Goal: Task Accomplishment & Management: Manage account settings

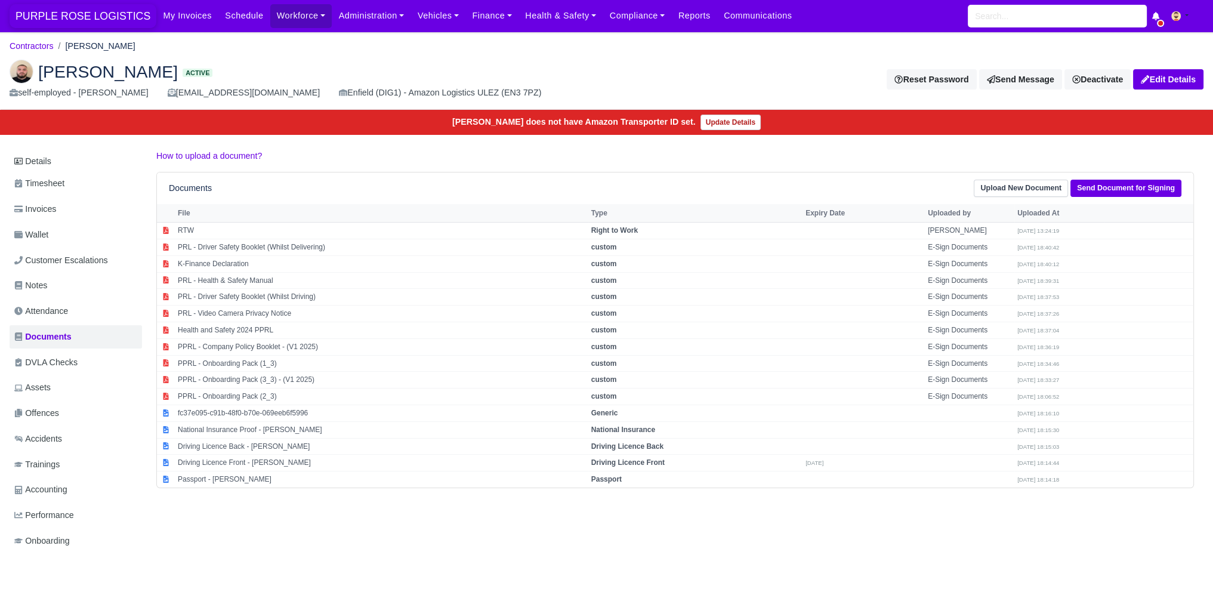
click at [62, 22] on span "PURPLE ROSE LOGISTICS" at bounding box center [83, 16] width 147 height 24
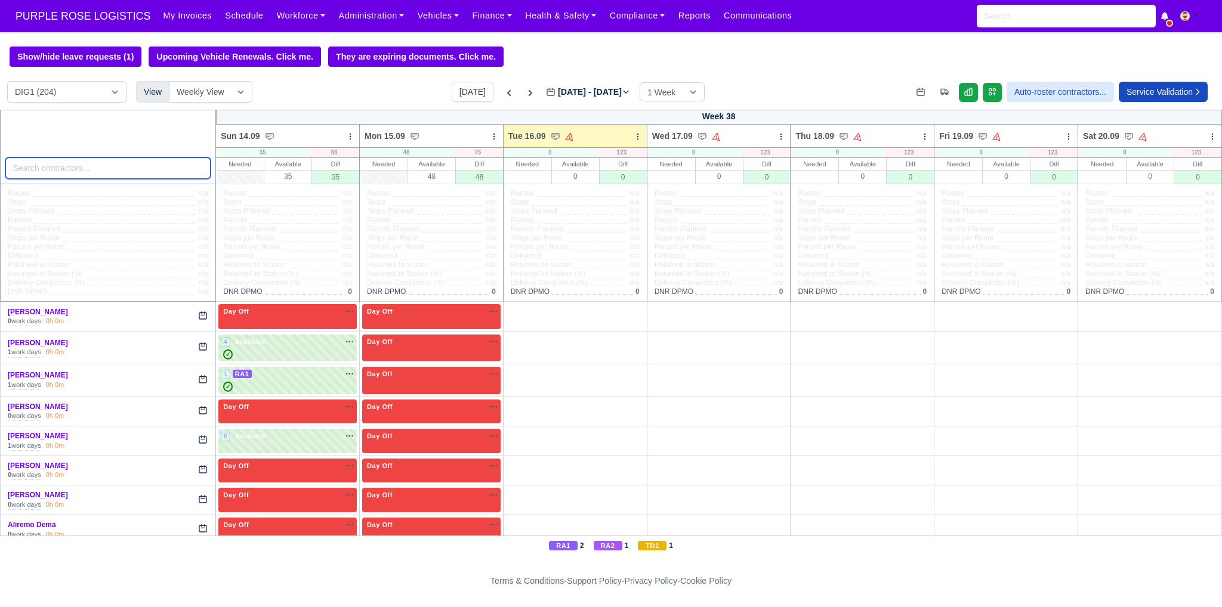
click at [113, 174] on input "search" at bounding box center [108, 167] width 206 height 21
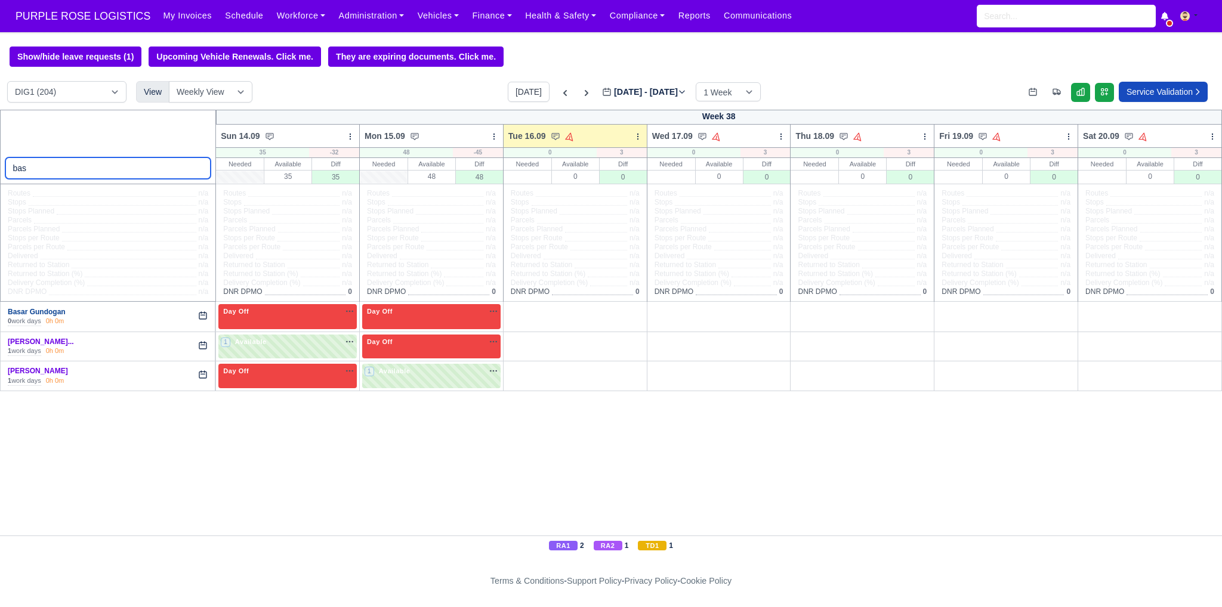
type input "bas"
click at [47, 310] on link "Basar Gundogan" at bounding box center [37, 312] width 58 height 8
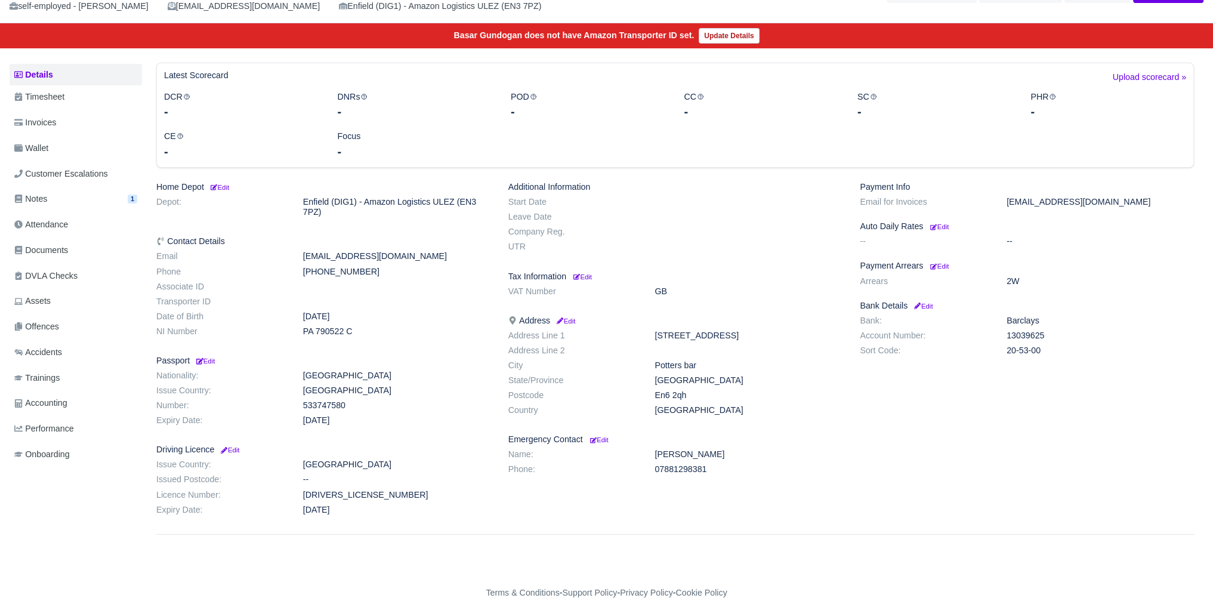
scroll to position [106, 0]
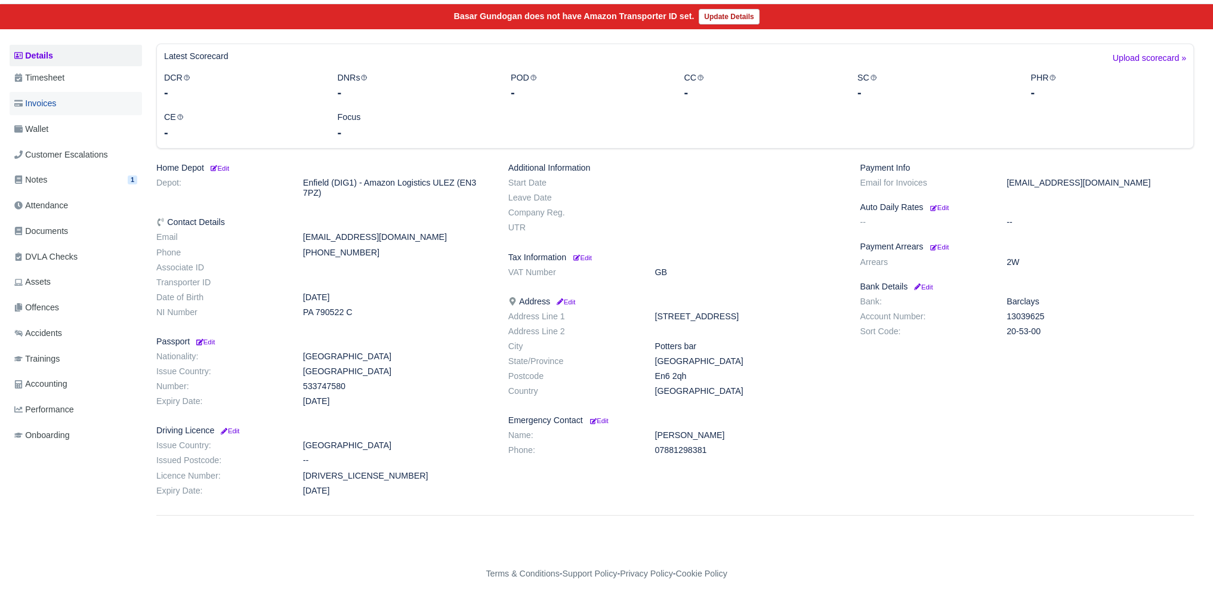
click at [67, 109] on link "Invoices" at bounding box center [76, 103] width 132 height 23
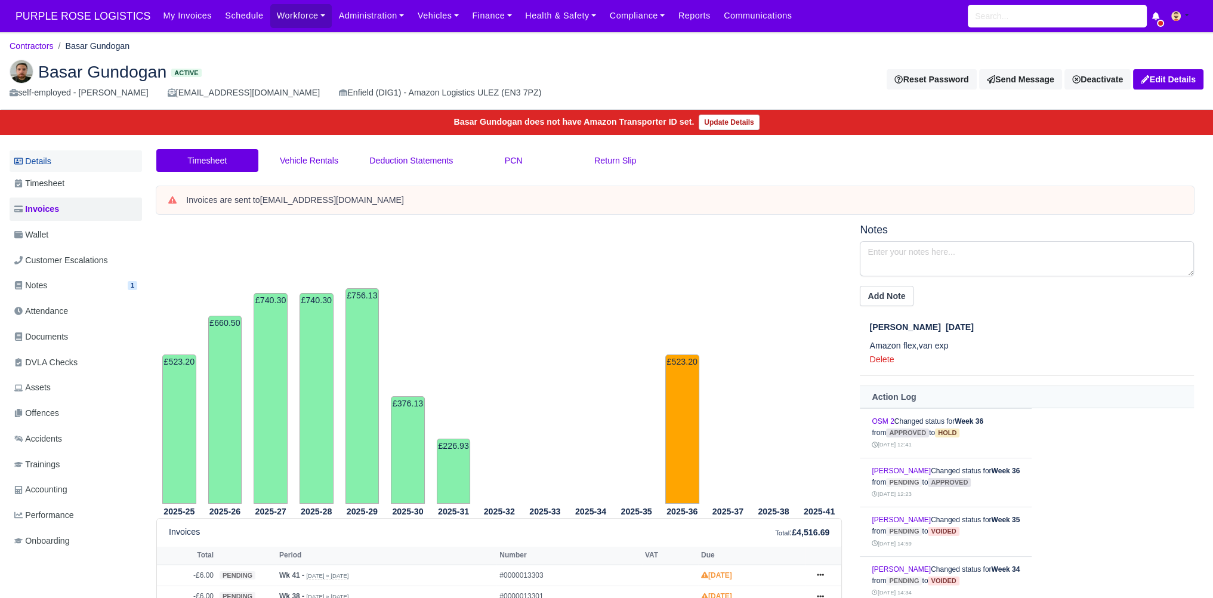
click at [67, 163] on link "Details" at bounding box center [76, 161] width 132 height 22
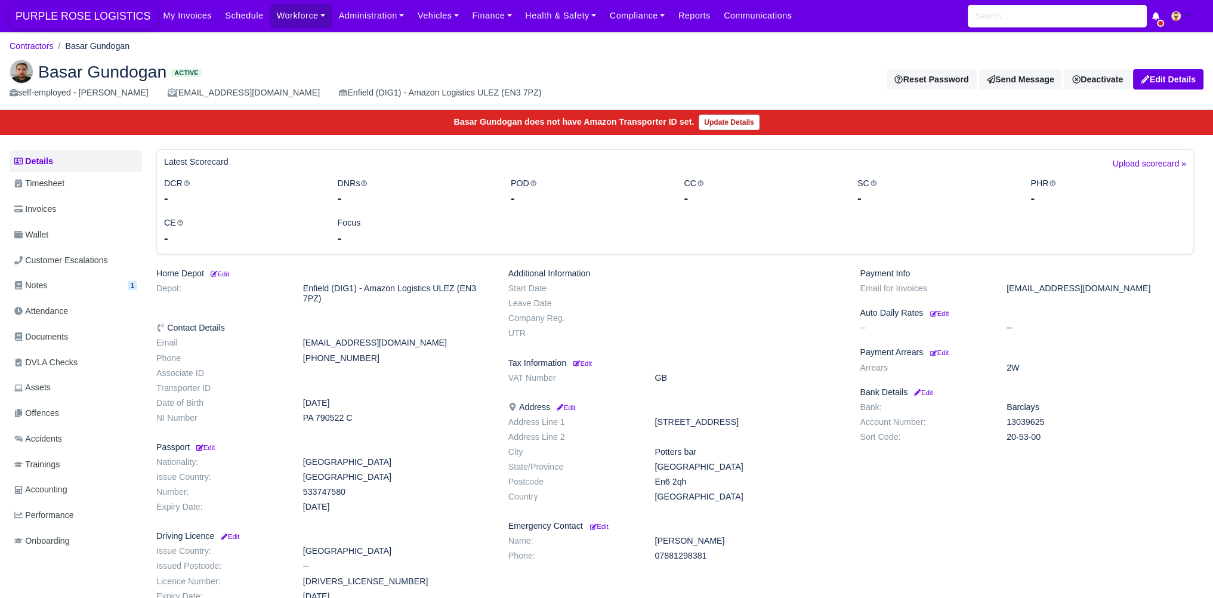
click at [105, 23] on span "PURPLE ROSE LOGISTICS" at bounding box center [83, 16] width 147 height 24
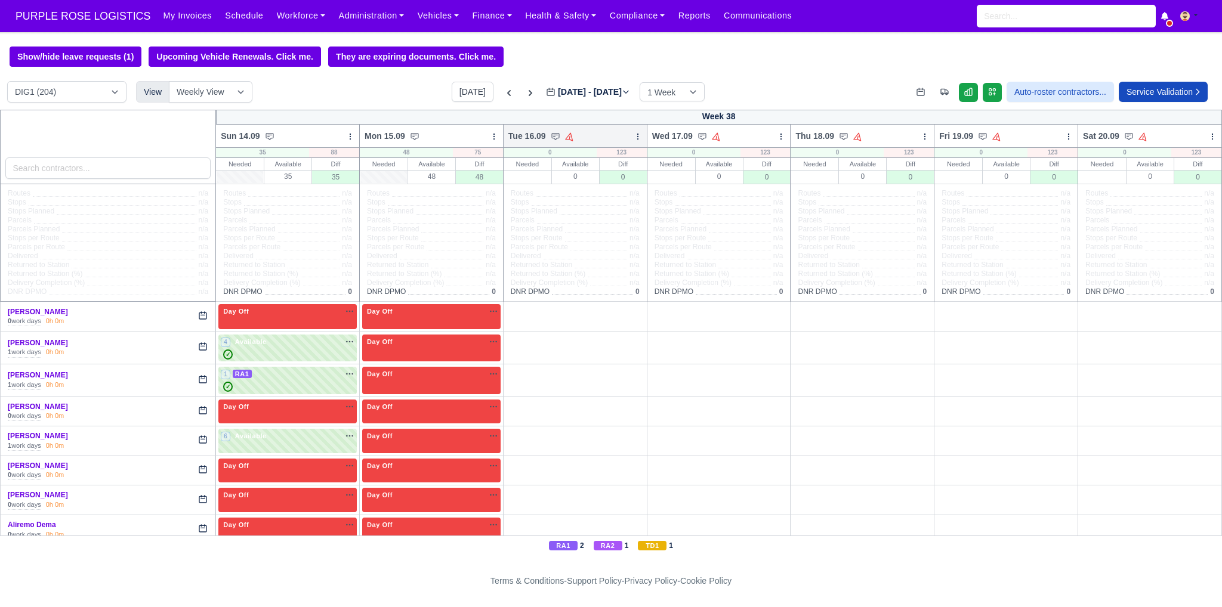
click at [637, 138] on icon at bounding box center [637, 136] width 1 height 5
click at [566, 181] on link "Bulk Status Change" at bounding box center [575, 178] width 134 height 21
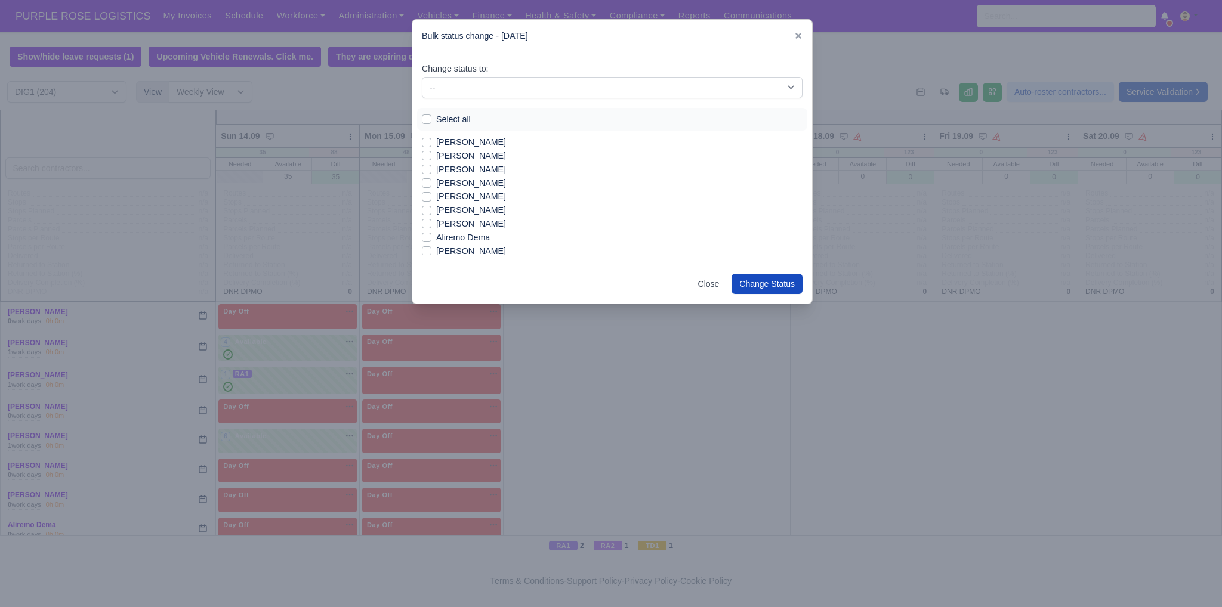
click at [446, 118] on label "Select all" at bounding box center [453, 120] width 35 height 14
click at [431, 118] on input "Select all" at bounding box center [427, 118] width 10 height 10
checkbox input "true"
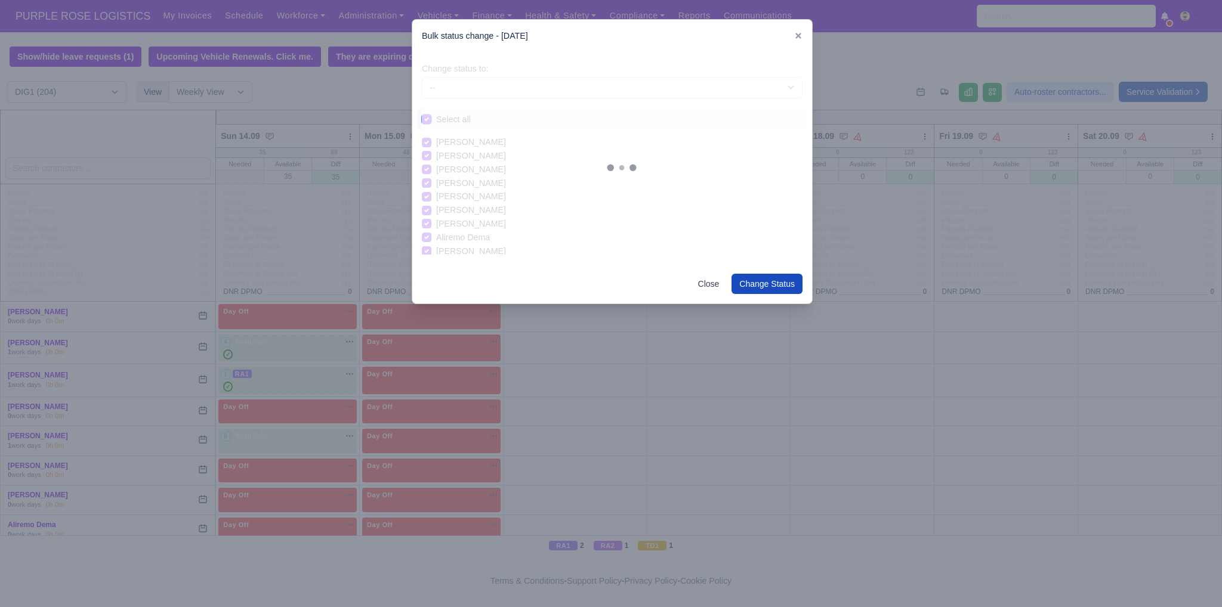
checkbox input "true"
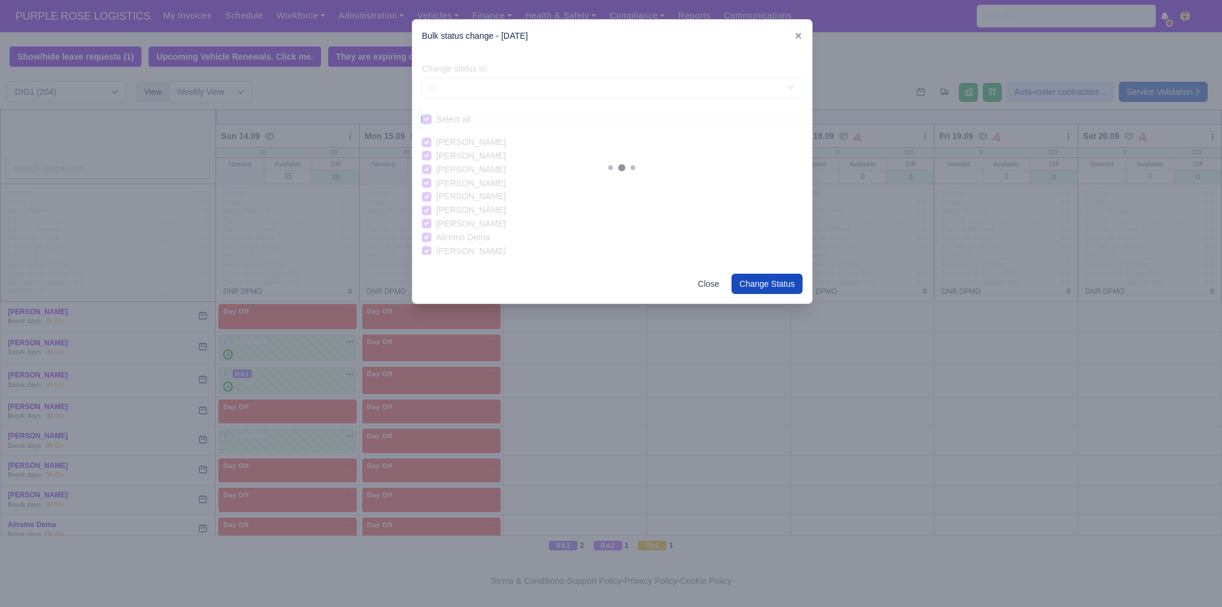
checkbox input "true"
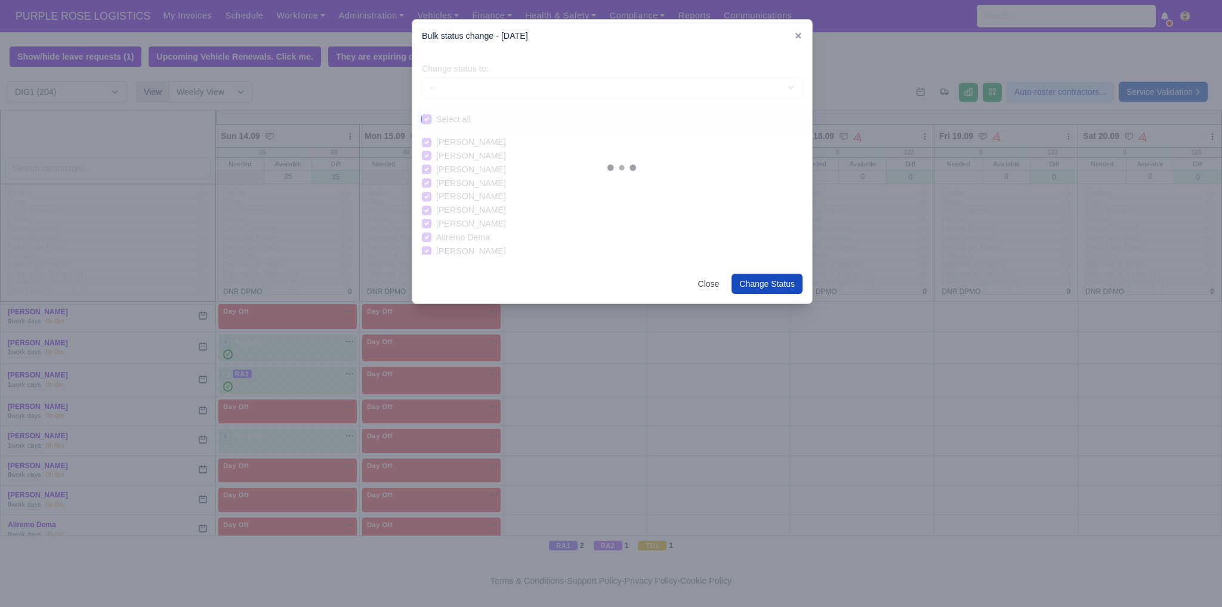
checkbox input "true"
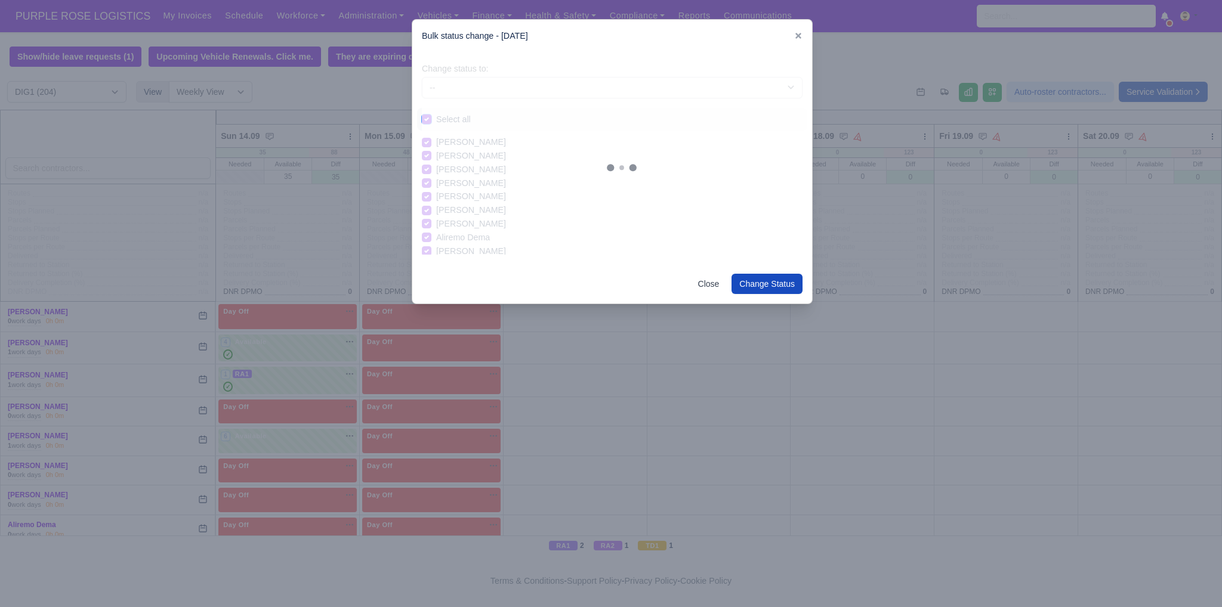
checkbox input "true"
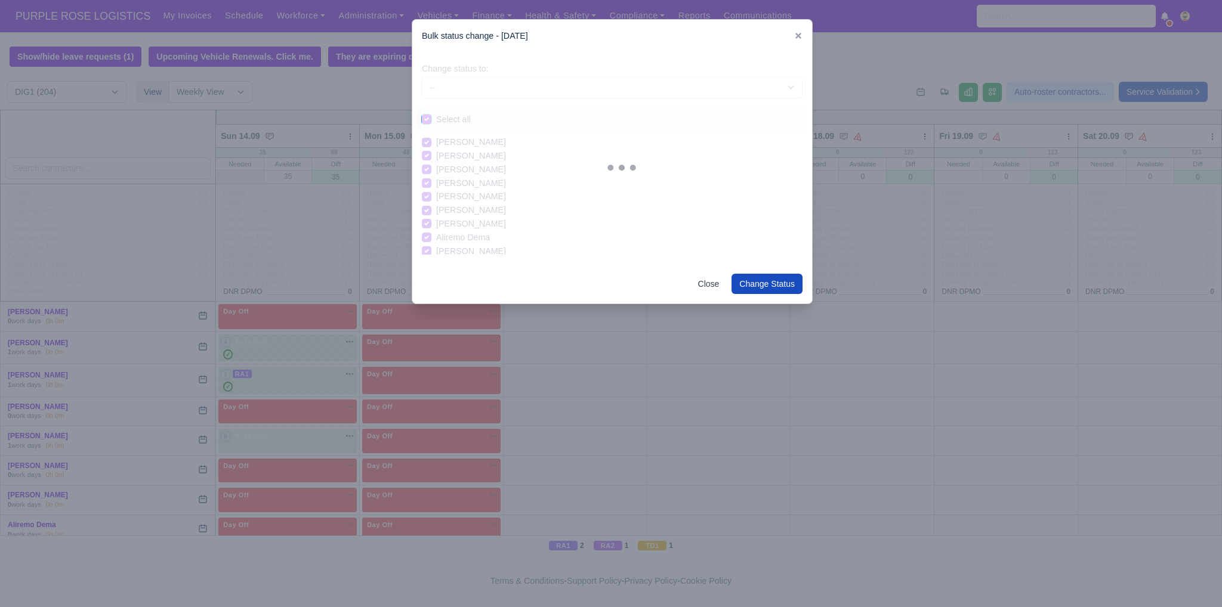
checkbox input "true"
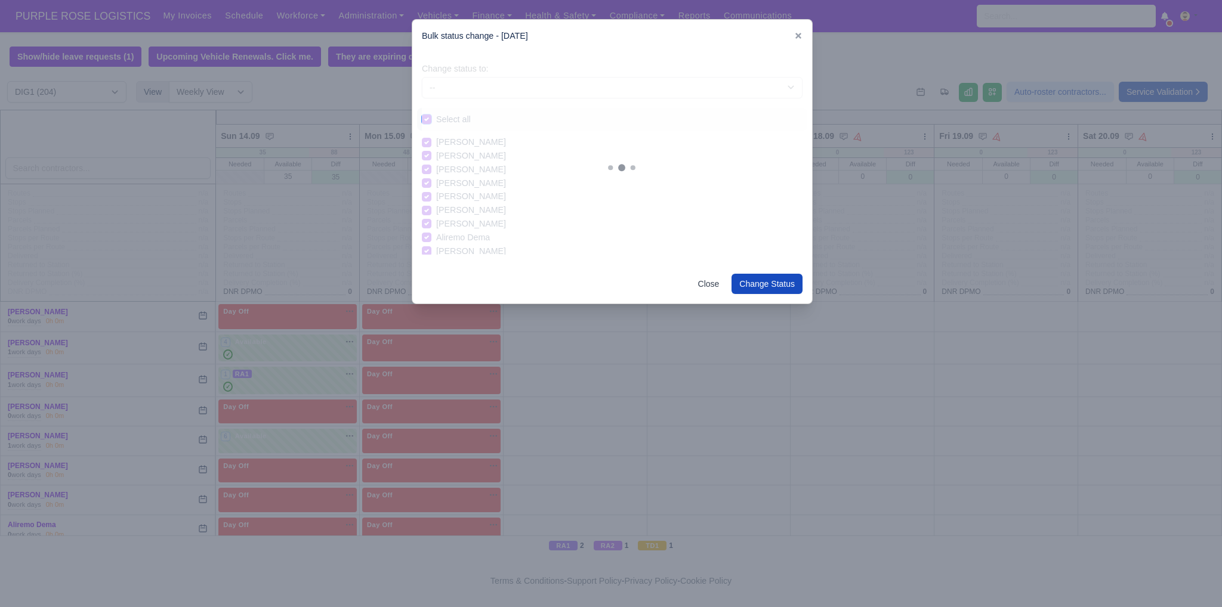
checkbox input "true"
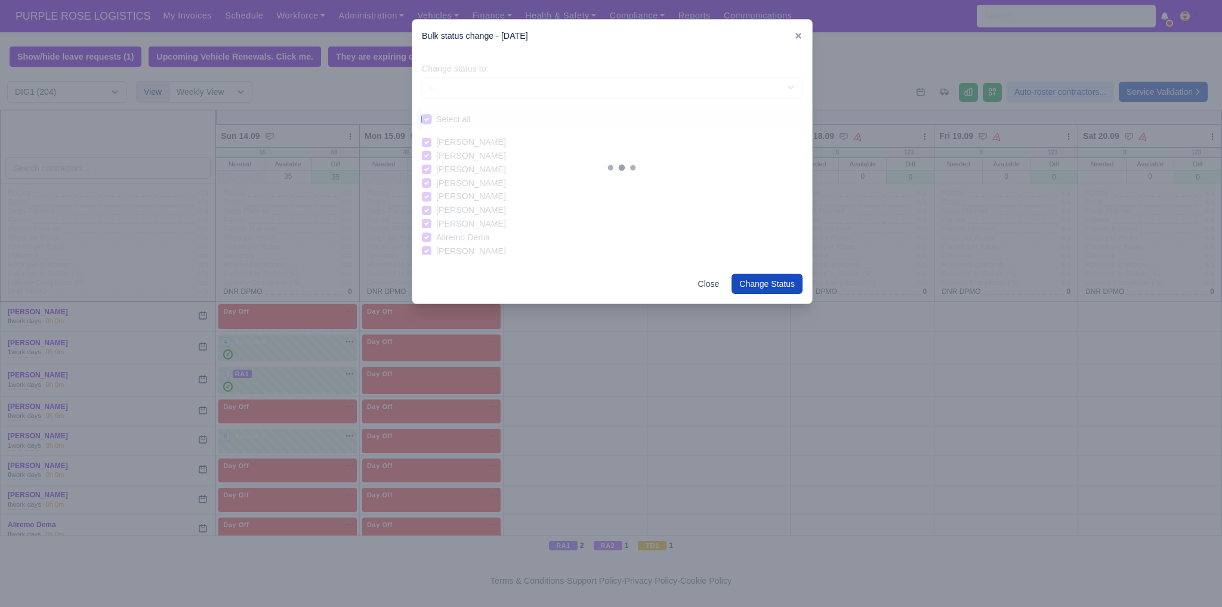
checkbox input "true"
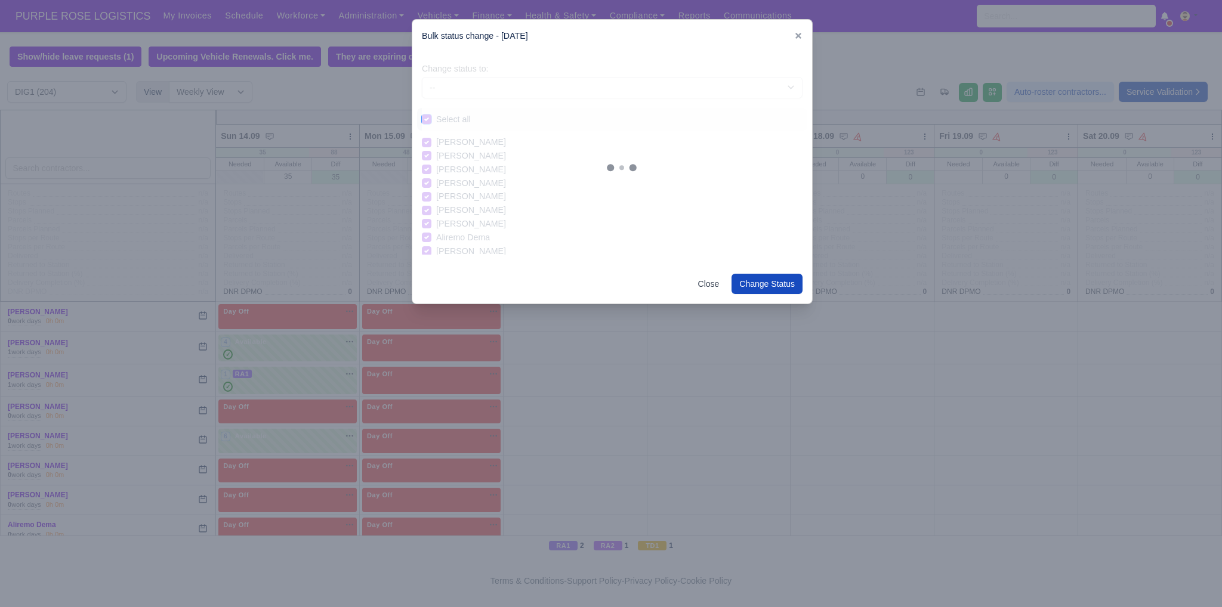
checkbox input "true"
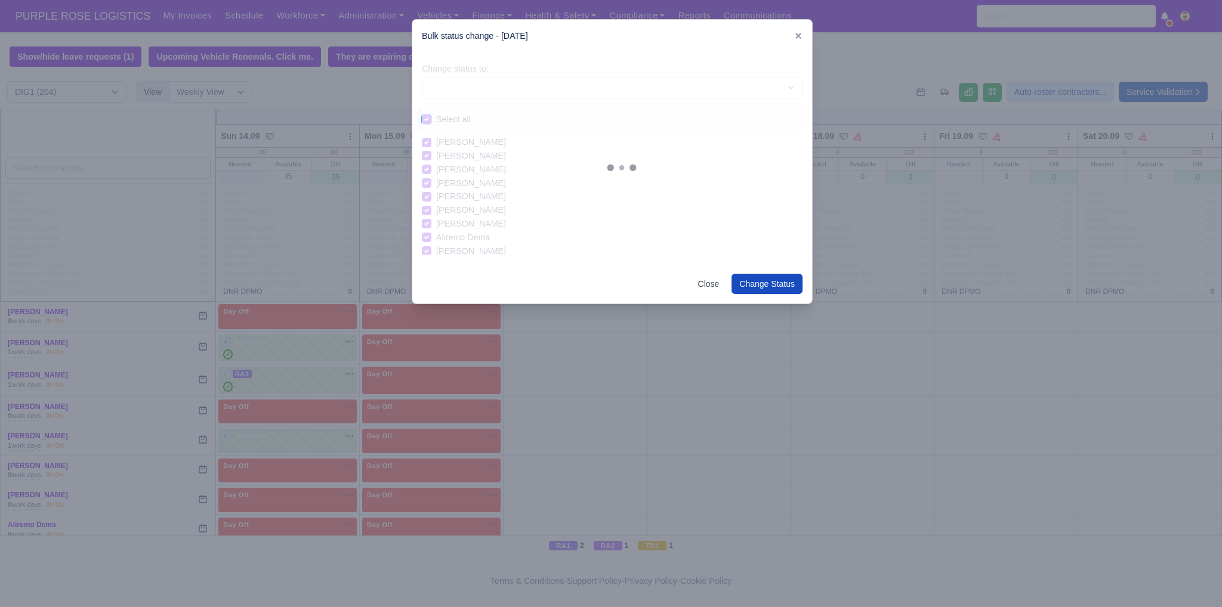
checkbox input "true"
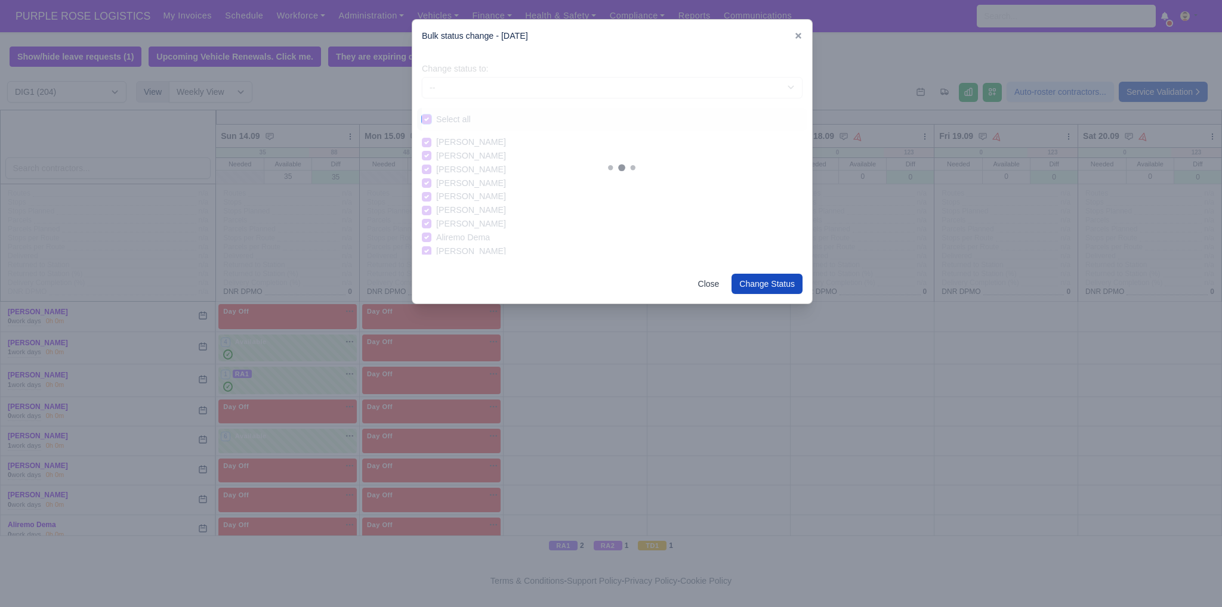
checkbox input "true"
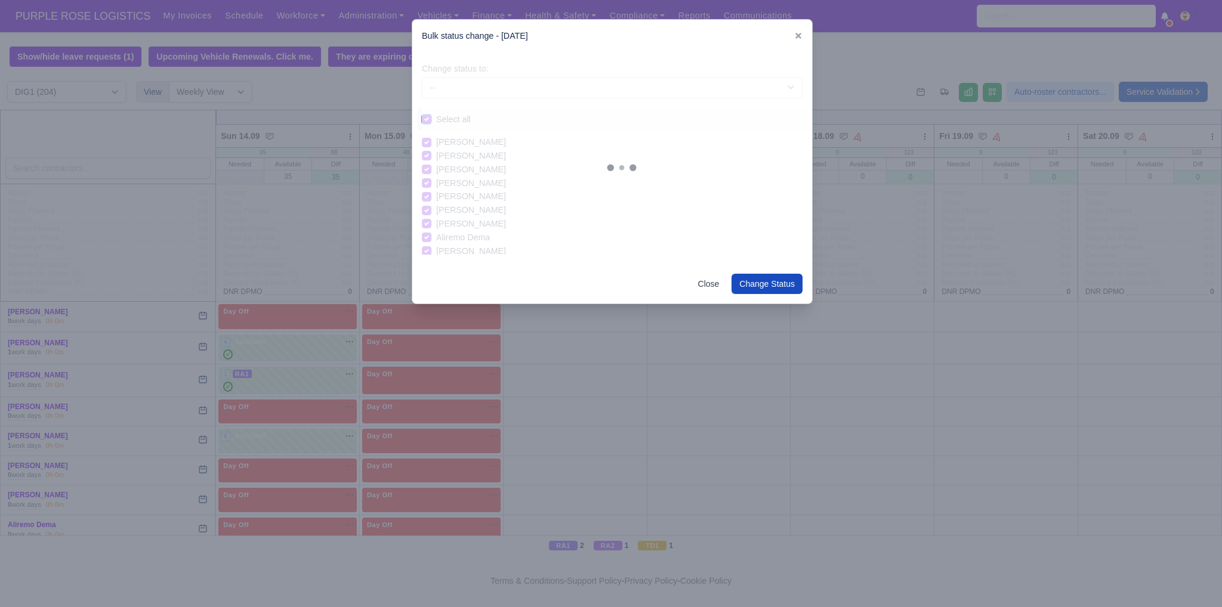
checkbox input "true"
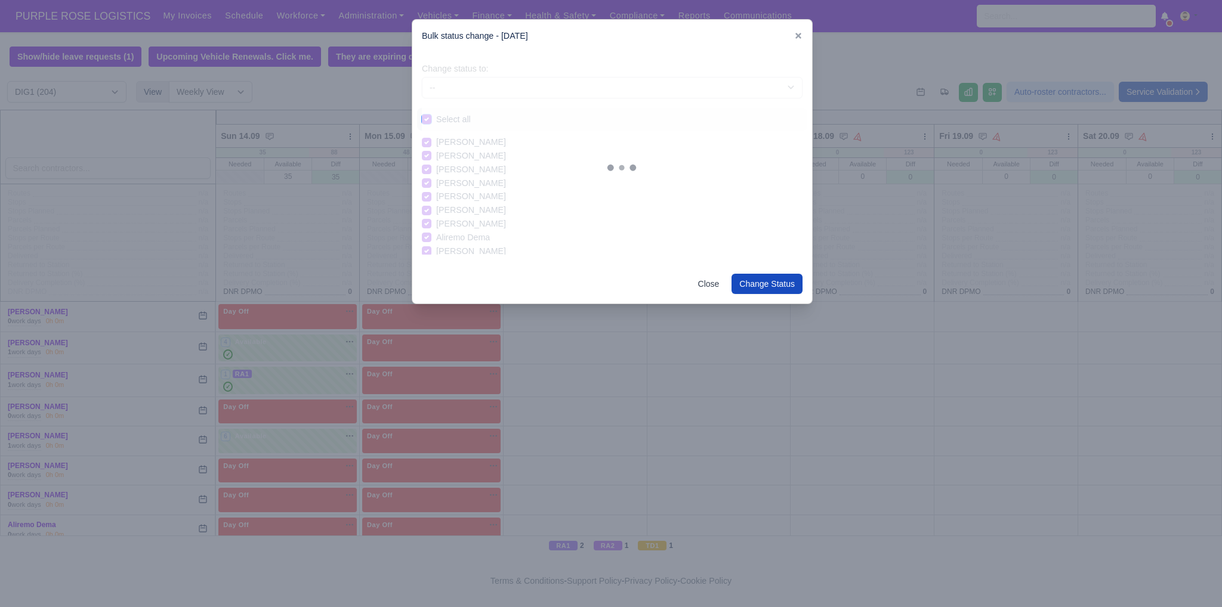
checkbox input "true"
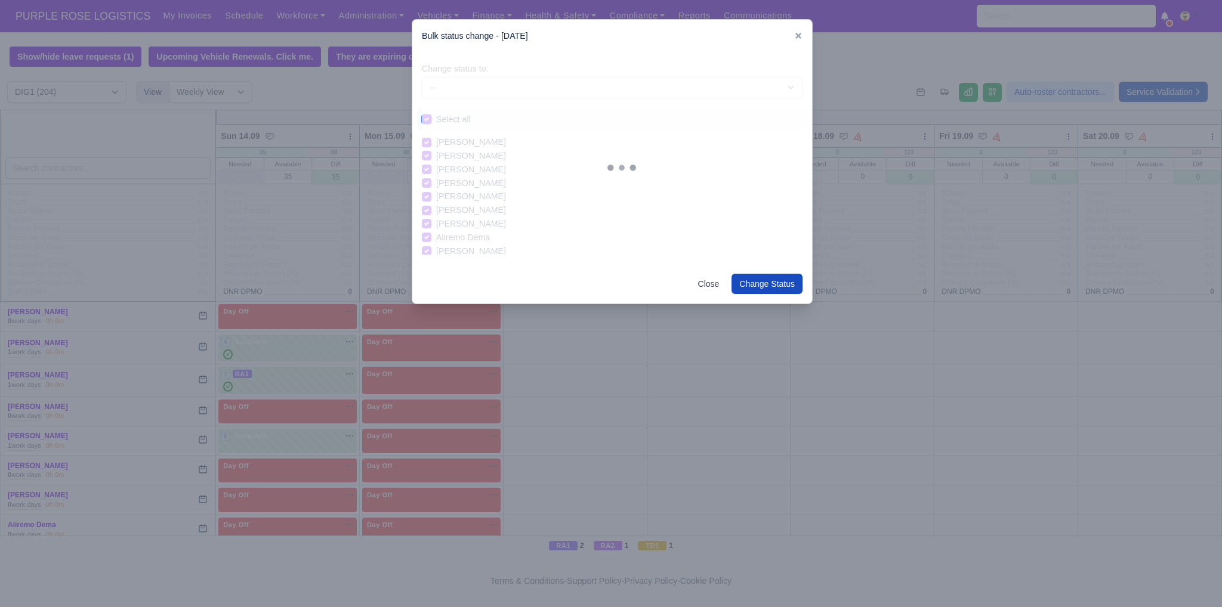
checkbox input "true"
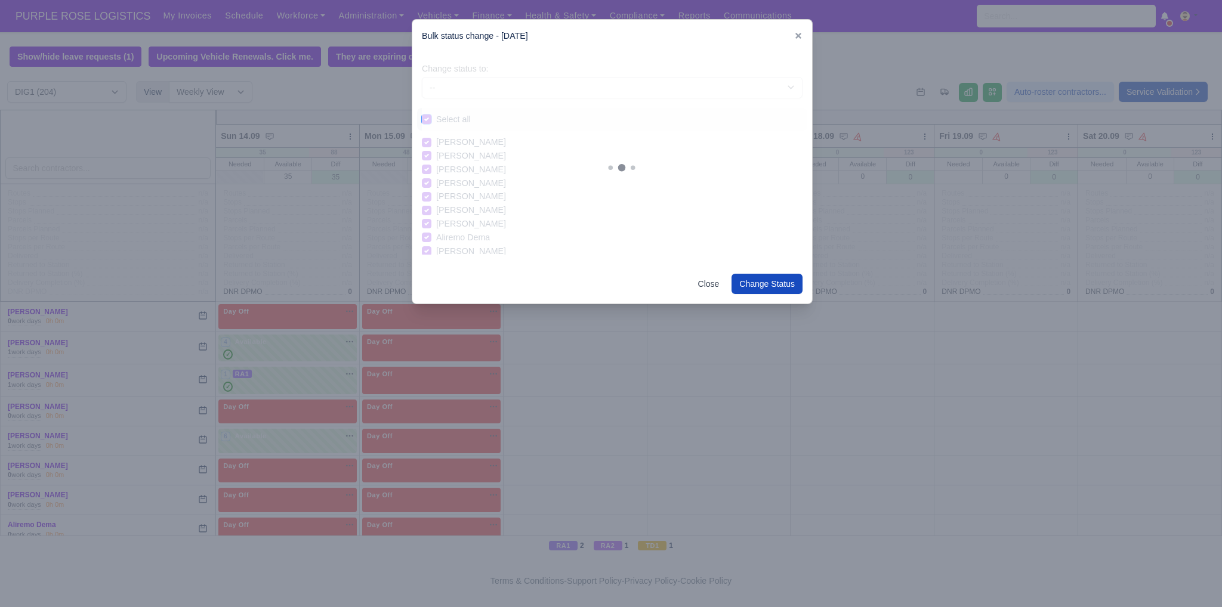
checkbox input "true"
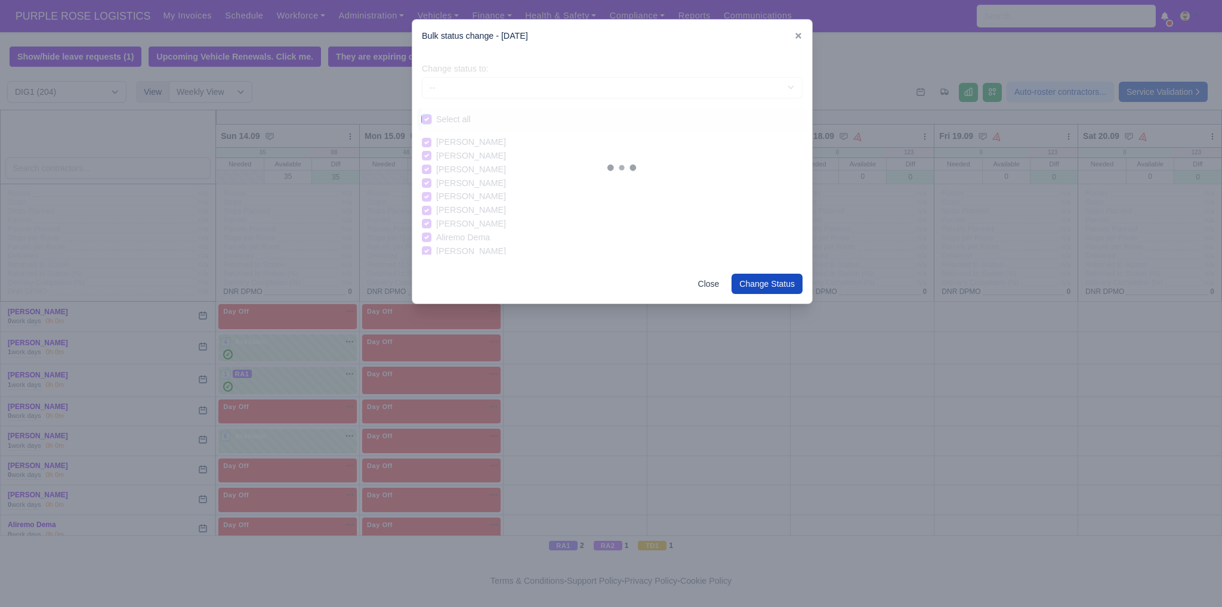
checkbox input "true"
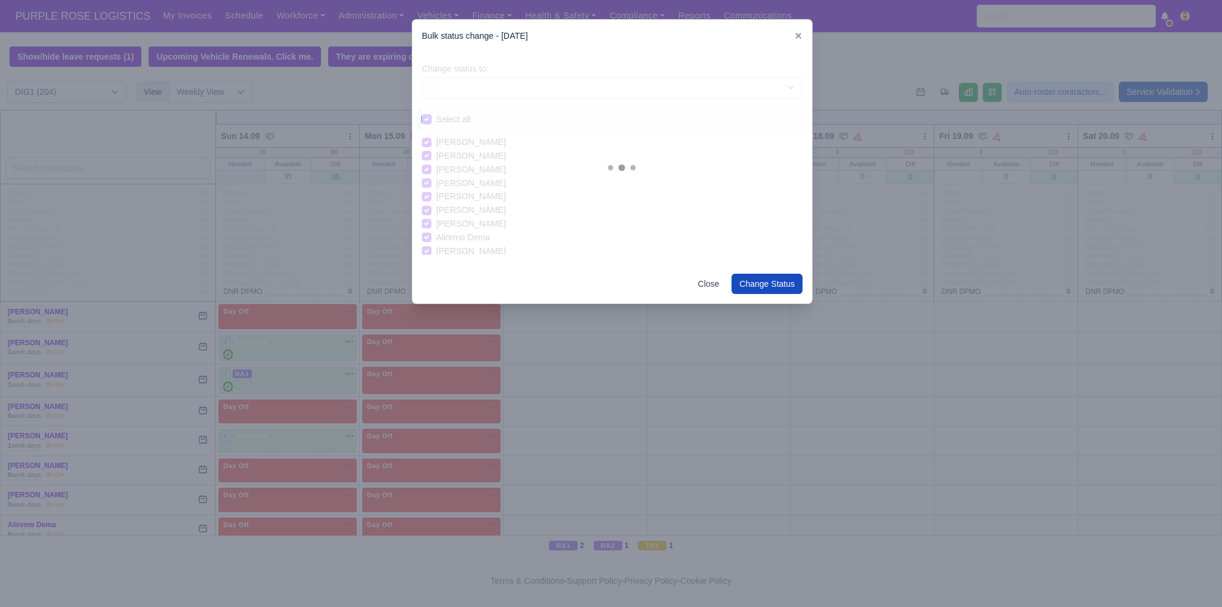
checkbox input "true"
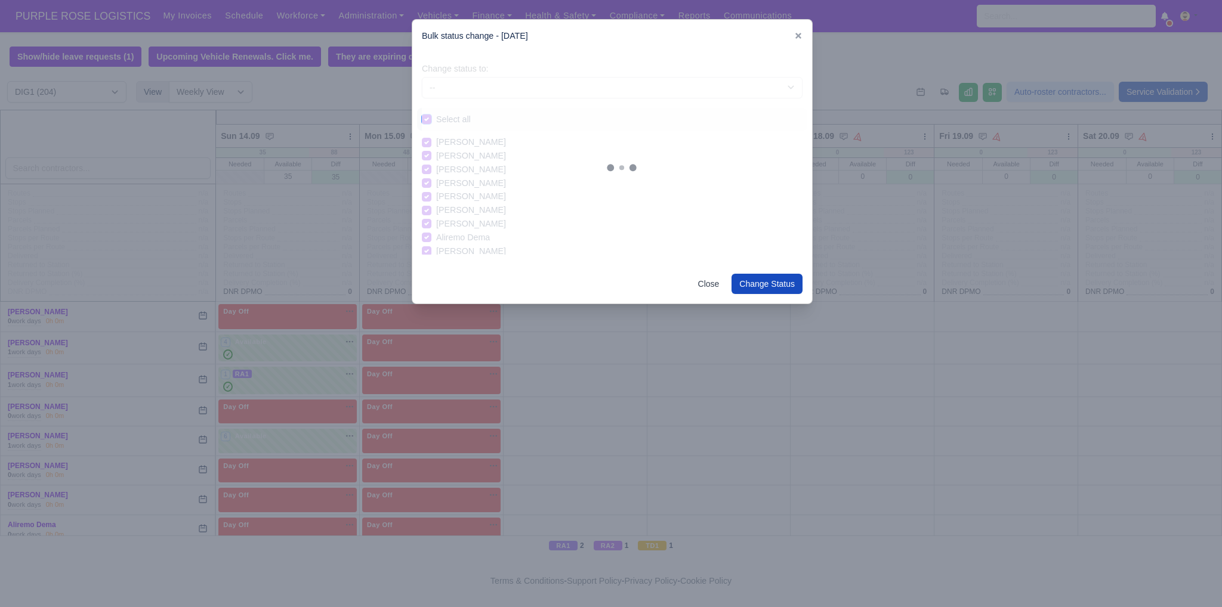
checkbox input "true"
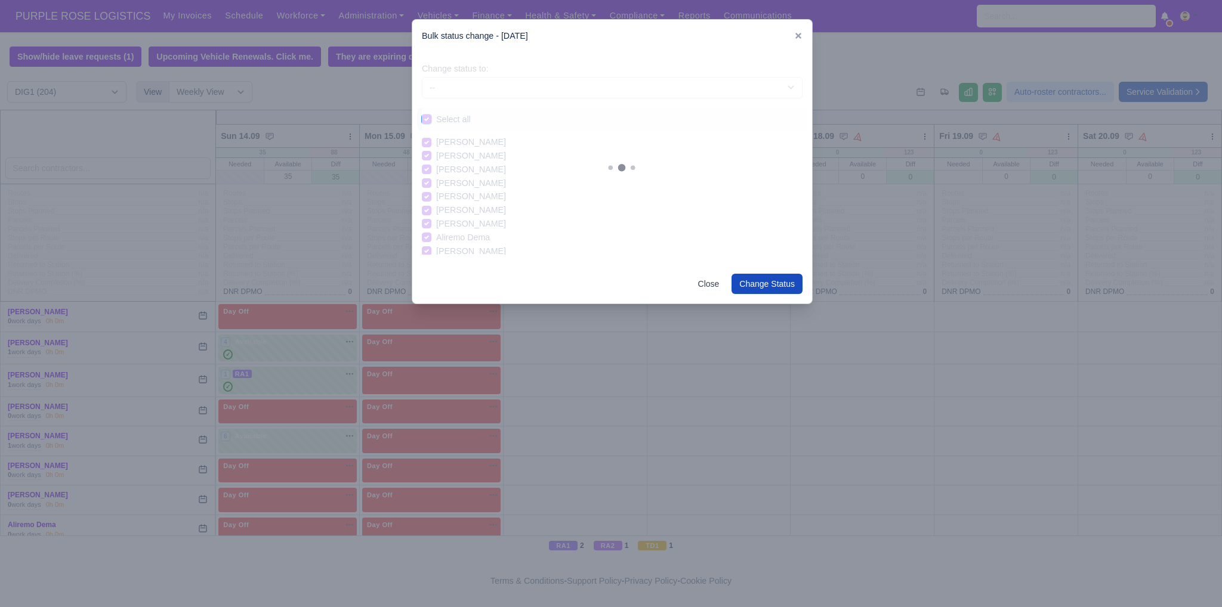
checkbox input "true"
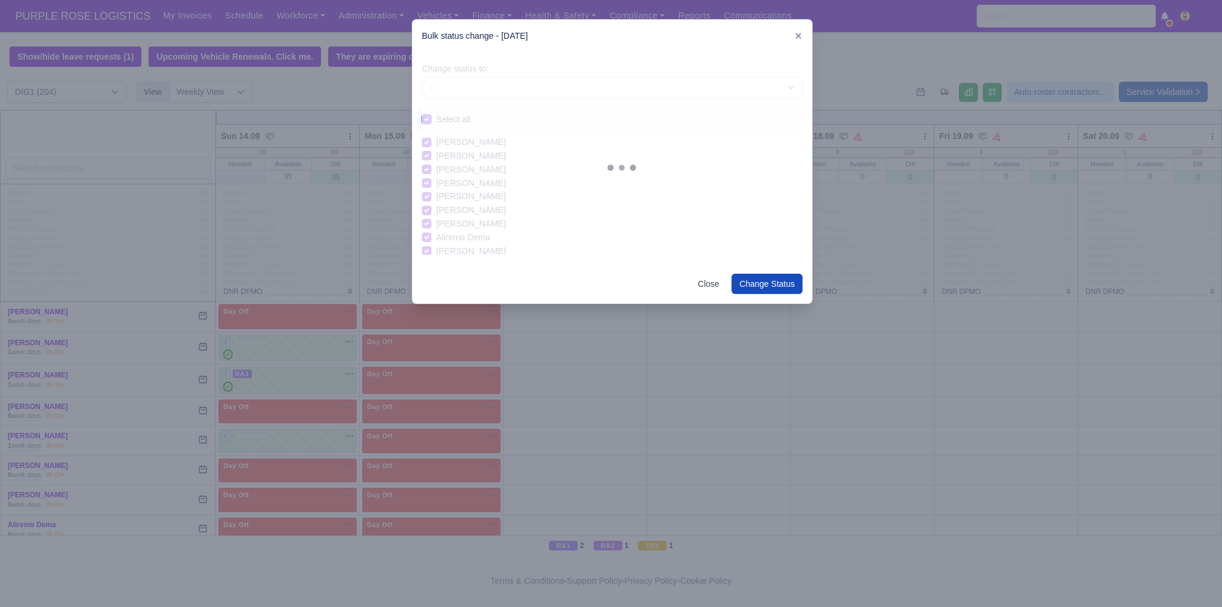
checkbox input "true"
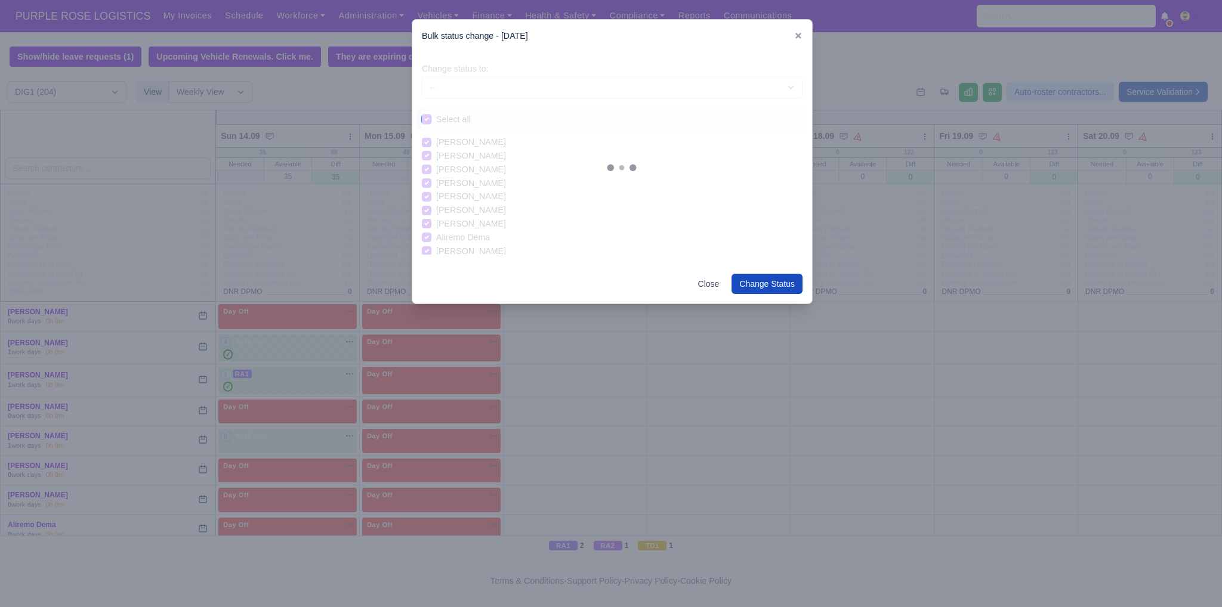
checkbox input "true"
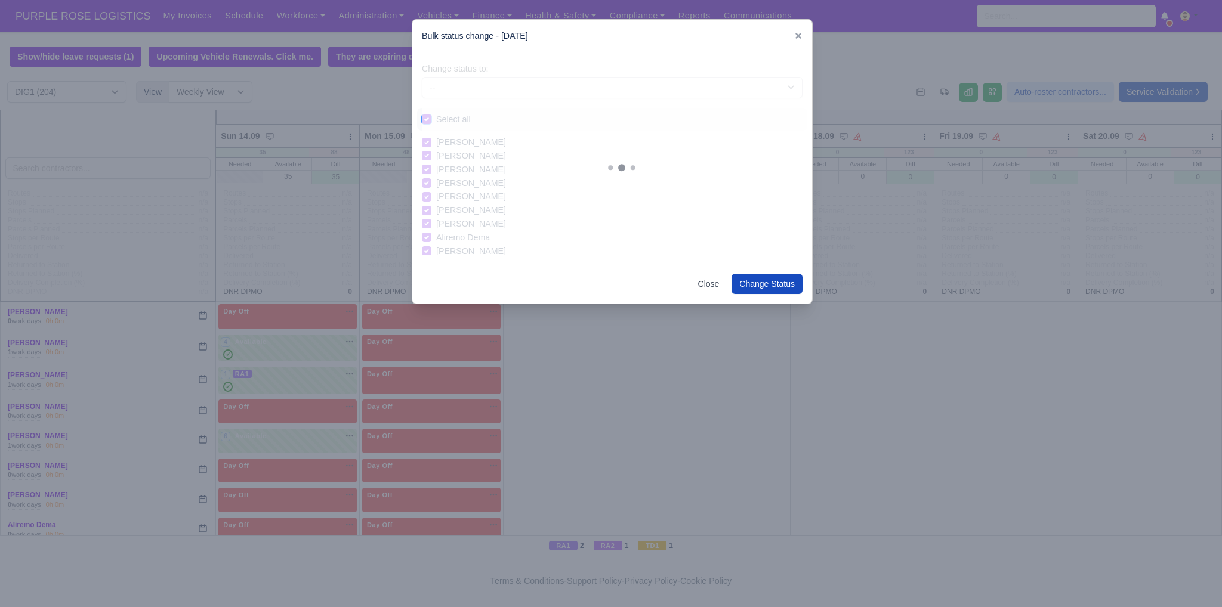
checkbox input "true"
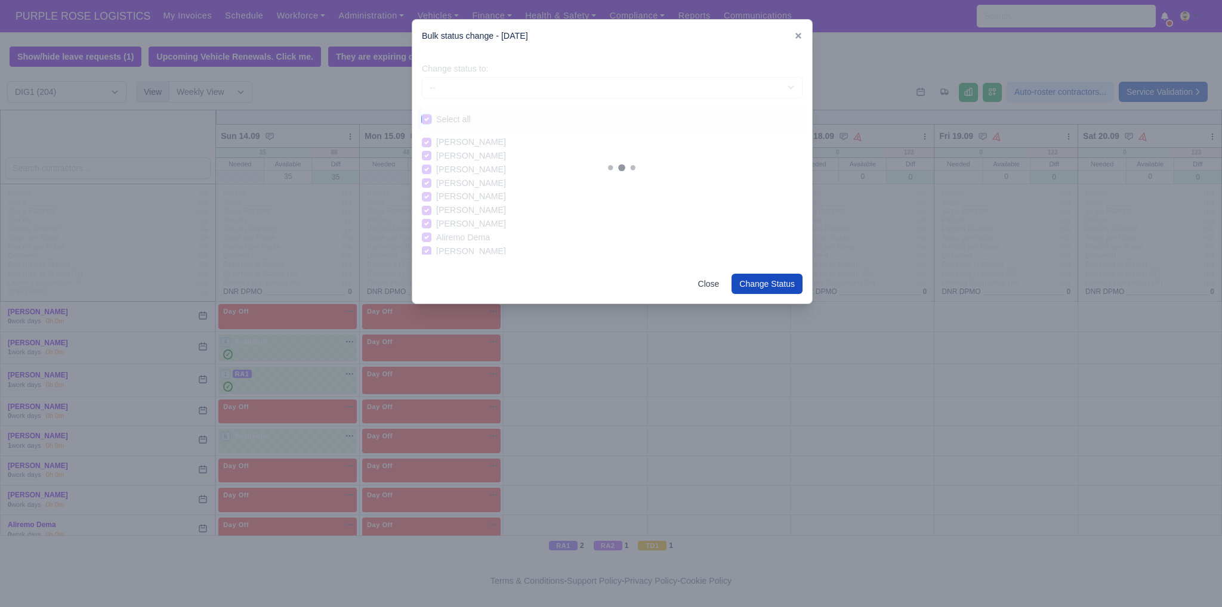
checkbox input "true"
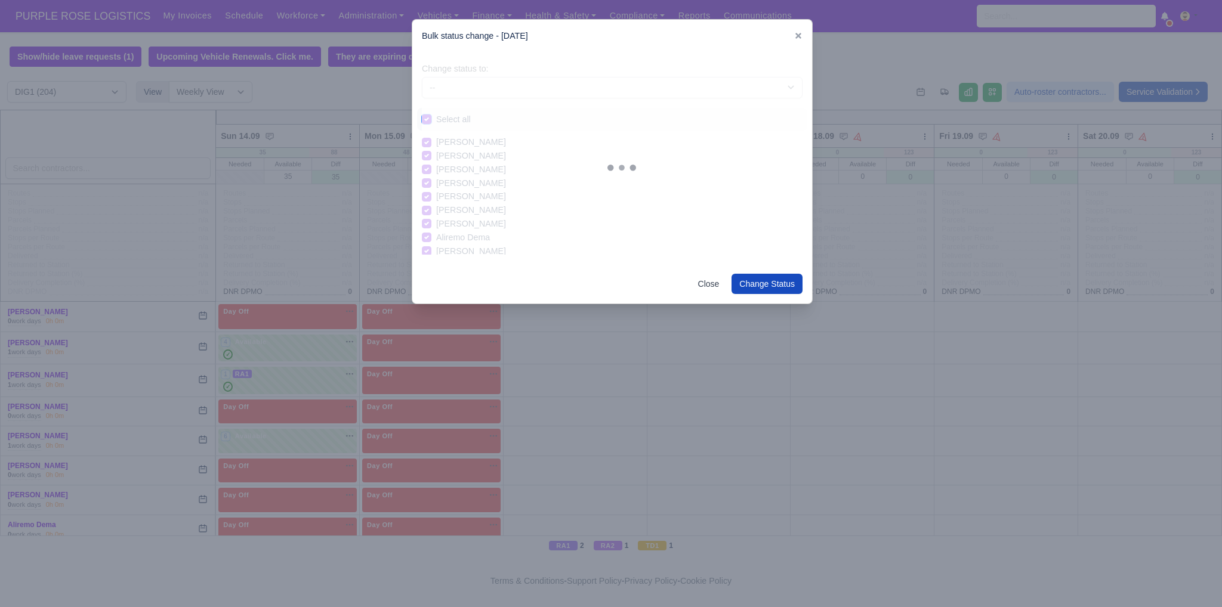
checkbox input "true"
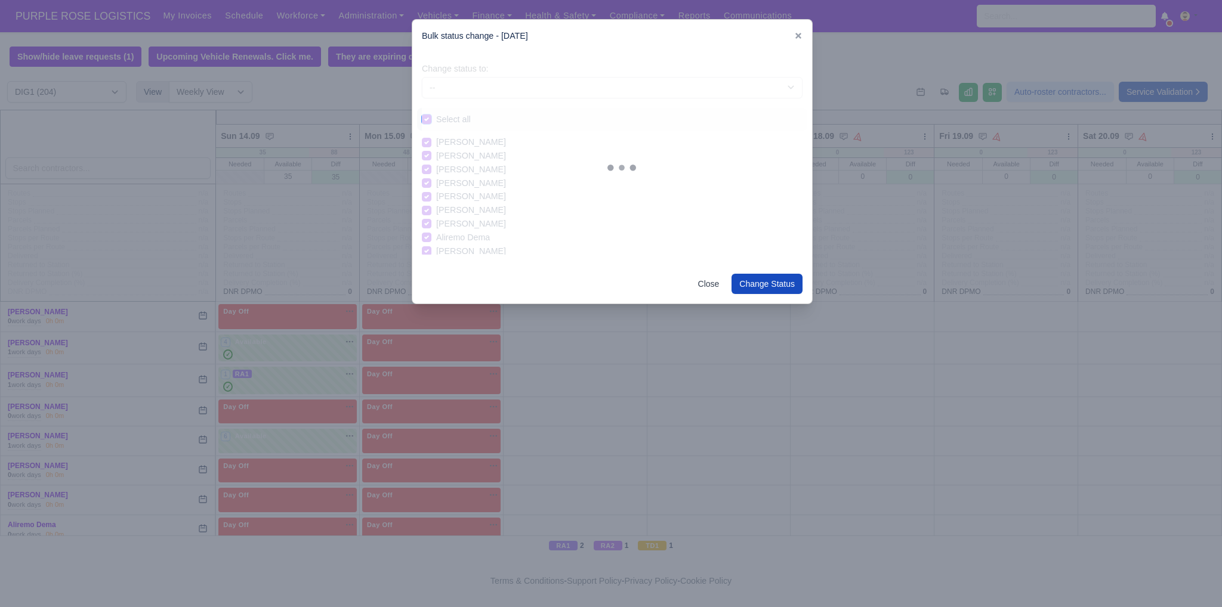
checkbox input "true"
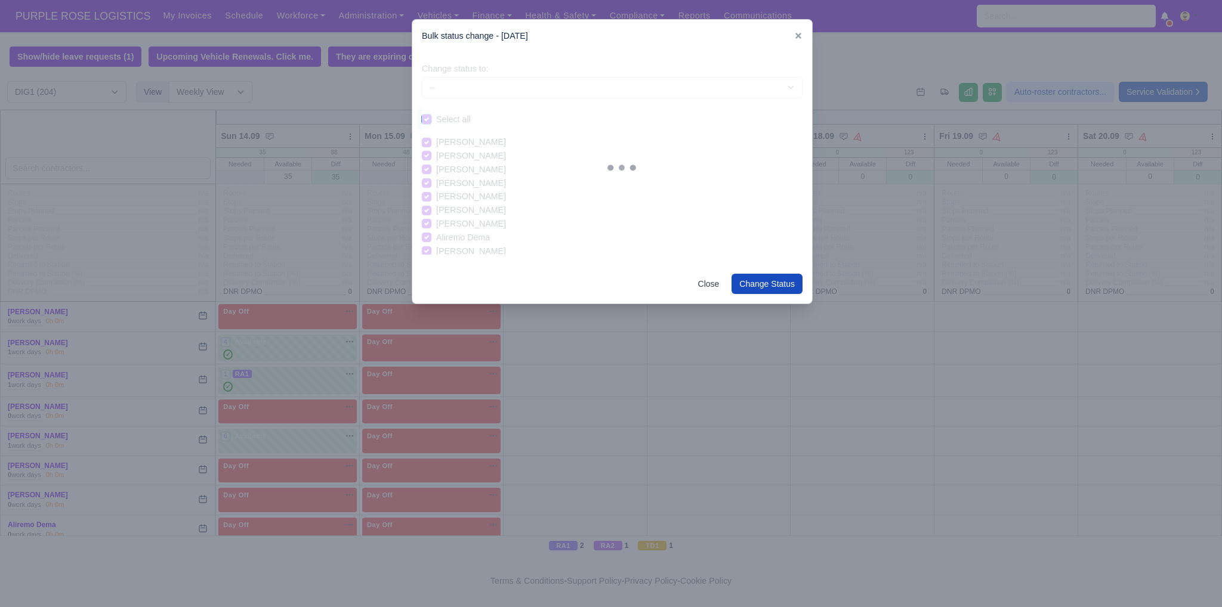
checkbox input "true"
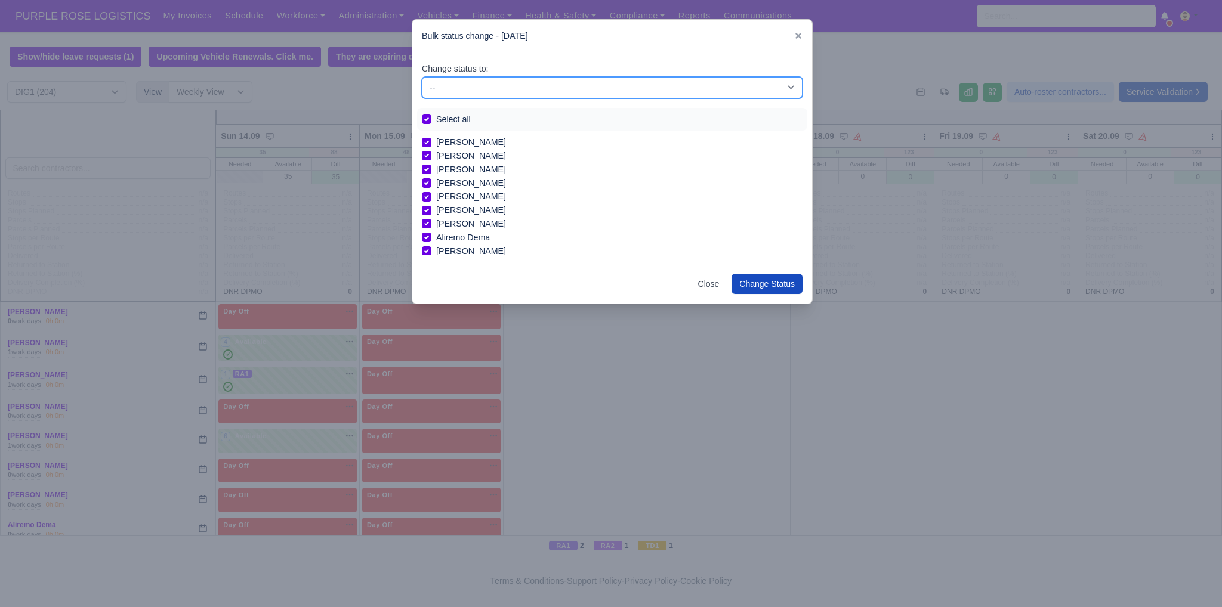
click at [461, 94] on select "-- Unasigned Available Day Off Stand By Other Depot" at bounding box center [612, 87] width 381 height 21
select select "Day Off"
click at [422, 77] on select "-- Unasigned Available Day Off Stand By Other Depot" at bounding box center [612, 87] width 381 height 21
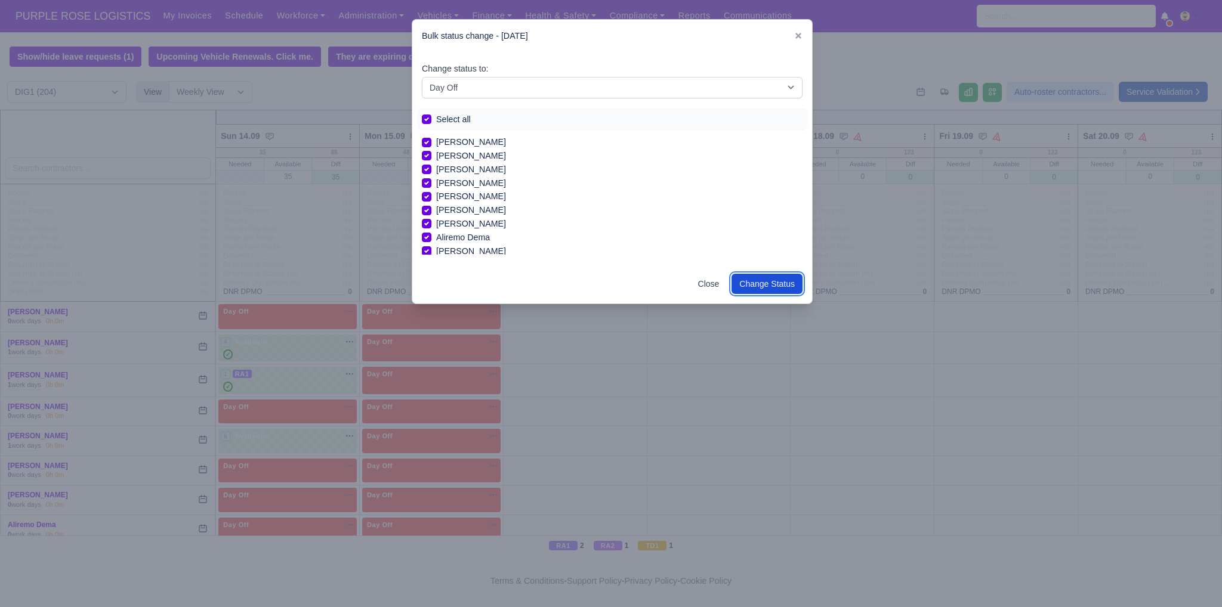
click at [767, 288] on button "Change Status" at bounding box center [766, 284] width 71 height 20
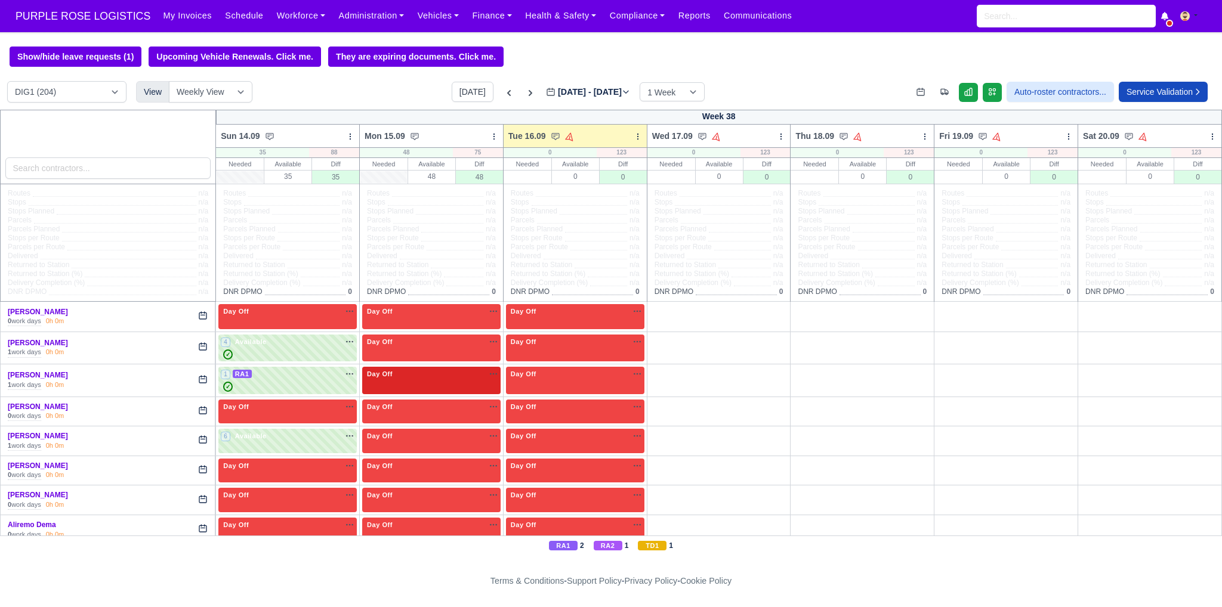
click at [440, 381] on div "Day Off Available" at bounding box center [431, 380] width 138 height 27
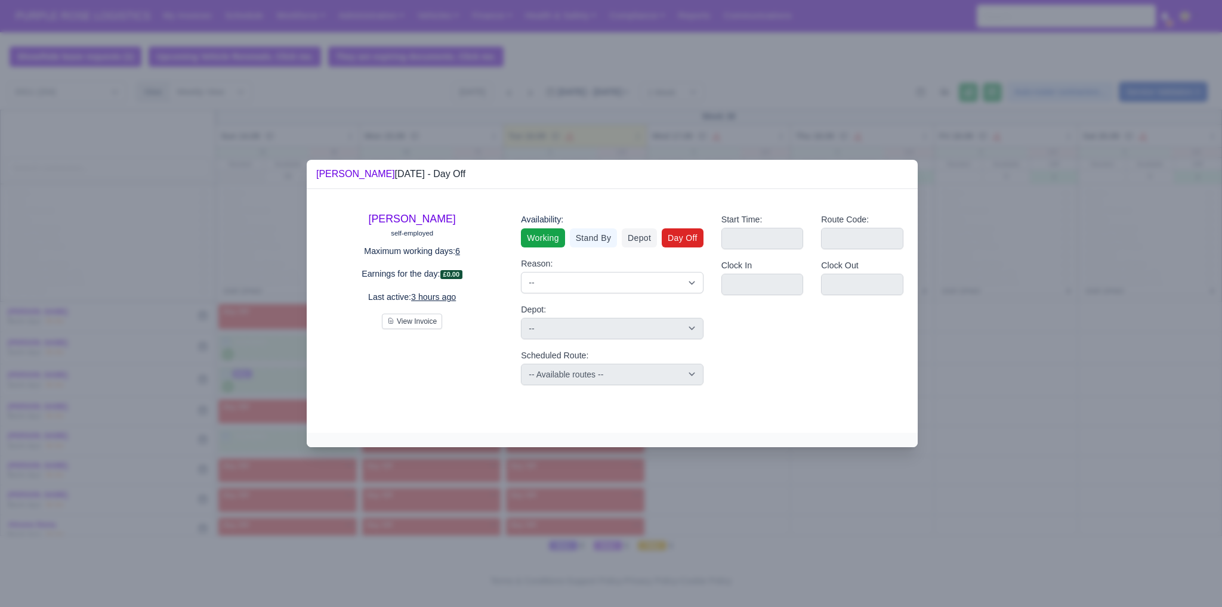
click at [550, 240] on link "Working" at bounding box center [543, 237] width 44 height 19
select select
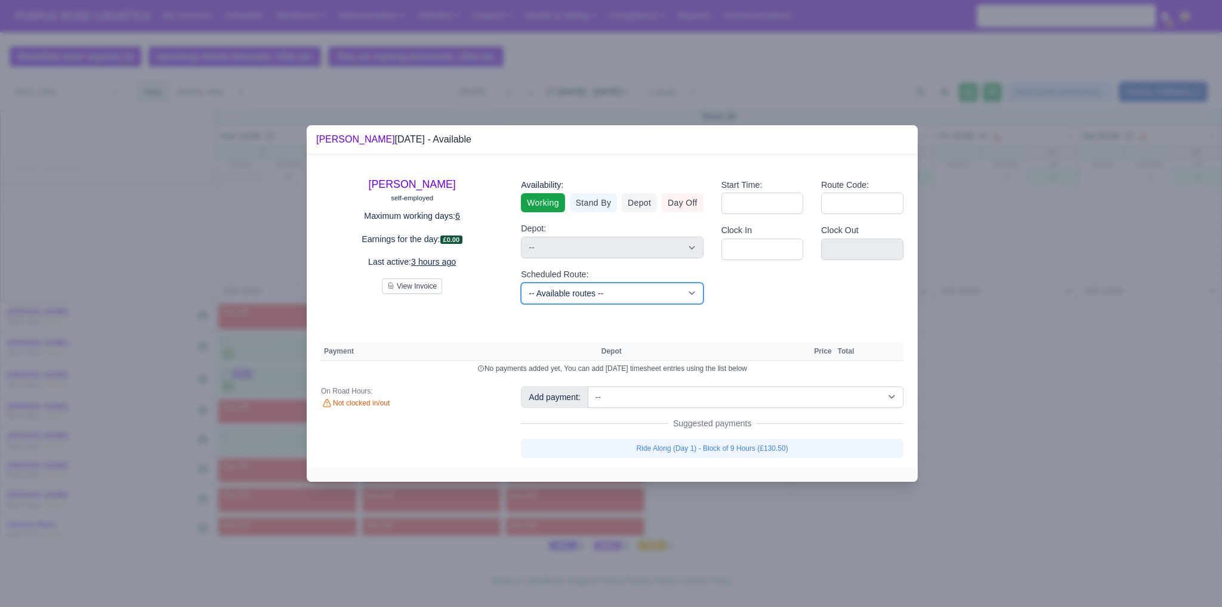
click at [610, 292] on select "-- Available routes -- Standard Parcel - Block of 6 Hours - (SD6) AmFlex RTS Ve…" at bounding box center [612, 293] width 182 height 21
select select "8"
click at [521, 283] on select "-- Available routes -- Standard Parcel - Block of 6 Hours - (SD6) AmFlex RTS Ve…" at bounding box center [612, 293] width 182 height 21
select select
select select "8"
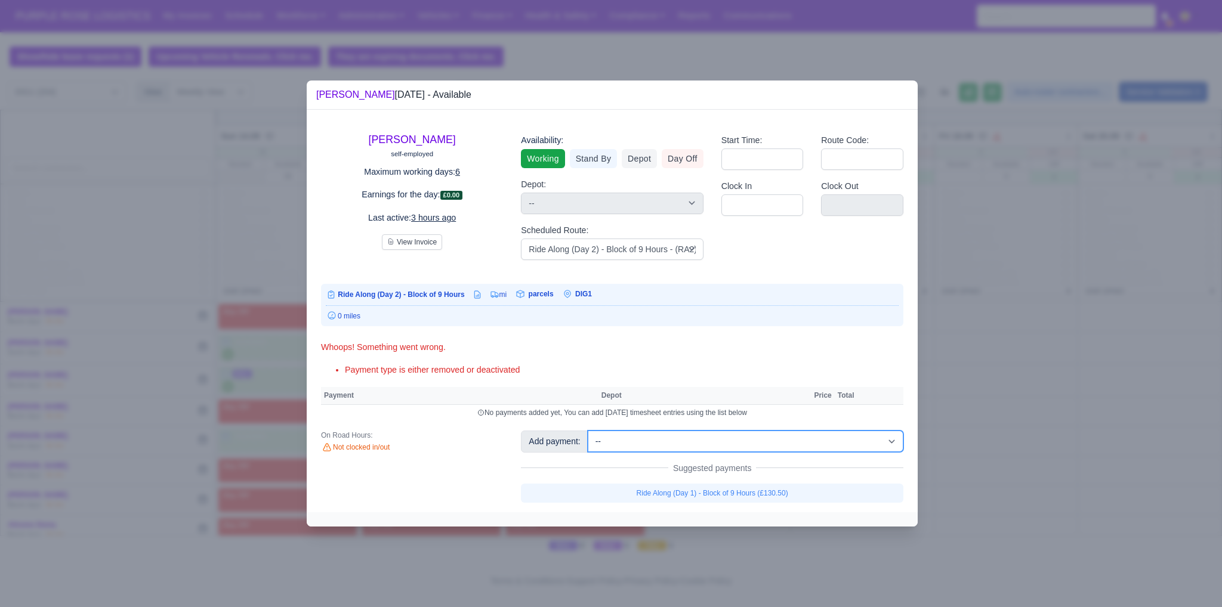
click at [669, 446] on select "-- Additional Hour Support (£14.50) Additional Hour Support (Walkers) (£13.50) …" at bounding box center [746, 441] width 316 height 21
click at [588, 431] on select "-- Additional Hour Support (£14.50) Additional Hour Support (Walkers) (£13.50) …" at bounding box center [746, 441] width 316 height 21
select select "1"
select select
select select "8"
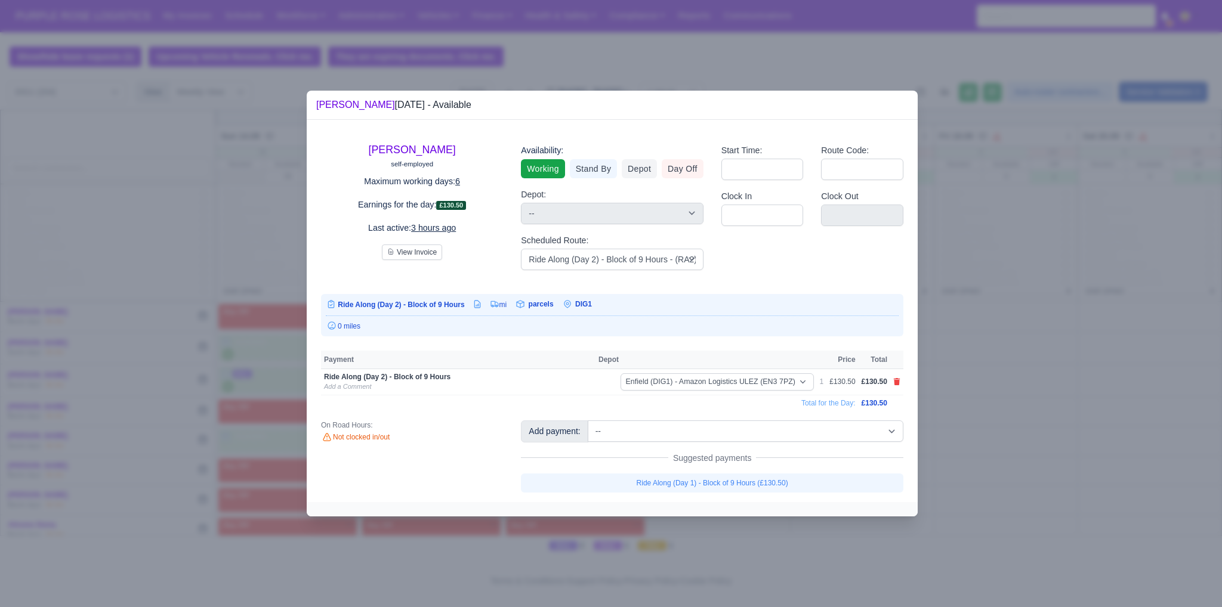
click at [1011, 393] on div at bounding box center [611, 303] width 1222 height 607
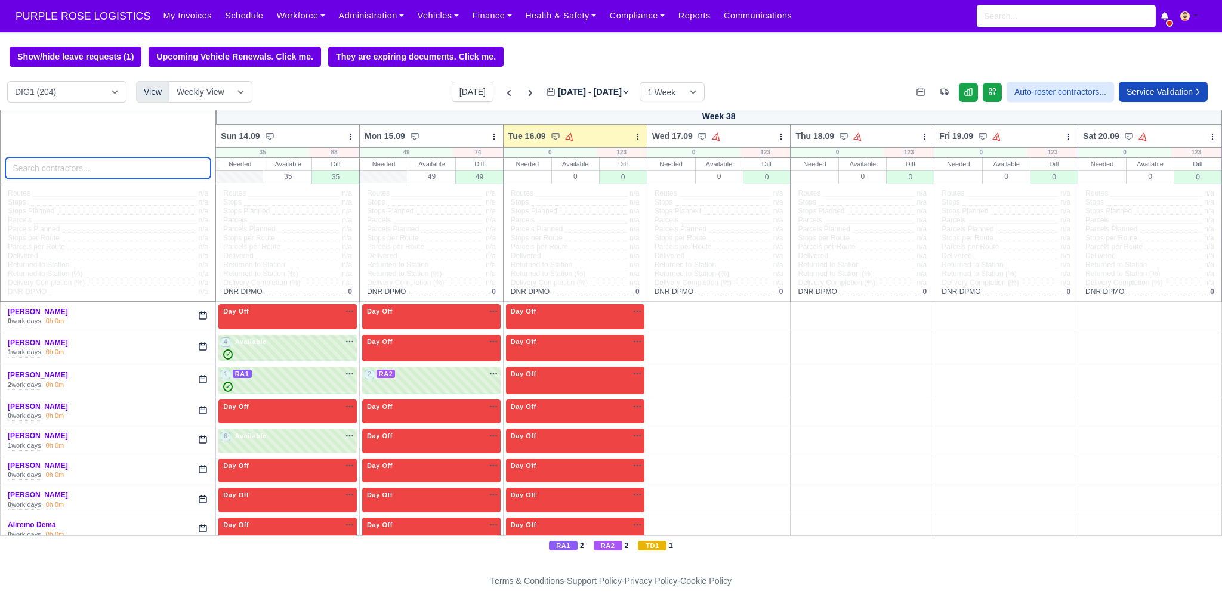
click at [108, 172] on input "search" at bounding box center [108, 167] width 206 height 21
type input "sez"
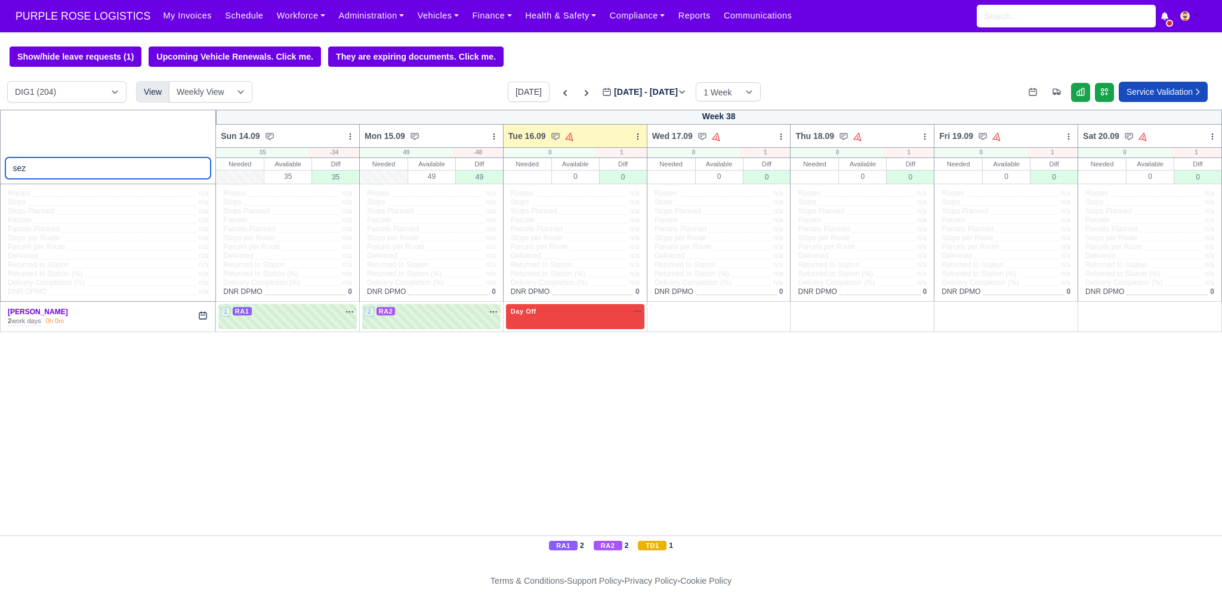
click at [197, 169] on input "sez" at bounding box center [108, 167] width 206 height 21
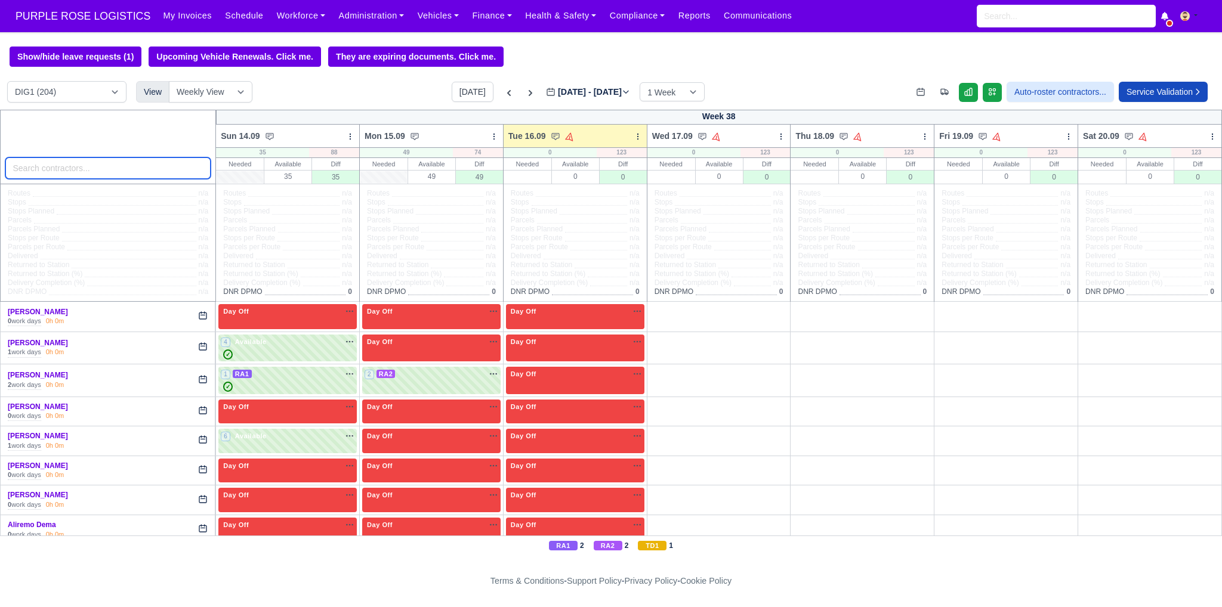
click at [167, 171] on input "search" at bounding box center [108, 167] width 206 height 21
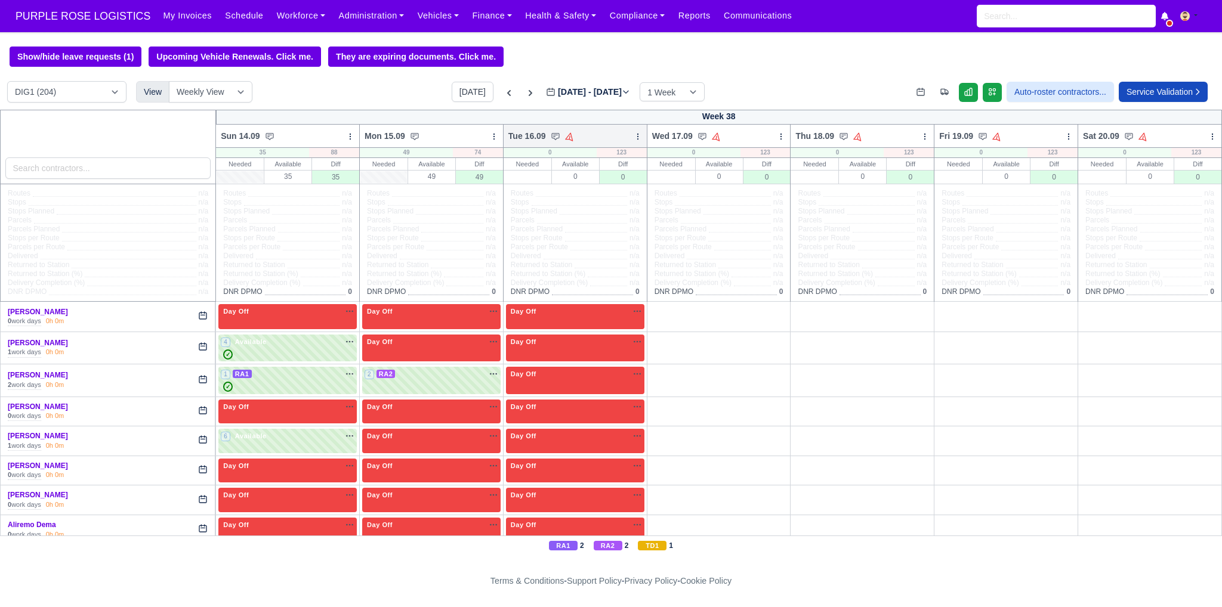
click at [634, 137] on icon at bounding box center [638, 136] width 8 height 8
click at [551, 183] on link "Bulk Status Change" at bounding box center [575, 178] width 134 height 21
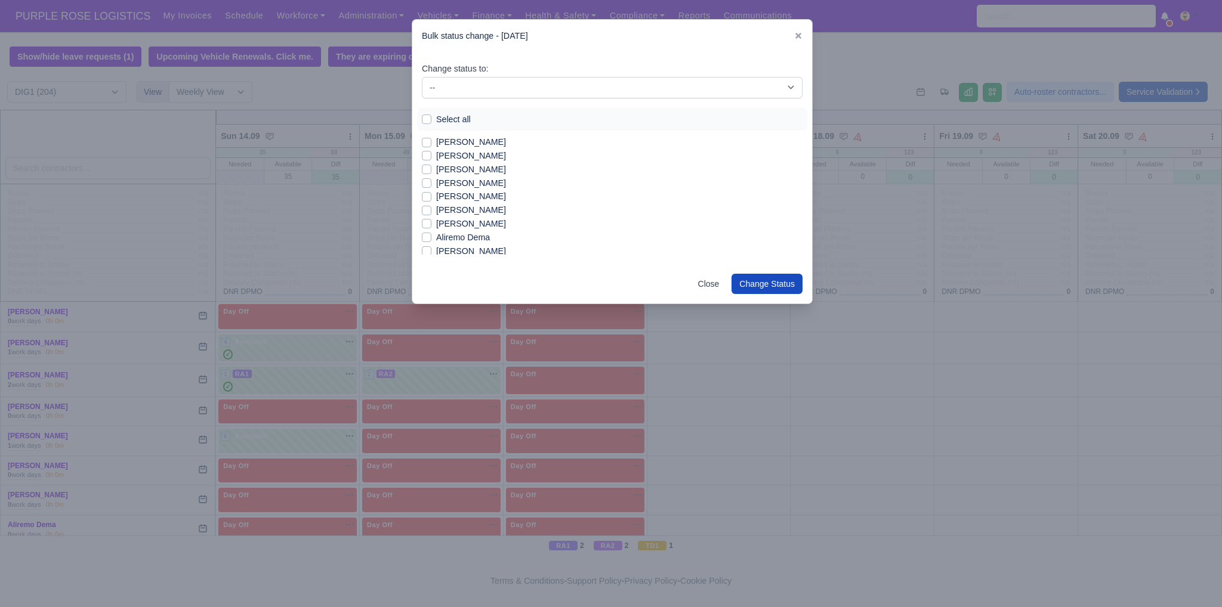
click at [458, 143] on label "Aaron Symister" at bounding box center [471, 142] width 70 height 14
click at [431, 143] on input "Aaron Symister" at bounding box center [427, 140] width 10 height 10
checkbox input "true"
click at [461, 157] on label "Abdullah Dahir" at bounding box center [471, 156] width 70 height 14
click at [431, 157] on input "Abdullah Dahir" at bounding box center [427, 154] width 10 height 10
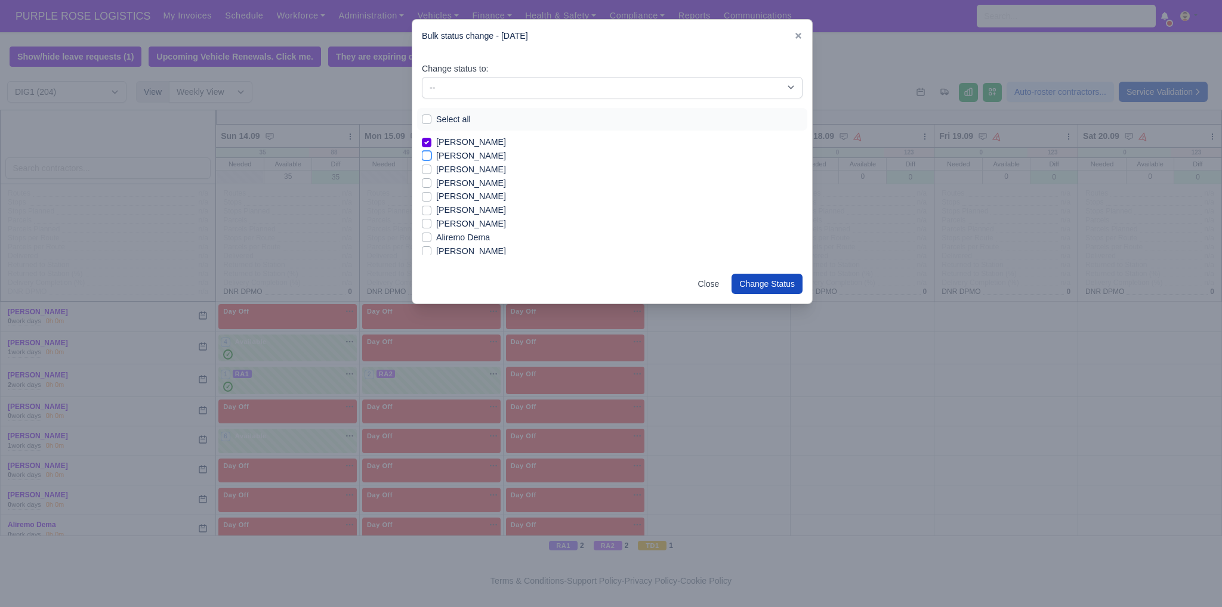
checkbox input "true"
click at [463, 164] on label "Abdullah Mohamed" at bounding box center [471, 170] width 70 height 14
click at [431, 164] on input "Abdullah Mohamed" at bounding box center [427, 168] width 10 height 10
checkbox input "true"
click at [458, 159] on label "Abdullah Dahir" at bounding box center [471, 156] width 70 height 14
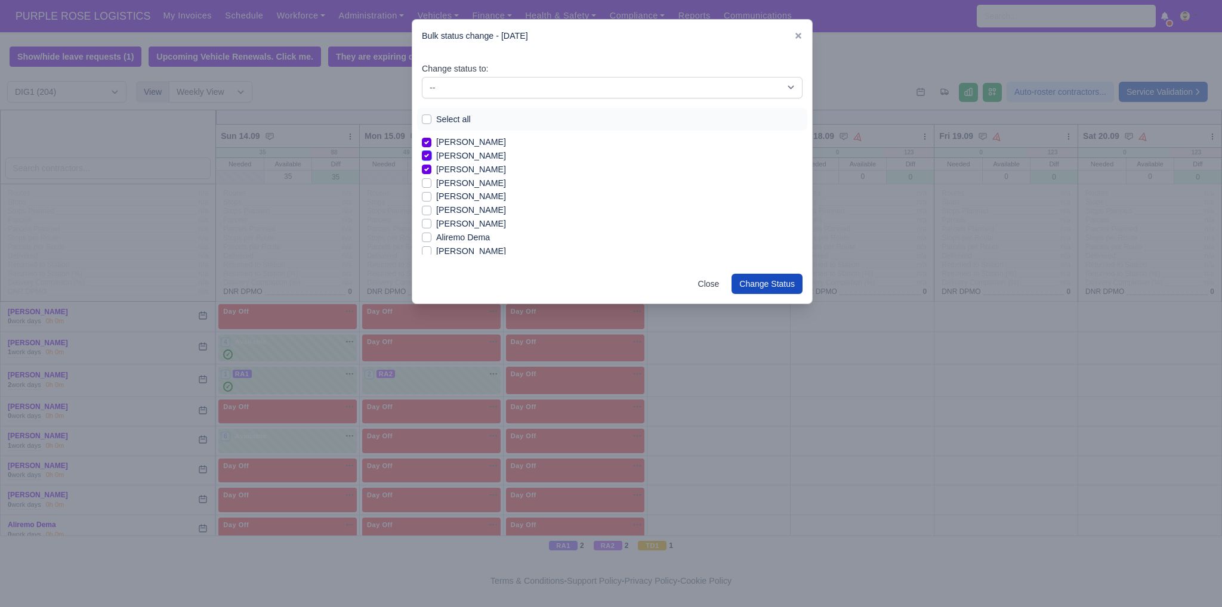
click at [431, 159] on input "Abdullah Dahir" at bounding box center [427, 154] width 10 height 10
checkbox input "false"
click at [475, 198] on label "Ahmet Kocaturk" at bounding box center [471, 197] width 70 height 14
click at [431, 198] on input "Ahmet Kocaturk" at bounding box center [427, 195] width 10 height 10
checkbox input "true"
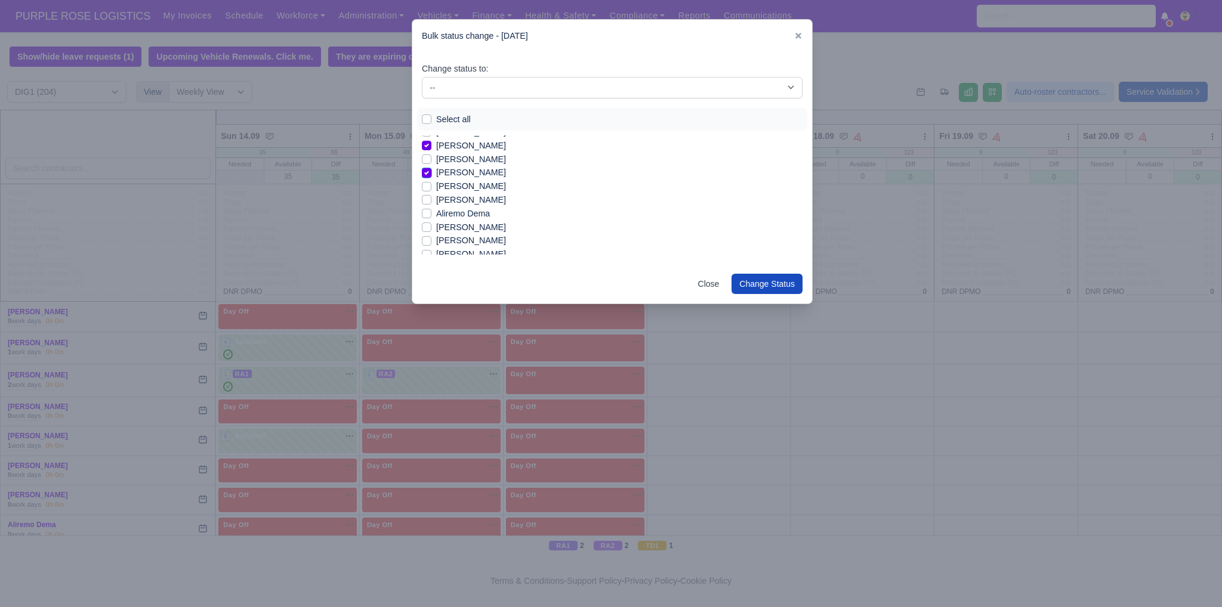
scroll to position [48, 0]
click at [470, 247] on label "Anwal Anwal" at bounding box center [471, 244] width 70 height 14
click at [431, 247] on input "Anwal Anwal" at bounding box center [427, 242] width 10 height 10
checkbox input "true"
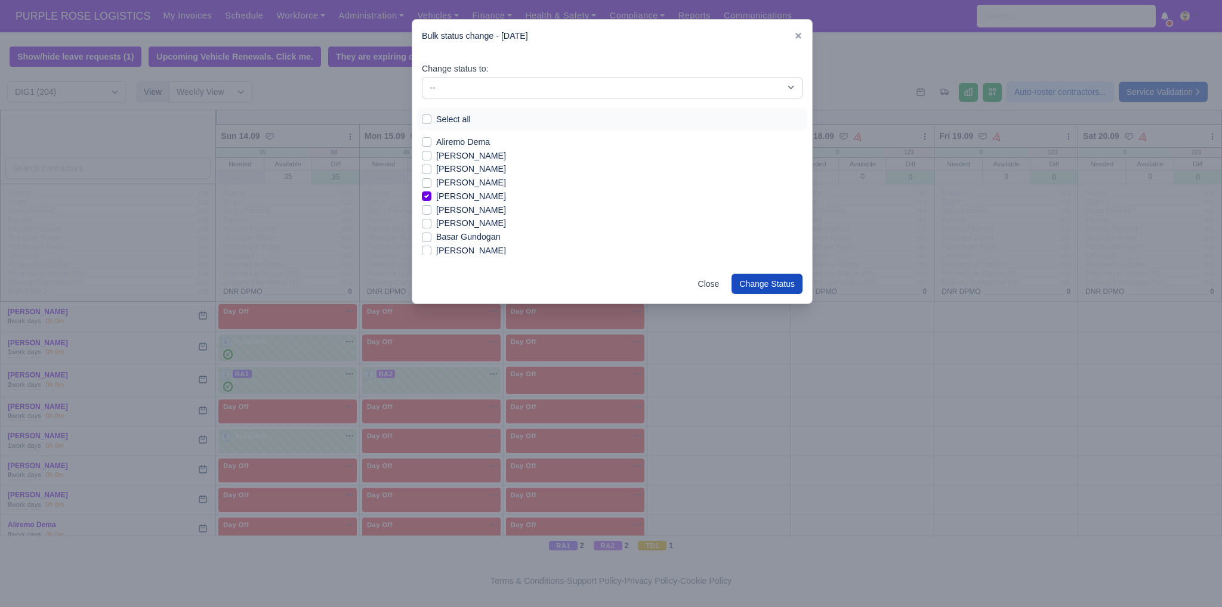
click at [470, 211] on label "Ashraf Elwafai" at bounding box center [471, 210] width 70 height 14
click at [431, 211] on input "Ashraf Elwafai" at bounding box center [427, 208] width 10 height 10
checkbox input "true"
click at [474, 249] on label "Berkay Koroglu" at bounding box center [471, 251] width 70 height 14
click at [431, 249] on input "Berkay Koroglu" at bounding box center [427, 249] width 10 height 10
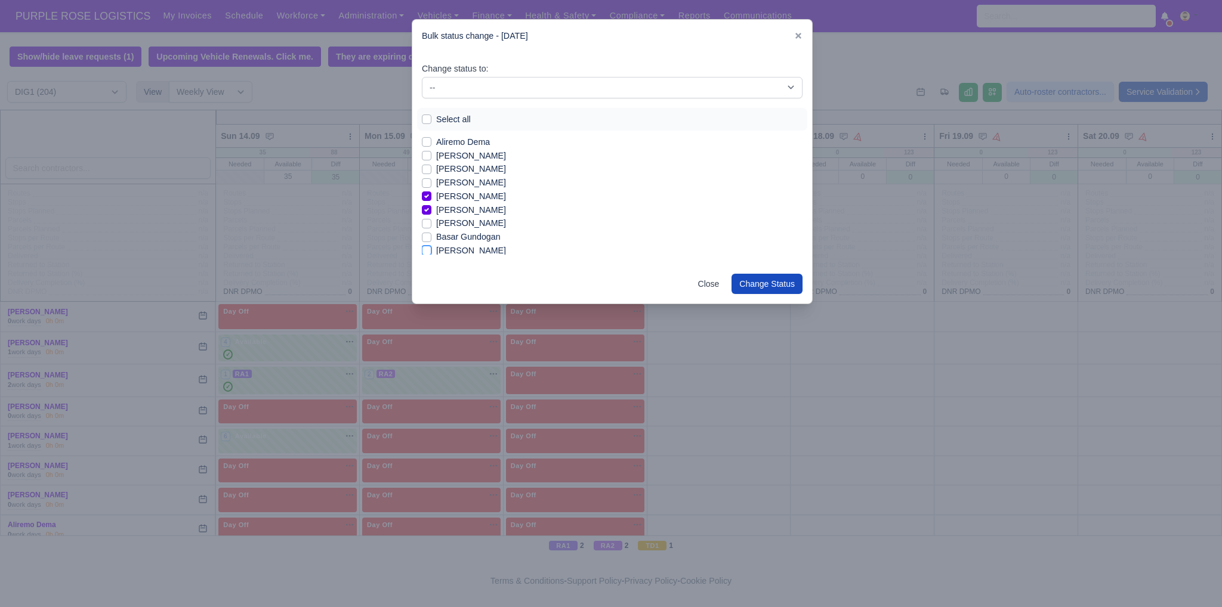
checkbox input "true"
click at [506, 223] on label "Ashton Albert Sylvester" at bounding box center [471, 224] width 70 height 14
click at [431, 223] on input "Ashton Albert Sylvester" at bounding box center [427, 222] width 10 height 10
checkbox input "true"
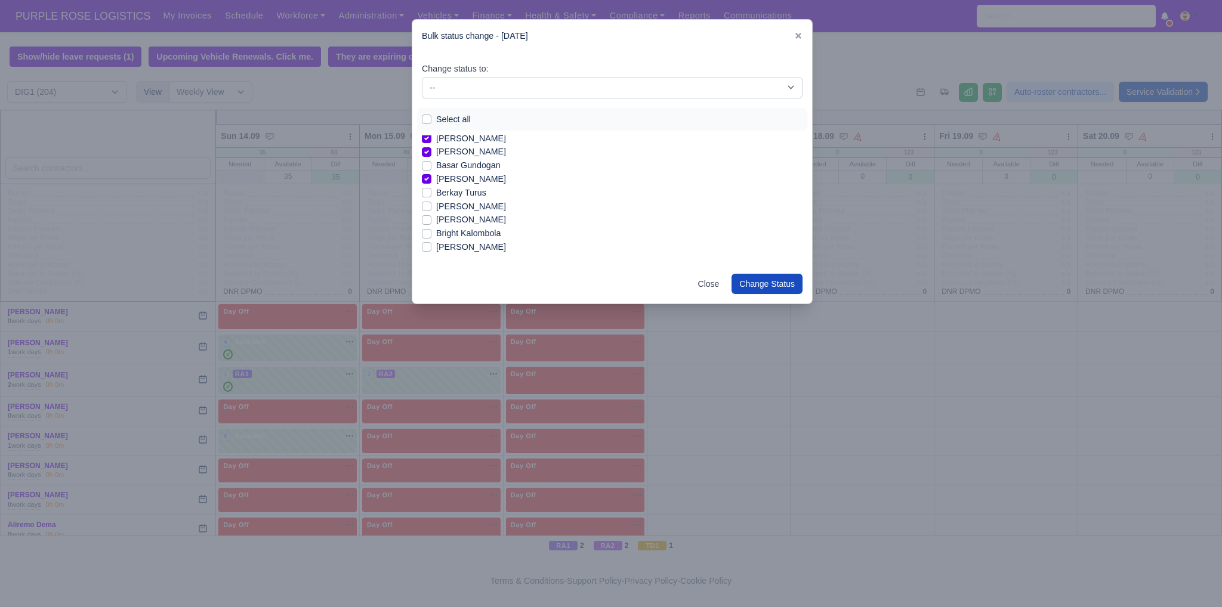
click at [477, 191] on label "Berkay Turus" at bounding box center [461, 193] width 50 height 14
click at [431, 191] on input "Berkay Turus" at bounding box center [427, 191] width 10 height 10
checkbox input "true"
click at [464, 208] on label "Beverly Poku" at bounding box center [471, 207] width 70 height 14
click at [431, 208] on input "Beverly Poku" at bounding box center [427, 205] width 10 height 10
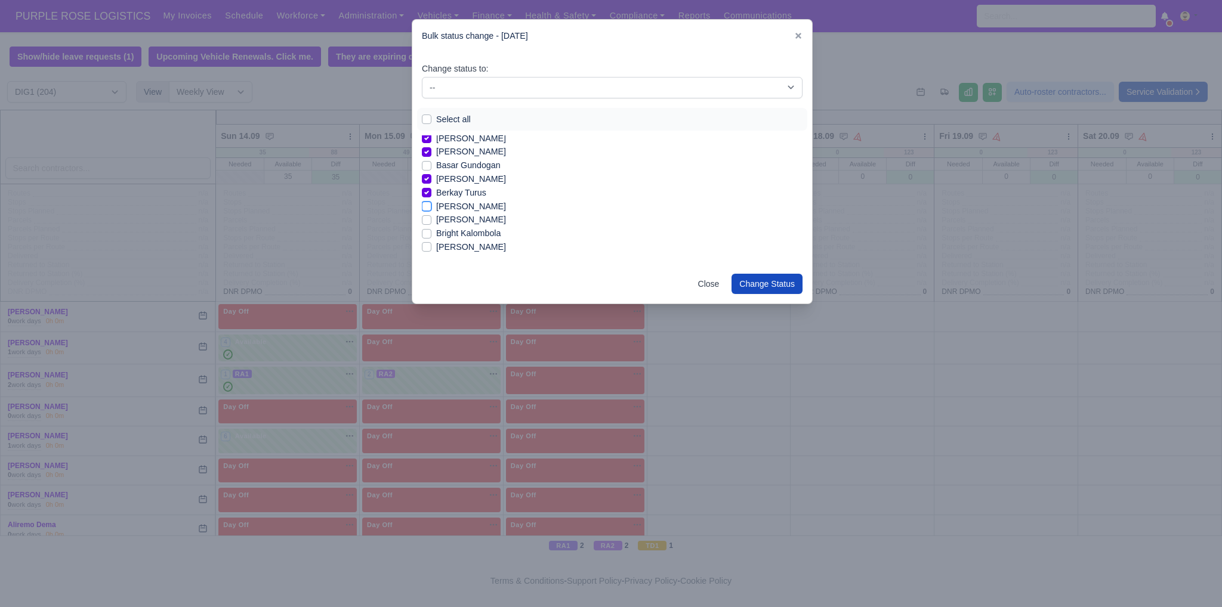
checkbox input "true"
click at [476, 246] on label "Bryan Jones" at bounding box center [471, 247] width 70 height 14
click at [431, 246] on input "Bryan Jones" at bounding box center [427, 245] width 10 height 10
checkbox input "true"
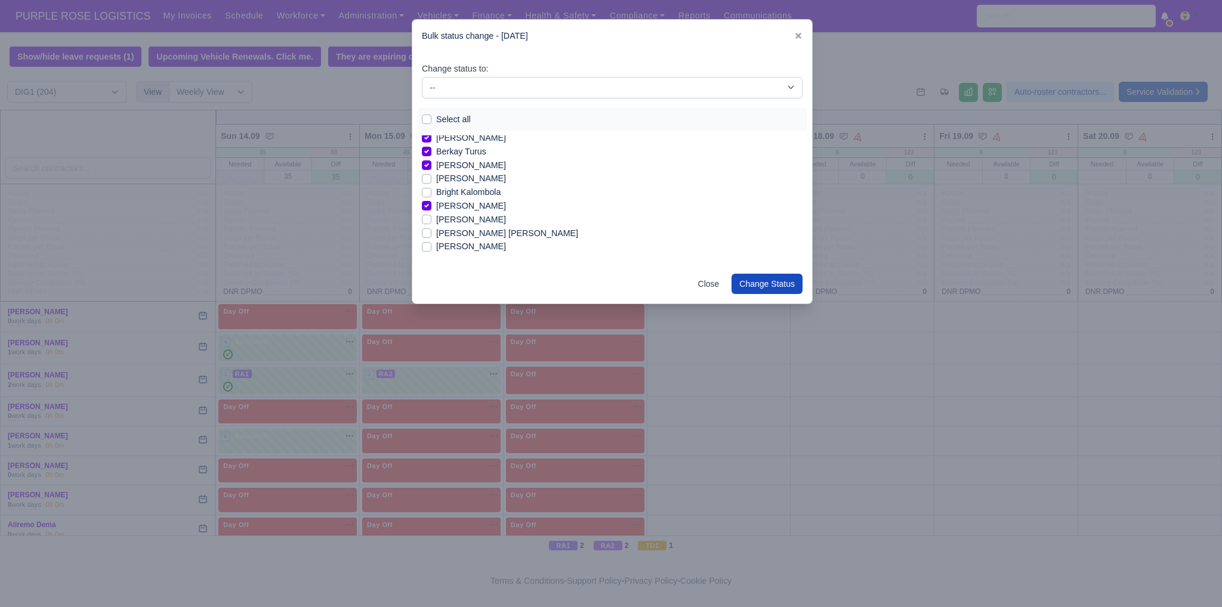
click at [487, 220] on label "Byron Tyrell Harper" at bounding box center [471, 220] width 70 height 14
click at [431, 220] on input "Byron Tyrell Harper" at bounding box center [427, 218] width 10 height 10
checkbox input "true"
click at [456, 230] on label "Dianni Scarborough" at bounding box center [471, 230] width 70 height 14
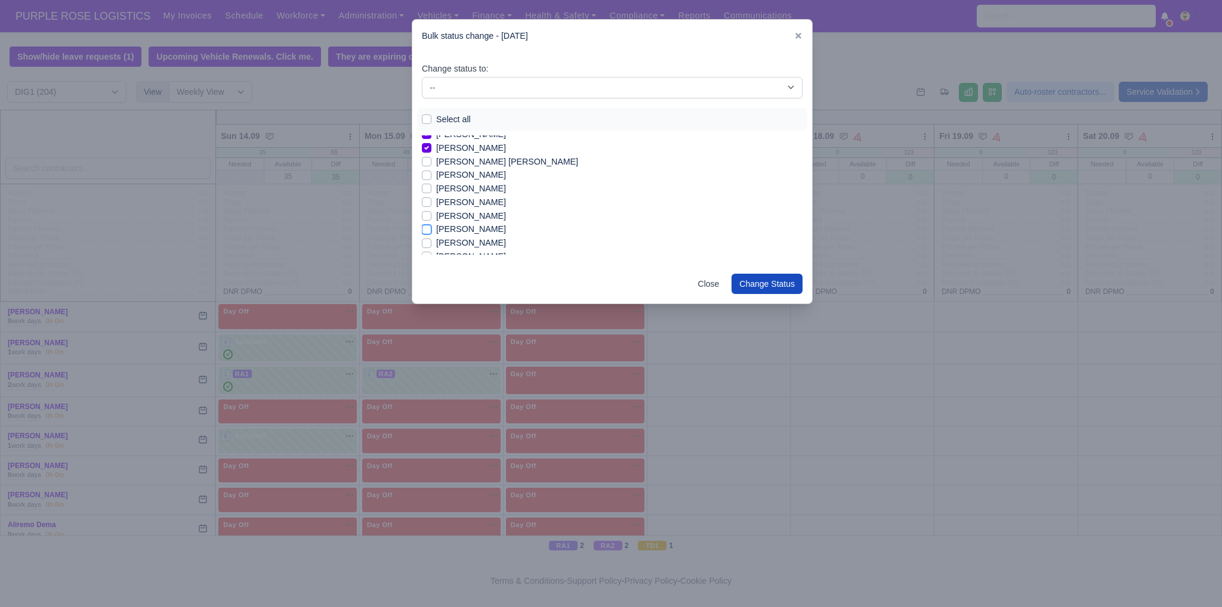
click at [431, 230] on input "Dianni Scarborough" at bounding box center [427, 228] width 10 height 10
checkbox input "true"
click at [461, 244] on label "Dimitar Dimitrov" at bounding box center [471, 243] width 70 height 14
click at [431, 244] on input "Dimitar Dimitrov" at bounding box center [427, 241] width 10 height 10
checkbox input "true"
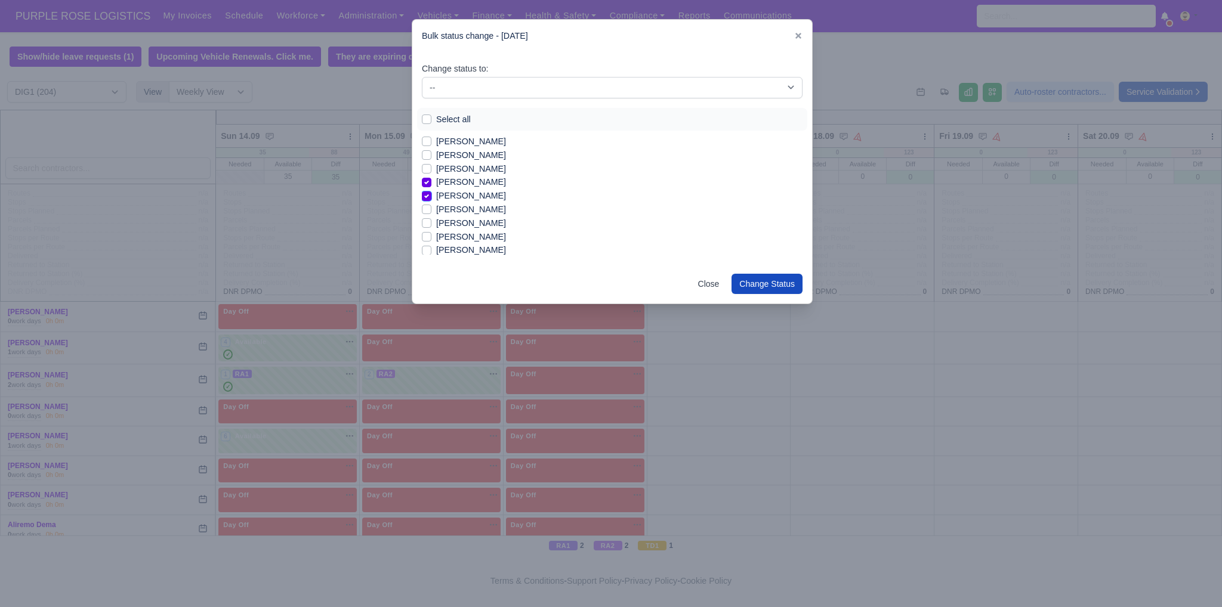
scroll to position [328, 0]
click at [490, 233] on label "Edmund Nathaniel Kwakye" at bounding box center [471, 237] width 70 height 14
click at [431, 233] on input "Edmund Nathaniel Kwakye" at bounding box center [427, 235] width 10 height 10
checkbox input "true"
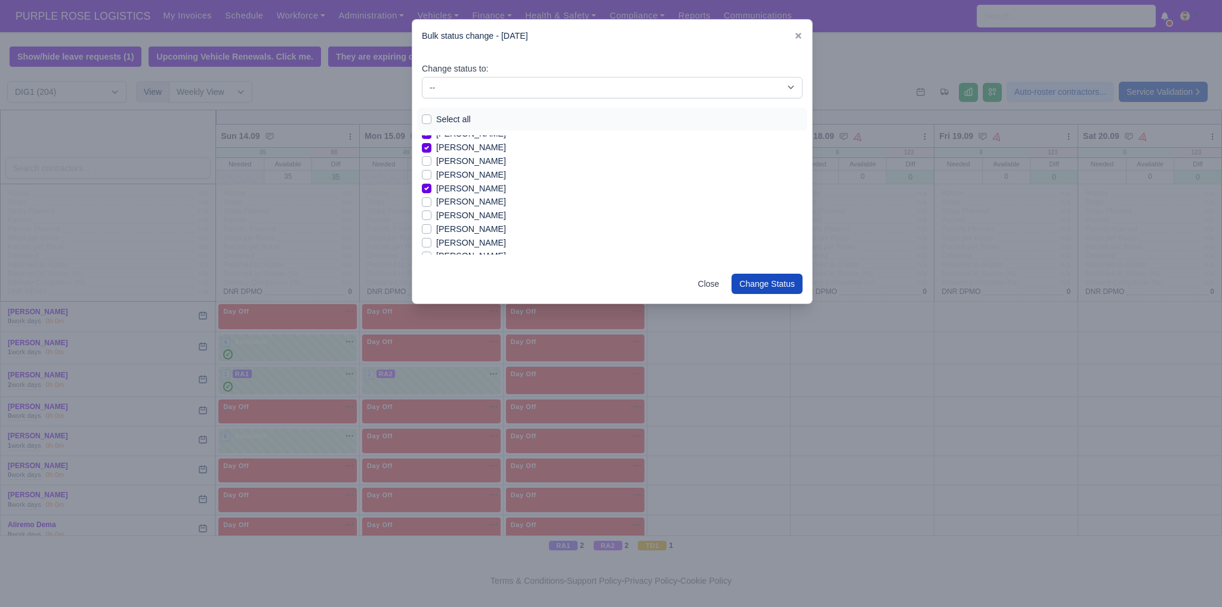
click at [456, 243] on label "Foyez Khan" at bounding box center [471, 243] width 70 height 14
click at [431, 243] on input "Foyez Khan" at bounding box center [427, 241] width 10 height 10
checkbox input "true"
click at [443, 187] on label "Gideon Atobamrere" at bounding box center [471, 185] width 70 height 14
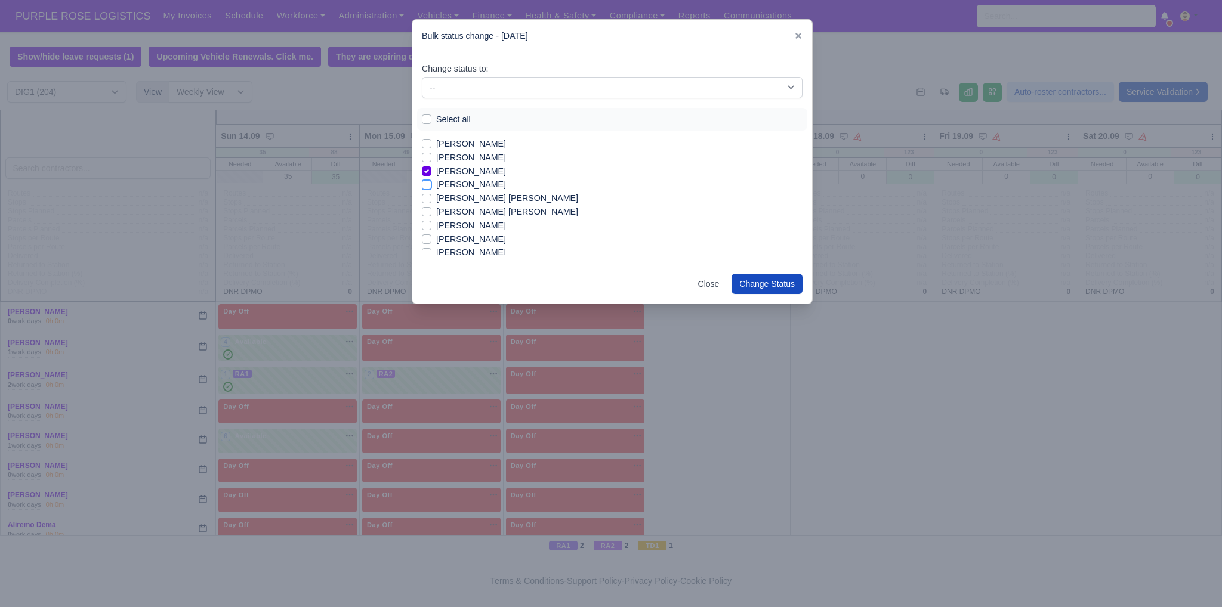
click at [431, 187] on input "Gideon Atobamrere" at bounding box center [427, 183] width 10 height 10
checkbox input "true"
click at [456, 212] on label "Guled Fuad hassan haji" at bounding box center [507, 212] width 142 height 14
click at [431, 212] on input "Guled Fuad hassan haji" at bounding box center [427, 210] width 10 height 10
checkbox input "true"
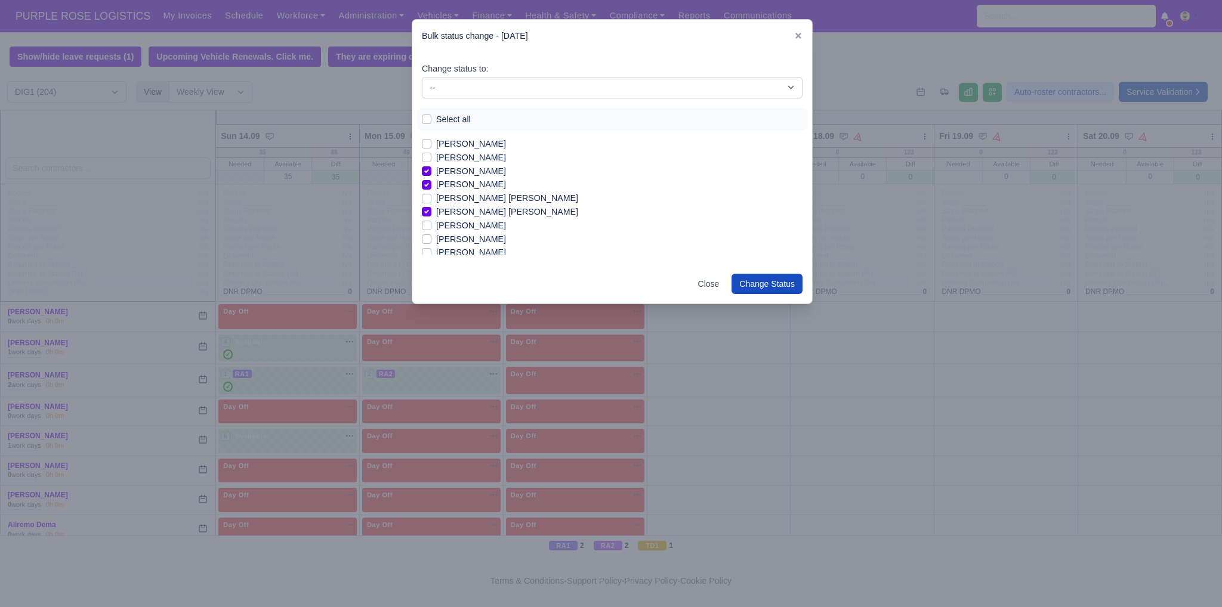
click at [463, 229] on label "Gyursoy Mehmed" at bounding box center [471, 226] width 70 height 14
click at [431, 228] on input "Gyursoy Mehmed" at bounding box center [427, 224] width 10 height 10
checkbox input "true"
click at [465, 240] on label "Haseeb Raza" at bounding box center [471, 240] width 70 height 14
click at [431, 240] on input "Haseeb Raza" at bounding box center [427, 238] width 10 height 10
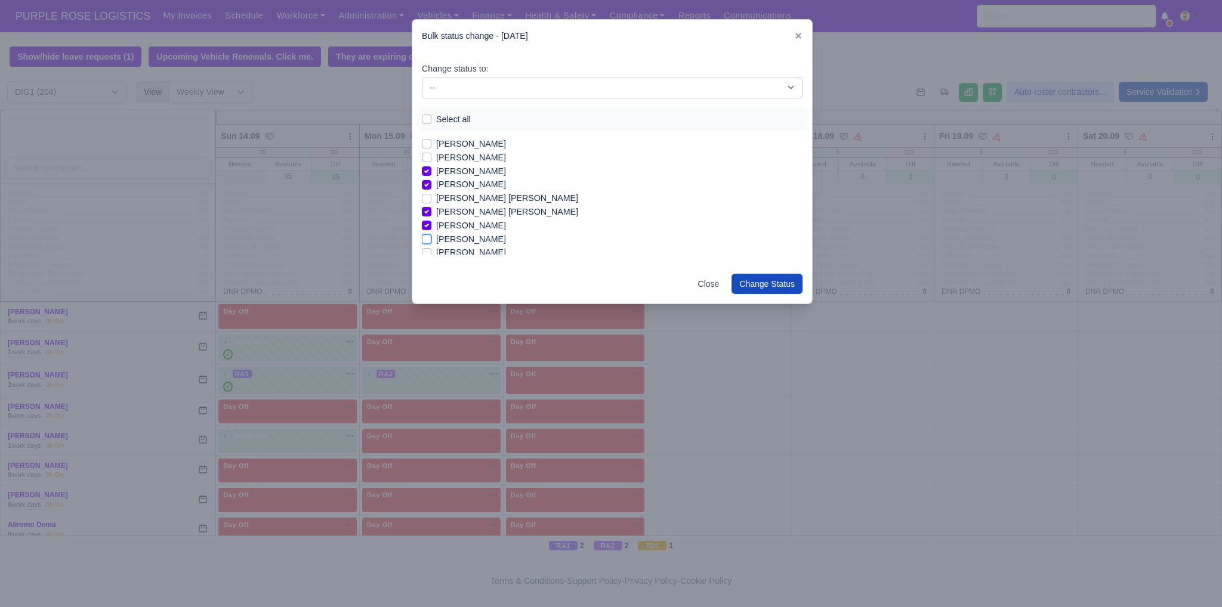
checkbox input "true"
click at [475, 254] on label "Hematullah Rahmati" at bounding box center [471, 253] width 70 height 14
click at [431, 254] on input "Hematullah Rahmati" at bounding box center [427, 251] width 10 height 10
checkbox input "true"
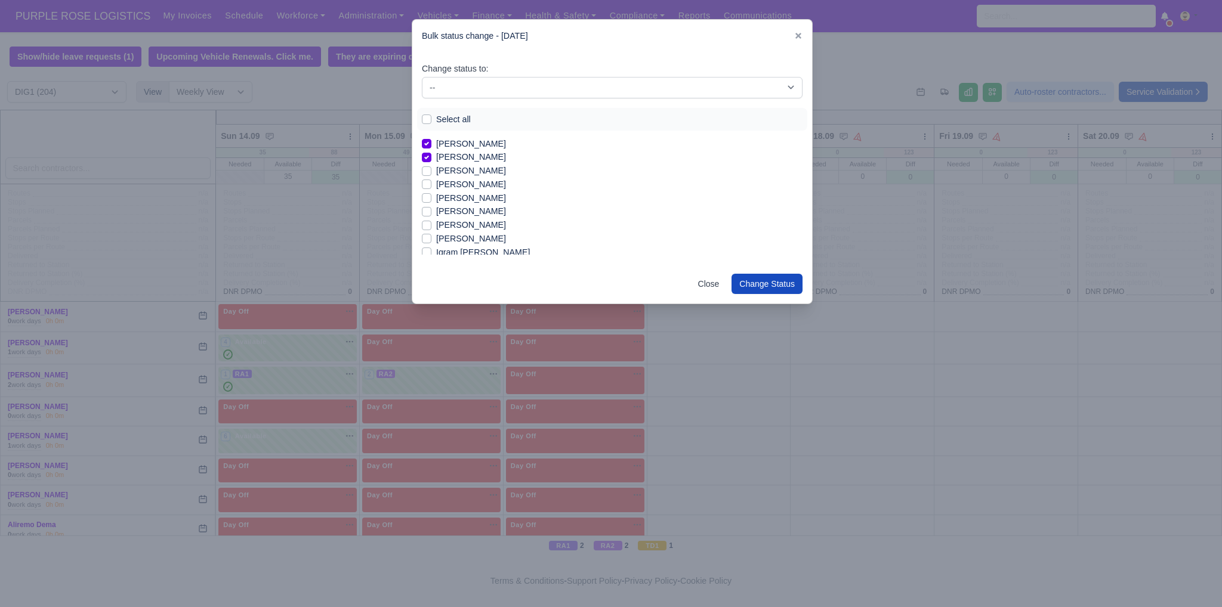
click at [477, 196] on label "Ibrahima Diallo" at bounding box center [471, 199] width 70 height 14
click at [431, 196] on input "Ibrahima Diallo" at bounding box center [427, 197] width 10 height 10
checkbox input "true"
click at [477, 212] on label "Ibrahima Djalo" at bounding box center [471, 212] width 70 height 14
click at [431, 212] on input "Ibrahima Djalo" at bounding box center [427, 210] width 10 height 10
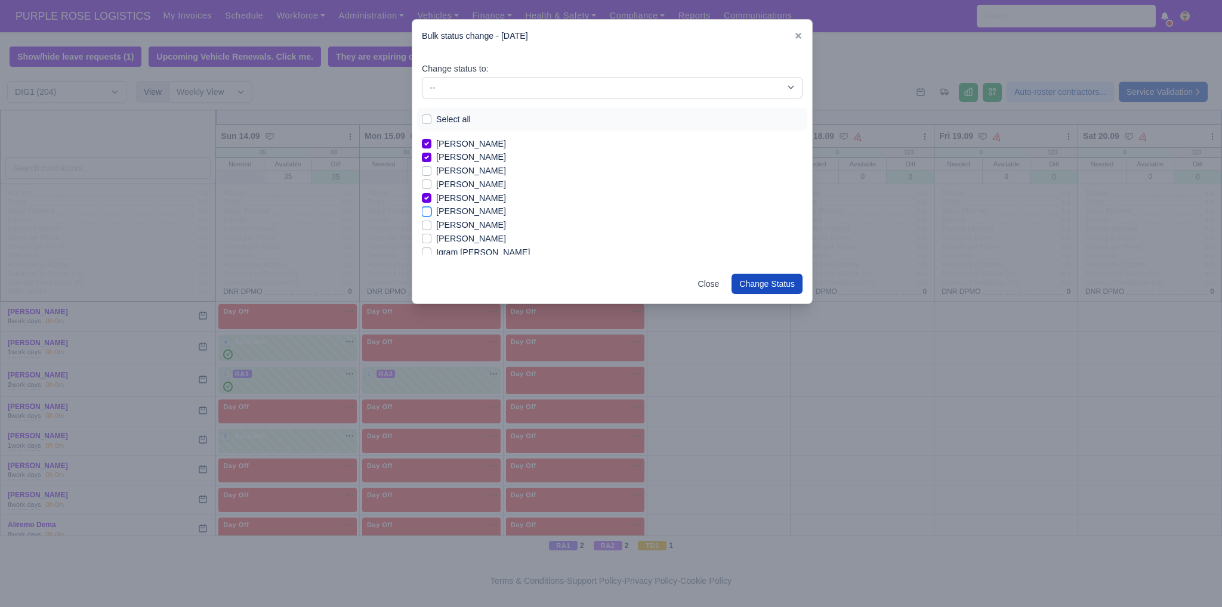
checkbox input "true"
click at [473, 242] on label "Imran Usmani" at bounding box center [471, 239] width 70 height 14
click at [431, 242] on input "Imran Usmani" at bounding box center [427, 237] width 10 height 10
checkbox input "true"
click at [487, 252] on label "Iqram Ismail Mtambo" at bounding box center [483, 253] width 94 height 14
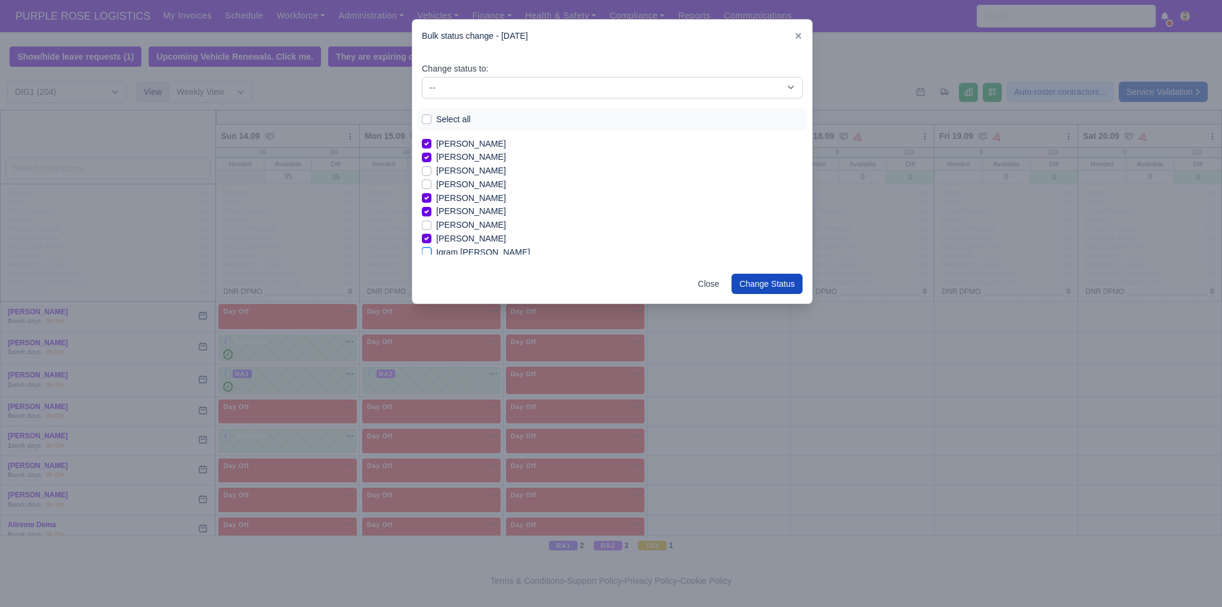
click at [431, 252] on input "Iqram Ismail Mtambo" at bounding box center [427, 251] width 10 height 10
checkbox input "true"
click at [472, 217] on label "Isaac Van Tuijl" at bounding box center [471, 216] width 70 height 14
click at [431, 217] on input "Isaac Van Tuijl" at bounding box center [427, 214] width 10 height 10
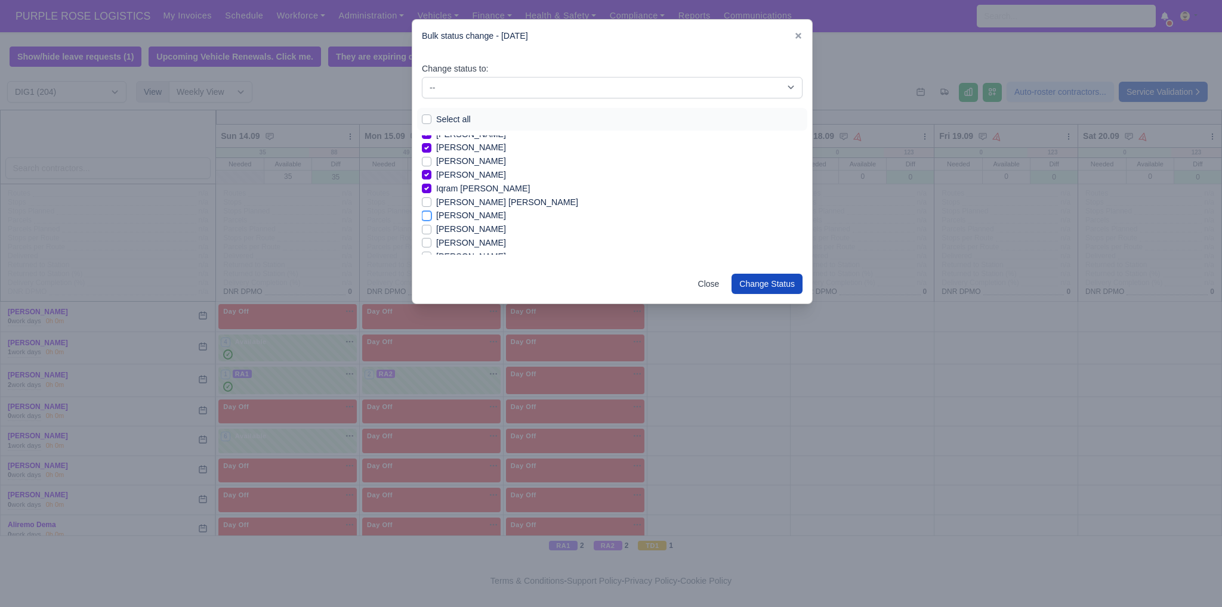
checkbox input "true"
click at [472, 200] on label "Joel De Melin" at bounding box center [471, 199] width 70 height 14
click at [431, 200] on input "Joel De Melin" at bounding box center [427, 197] width 10 height 10
checkbox input "true"
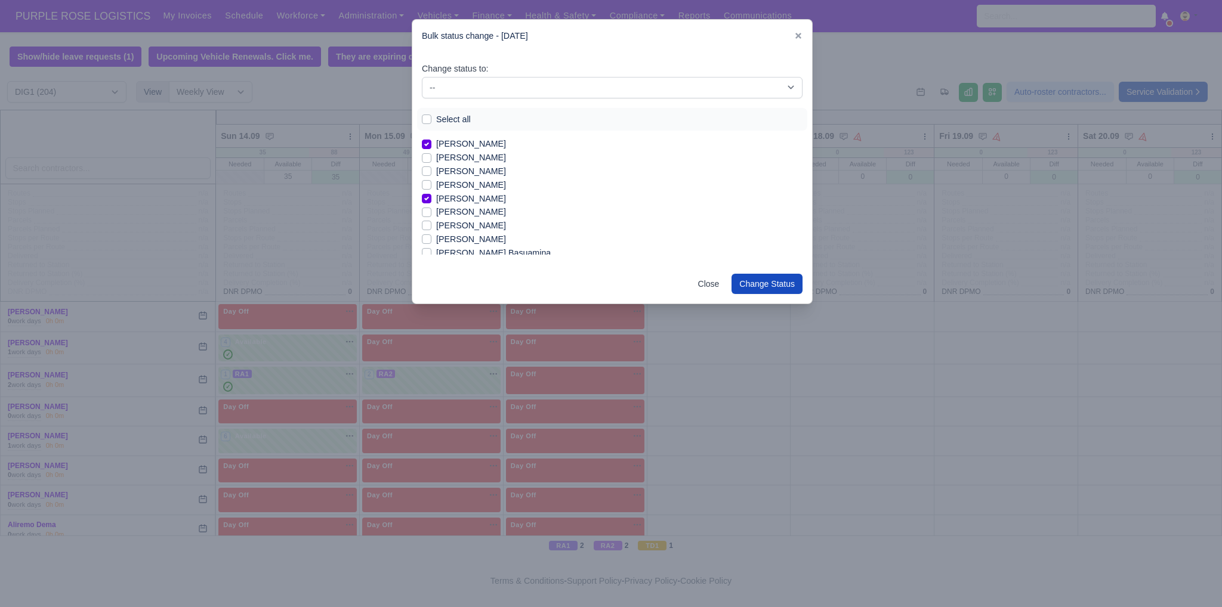
click at [480, 254] on label "Joseph Blansy Basuamina" at bounding box center [493, 253] width 115 height 14
click at [431, 254] on input "Joseph Blansy Basuamina" at bounding box center [427, 251] width 10 height 10
checkbox input "true"
click at [456, 246] on label "Mohammad Rashed ahmed" at bounding box center [507, 248] width 142 height 14
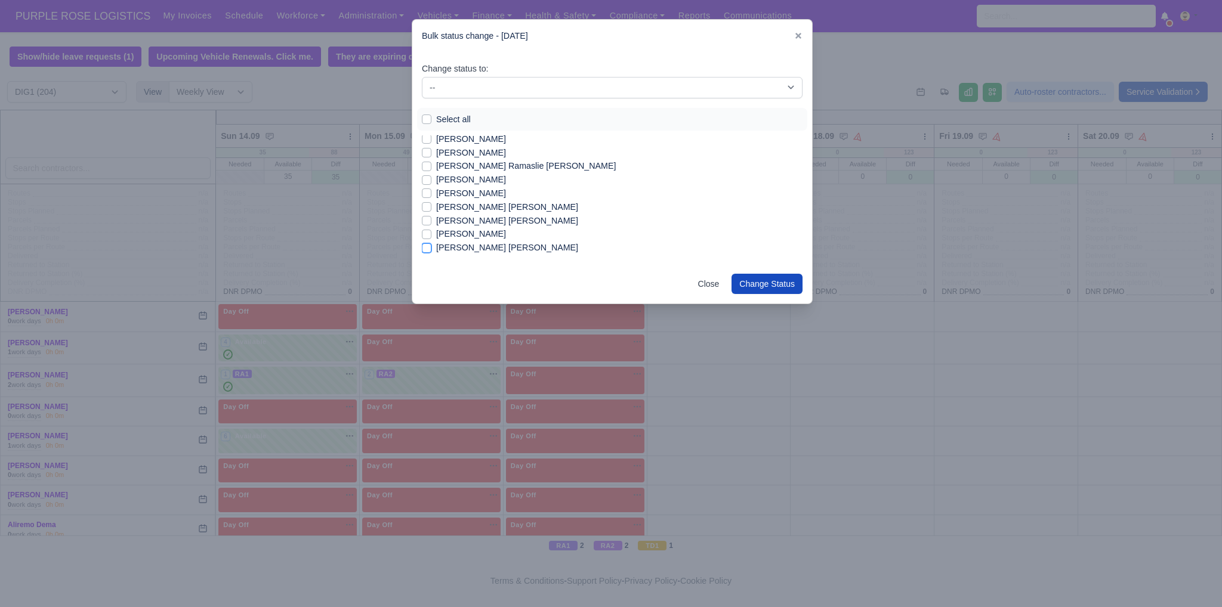
click at [431, 246] on input "Mohammad Rashed ahmed" at bounding box center [427, 246] width 10 height 10
checkbox input "true"
click at [486, 206] on label "Mohammed Farah" at bounding box center [471, 204] width 70 height 14
click at [431, 206] on input "Mohammed Farah" at bounding box center [427, 202] width 10 height 10
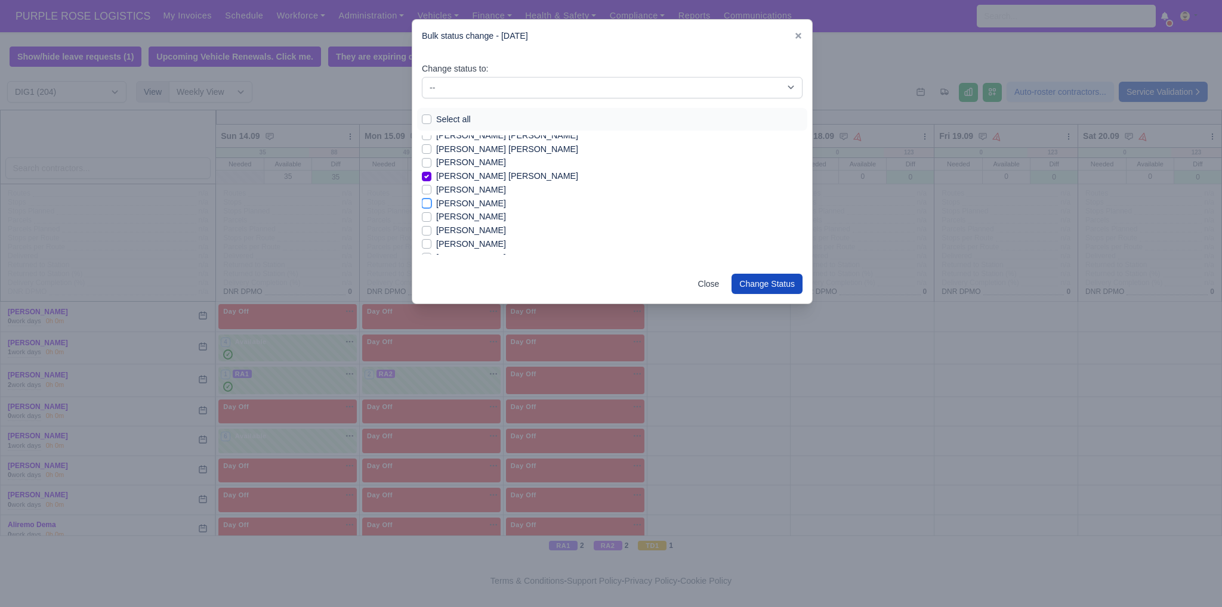
checkbox input "true"
click at [486, 229] on label "Muhammad Farooq" at bounding box center [471, 231] width 70 height 14
click at [431, 229] on input "Muhammad Farooq" at bounding box center [427, 229] width 10 height 10
checkbox input "true"
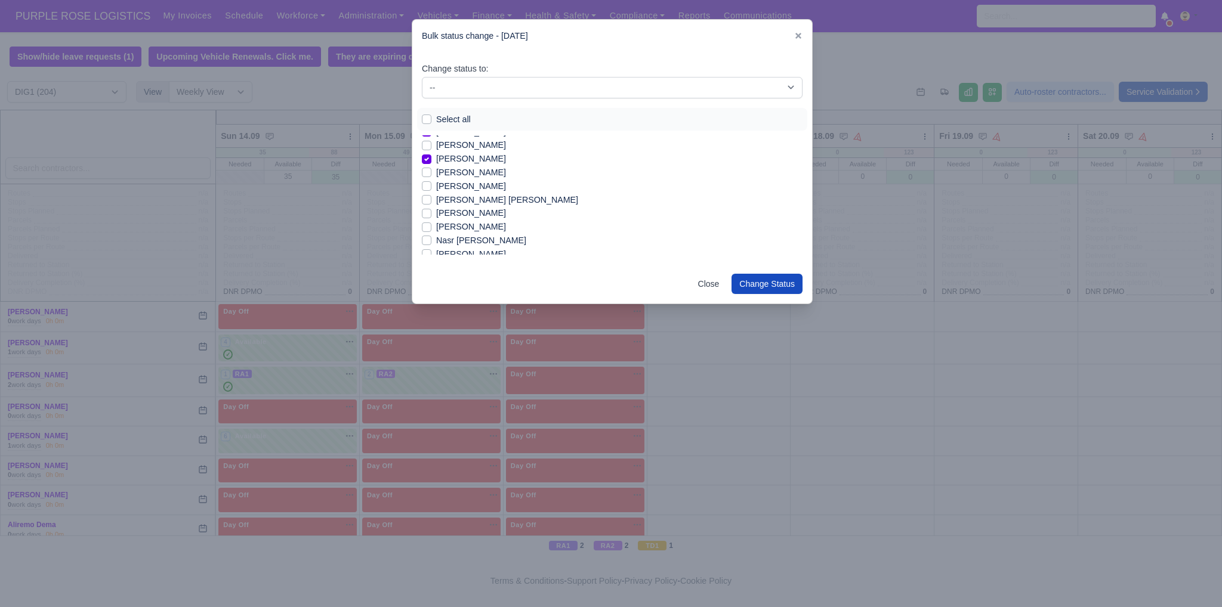
click at [470, 213] on label "Mustafa Kara" at bounding box center [471, 213] width 70 height 14
click at [431, 213] on input "Mustafa Kara" at bounding box center [427, 211] width 10 height 10
checkbox input "true"
click at [468, 178] on label "Mykola Pastushenko" at bounding box center [471, 179] width 70 height 14
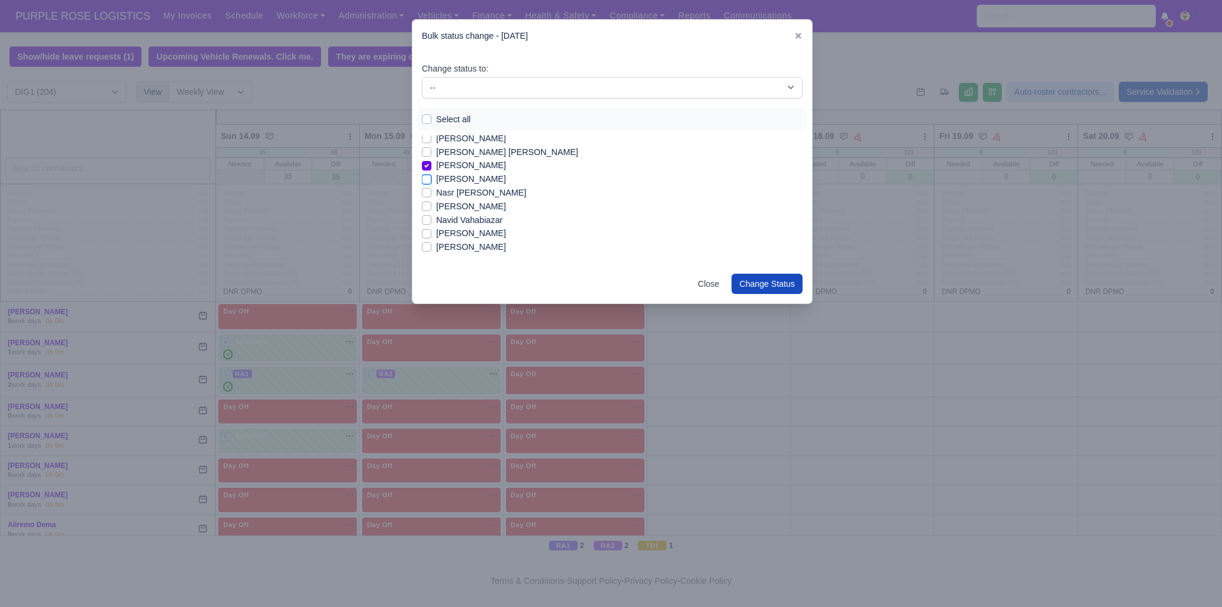
click at [431, 178] on input "Mykola Pastushenko" at bounding box center [427, 177] width 10 height 10
checkbox input "true"
click at [463, 209] on label "Nathaniel Walters" at bounding box center [471, 207] width 70 height 14
click at [431, 209] on input "Nathaniel Walters" at bounding box center [427, 205] width 10 height 10
checkbox input "true"
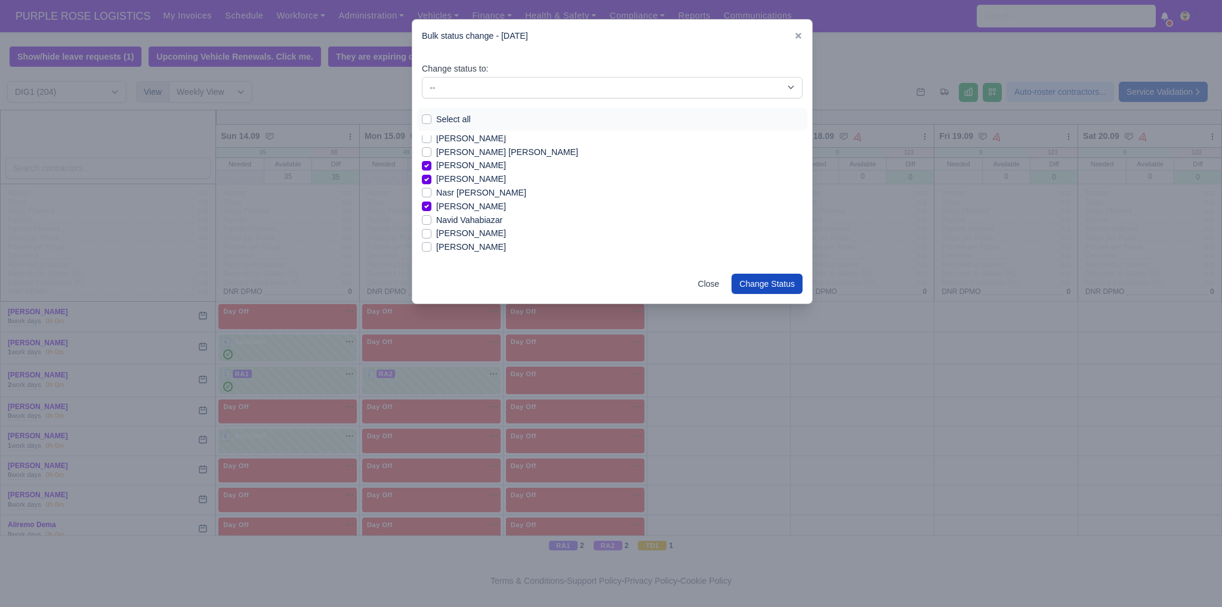
click at [465, 243] on label "Nikolaos Makrofidis" at bounding box center [471, 247] width 70 height 14
click at [431, 243] on input "Nikolaos Makrofidis" at bounding box center [427, 245] width 10 height 10
checkbox input "true"
click at [501, 254] on label "Phil Yeboah Quartey" at bounding box center [471, 254] width 70 height 14
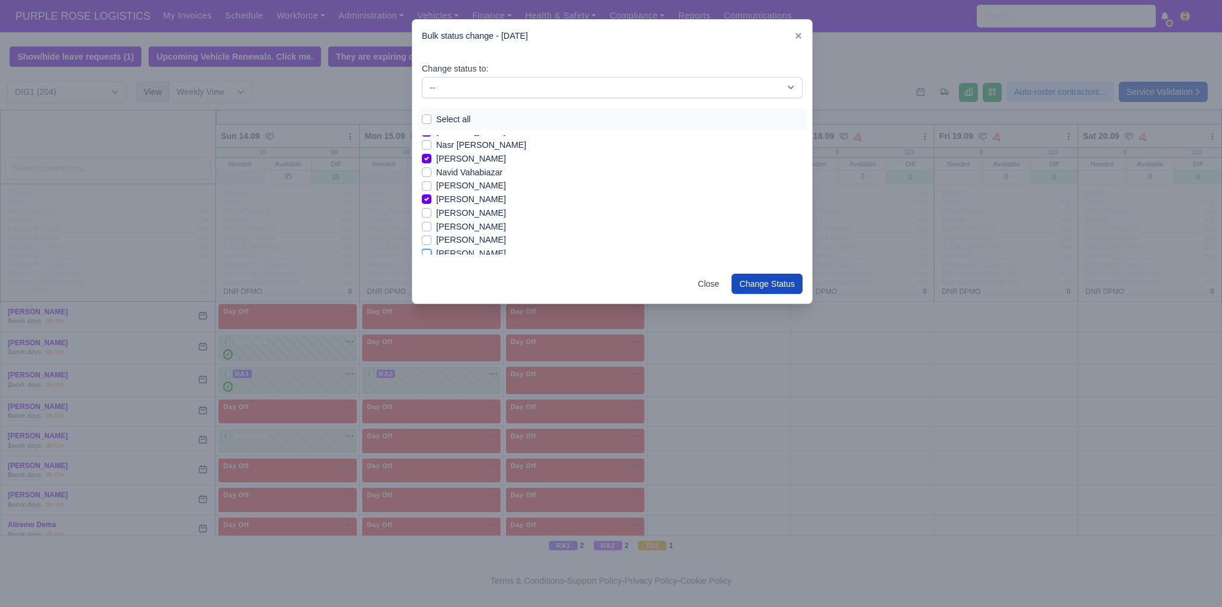
click at [431, 254] on input "Phil Yeboah Quartey" at bounding box center [427, 252] width 10 height 10
checkbox input "true"
click at [449, 171] on label "Qendrim Rexhepi" at bounding box center [471, 171] width 70 height 14
click at [431, 171] on input "Qendrim Rexhepi" at bounding box center [427, 169] width 10 height 10
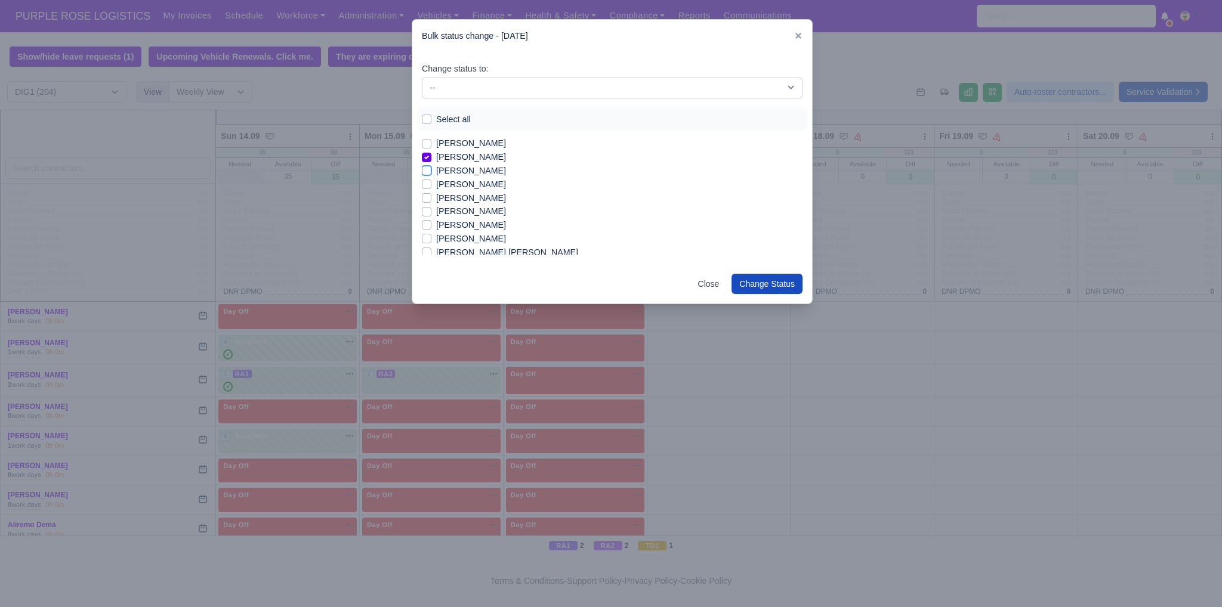
checkbox input "true"
click at [453, 215] on label "Raul Rinne" at bounding box center [471, 212] width 70 height 14
click at [431, 214] on input "Raul Rinne" at bounding box center [427, 210] width 10 height 10
checkbox input "true"
click at [456, 196] on label "Ralique Brown" at bounding box center [471, 199] width 70 height 14
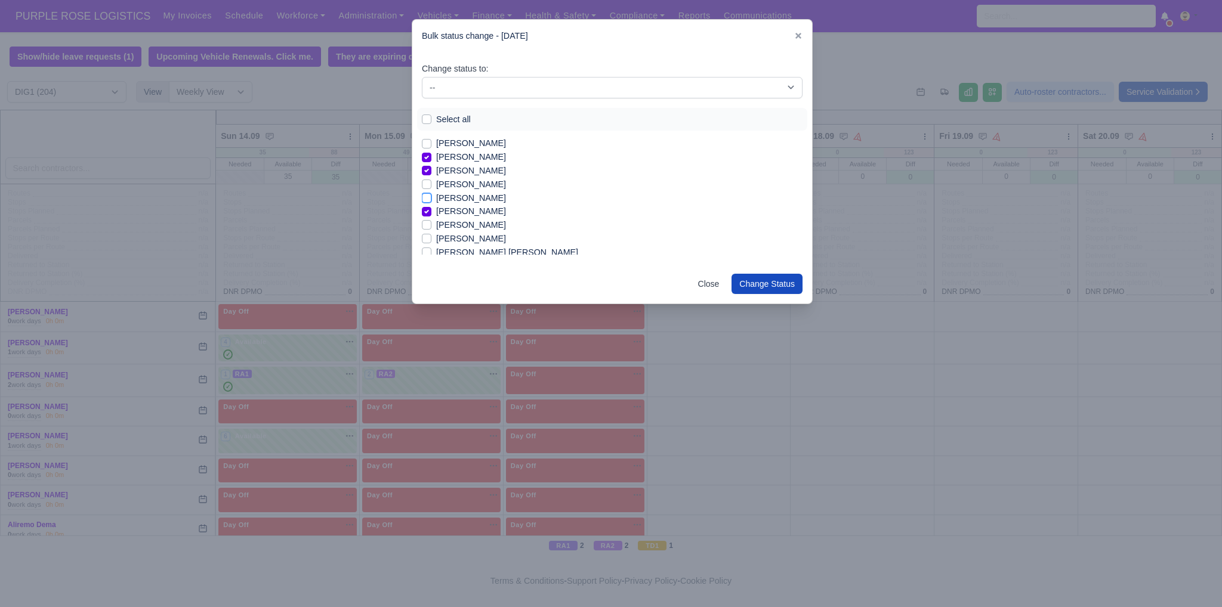
click at [431, 196] on input "Ralique Brown" at bounding box center [427, 197] width 10 height 10
checkbox input "true"
click at [461, 223] on label "Reece Bendela" at bounding box center [471, 225] width 70 height 14
click at [431, 223] on input "Reece Bendela" at bounding box center [427, 223] width 10 height 10
checkbox input "true"
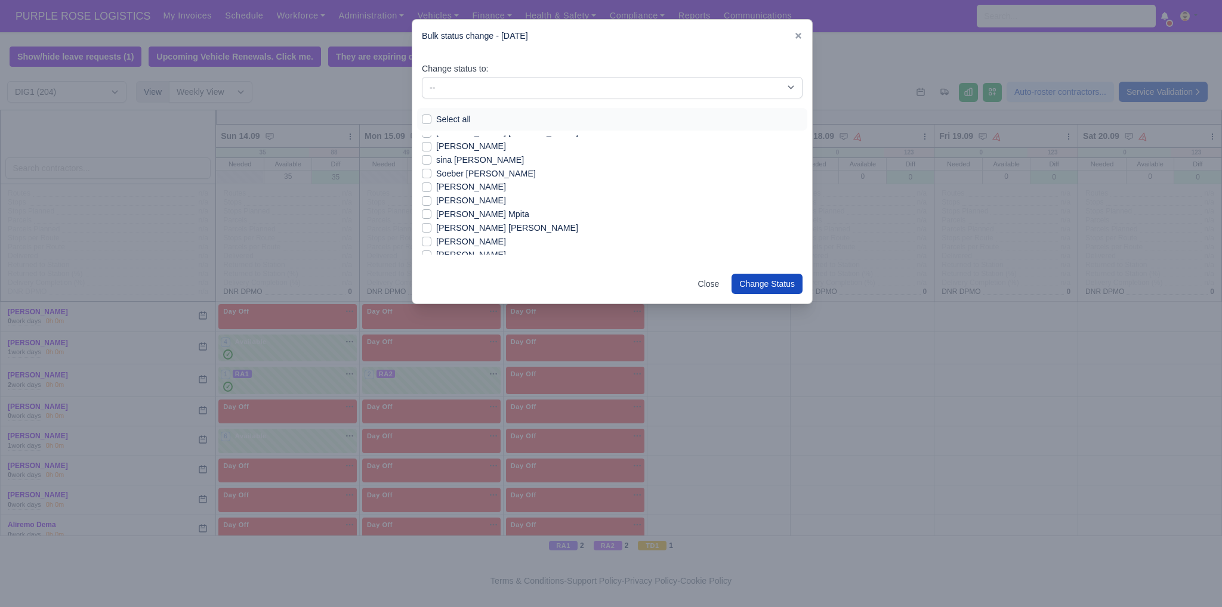
scroll to position [1422, 0]
click at [451, 146] on label "Shaquille Dominic Amara" at bounding box center [507, 147] width 142 height 14
click at [431, 146] on input "Shaquille Dominic Amara" at bounding box center [427, 145] width 10 height 10
checkbox input "true"
click at [452, 172] on label "sina sami" at bounding box center [480, 175] width 88 height 14
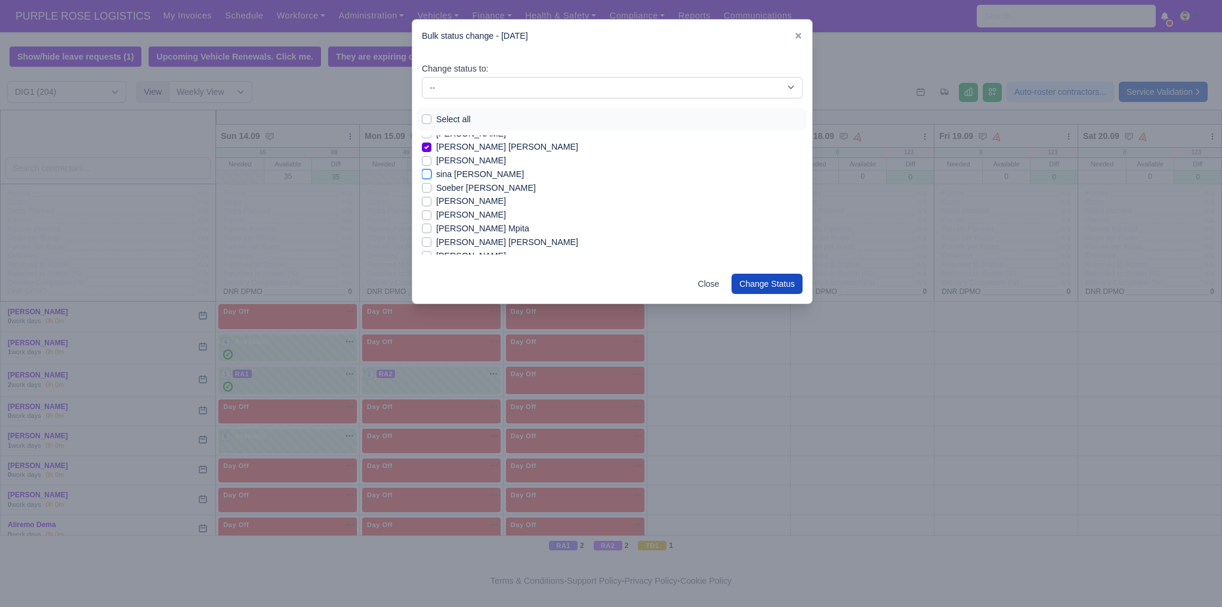
click at [431, 172] on input "sina sami" at bounding box center [427, 173] width 10 height 10
checkbox input "true"
click at [474, 186] on label "Sezer Burak" at bounding box center [471, 192] width 70 height 14
click at [431, 186] on input "Sezer Burak" at bounding box center [427, 190] width 10 height 10
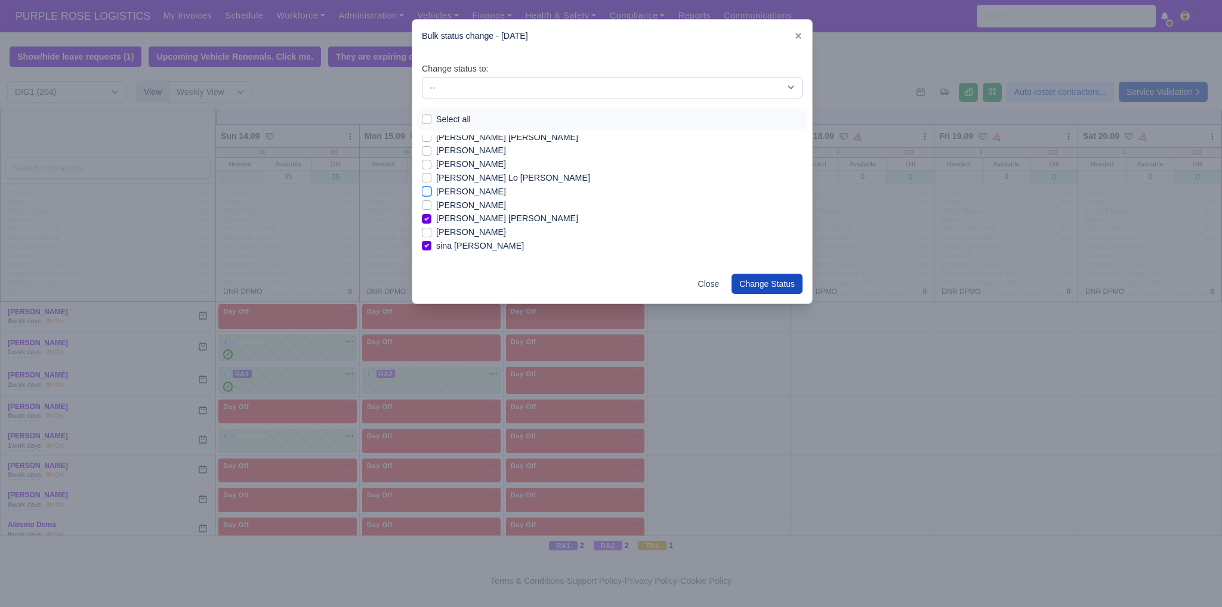
checkbox input "true"
click at [472, 253] on label "Shallum Anderson" at bounding box center [471, 253] width 70 height 14
click at [431, 253] on input "Shallum Anderson" at bounding box center [427, 251] width 10 height 10
checkbox input "true"
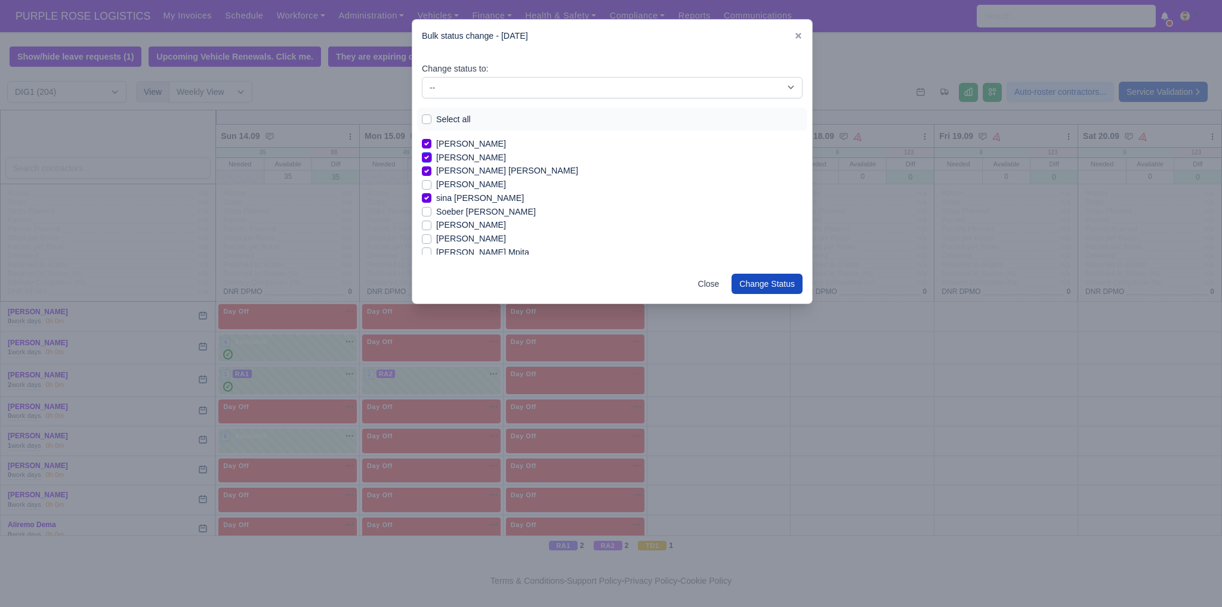
scroll to position [1398, 0]
click at [490, 227] on label "Stanimir Krasimirov Chirakov" at bounding box center [471, 225] width 70 height 14
click at [431, 227] on input "Stanimir Krasimirov Chirakov" at bounding box center [427, 223] width 10 height 10
checkbox input "true"
click at [499, 240] on label "Stanimir Stanimirov" at bounding box center [471, 239] width 70 height 14
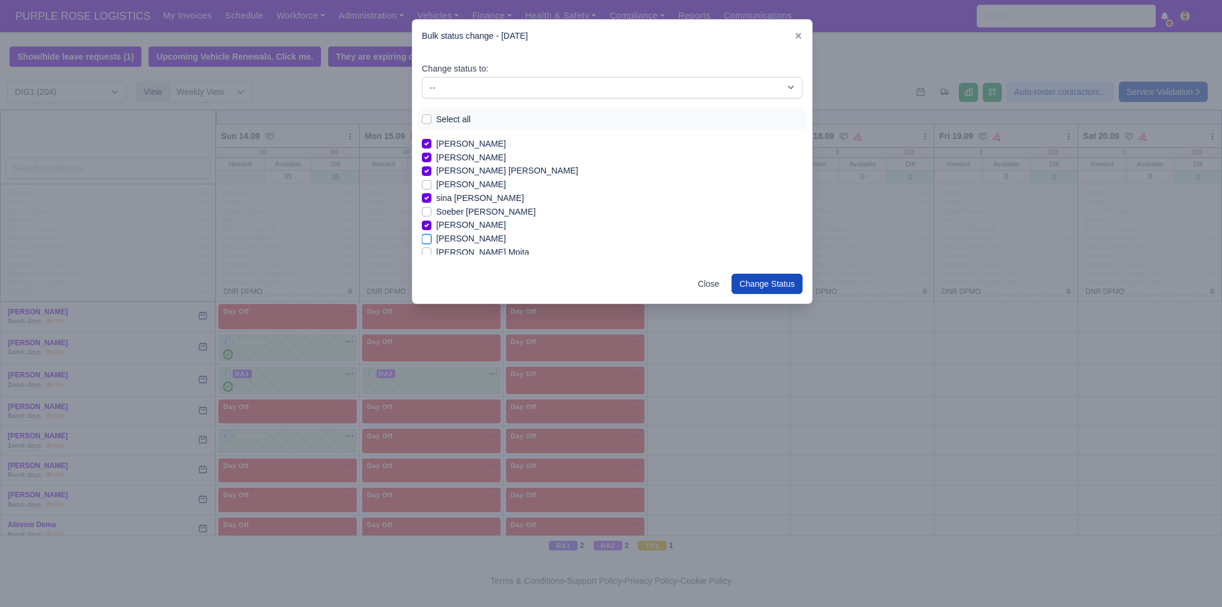
click at [431, 240] on input "Stanimir Stanimirov" at bounding box center [427, 237] width 10 height 10
checkbox input "true"
click at [510, 205] on label "Stephen Bondoki Mpita" at bounding box center [482, 205] width 93 height 14
click at [431, 205] on input "Stephen Bondoki Mpita" at bounding box center [427, 203] width 10 height 10
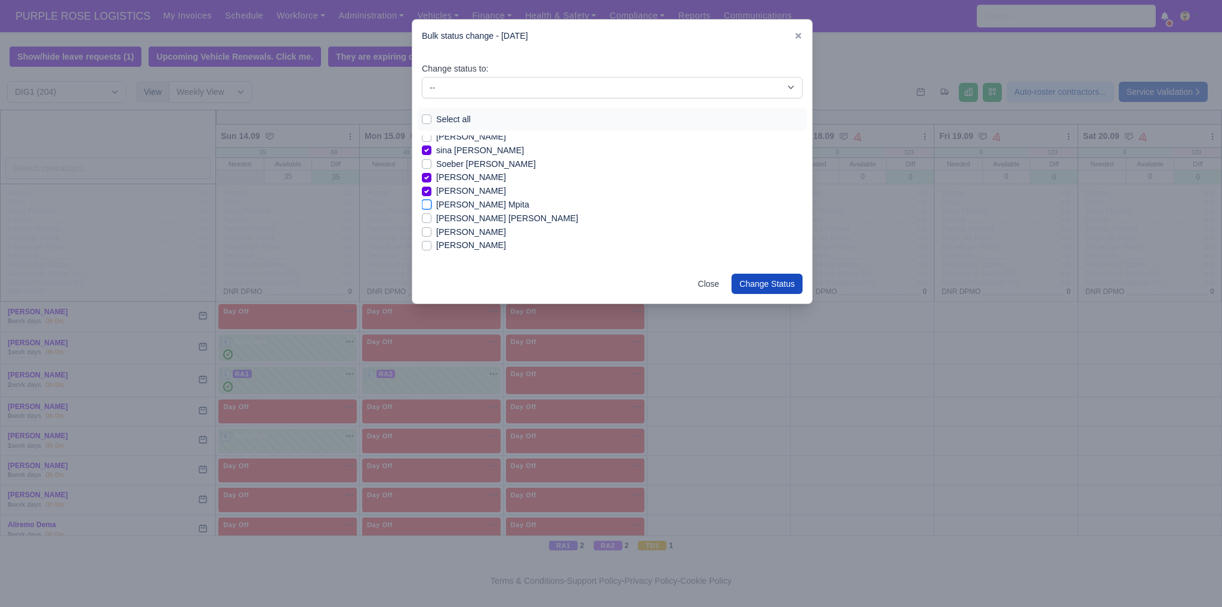
checkbox input "true"
click at [453, 210] on label "Tugay Yildiz" at bounding box center [471, 212] width 70 height 14
click at [431, 210] on input "Tugay Yildiz" at bounding box center [427, 210] width 10 height 10
checkbox input "true"
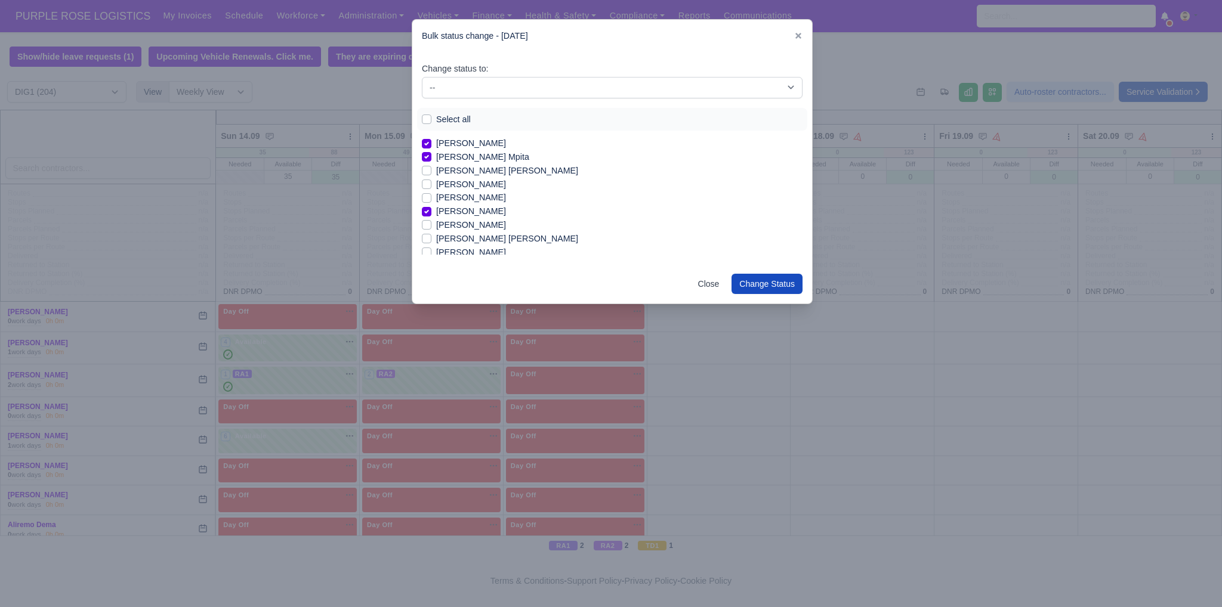
click at [457, 249] on label "Yahye Abdi" at bounding box center [471, 253] width 70 height 14
click at [431, 249] on input "Yahye Abdi" at bounding box center [427, 251] width 10 height 10
checkbox input "true"
click at [465, 240] on label "Yusein Bashov" at bounding box center [471, 240] width 70 height 14
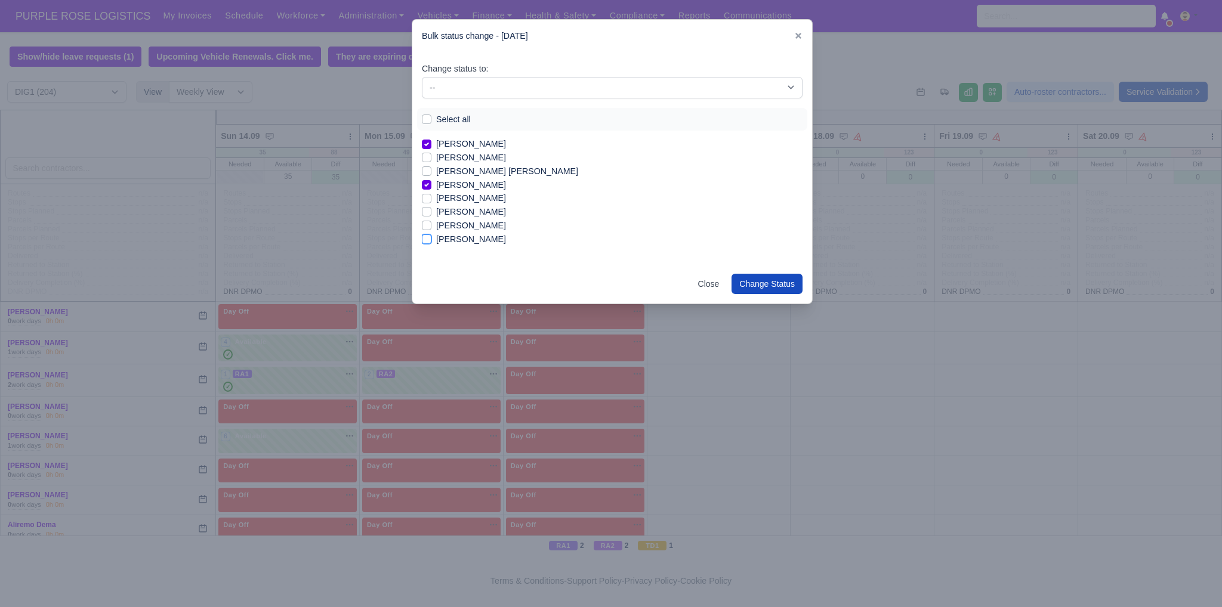
click at [431, 240] on input "Yusein Bashov" at bounding box center [427, 238] width 10 height 10
checkbox input "true"
click at [538, 79] on select "-- Unasigned Available Day Off Stand By Other Depot" at bounding box center [612, 87] width 381 height 21
select select "Available"
click at [422, 77] on select "-- Unasigned Available Day Off Stand By Other Depot" at bounding box center [612, 87] width 381 height 21
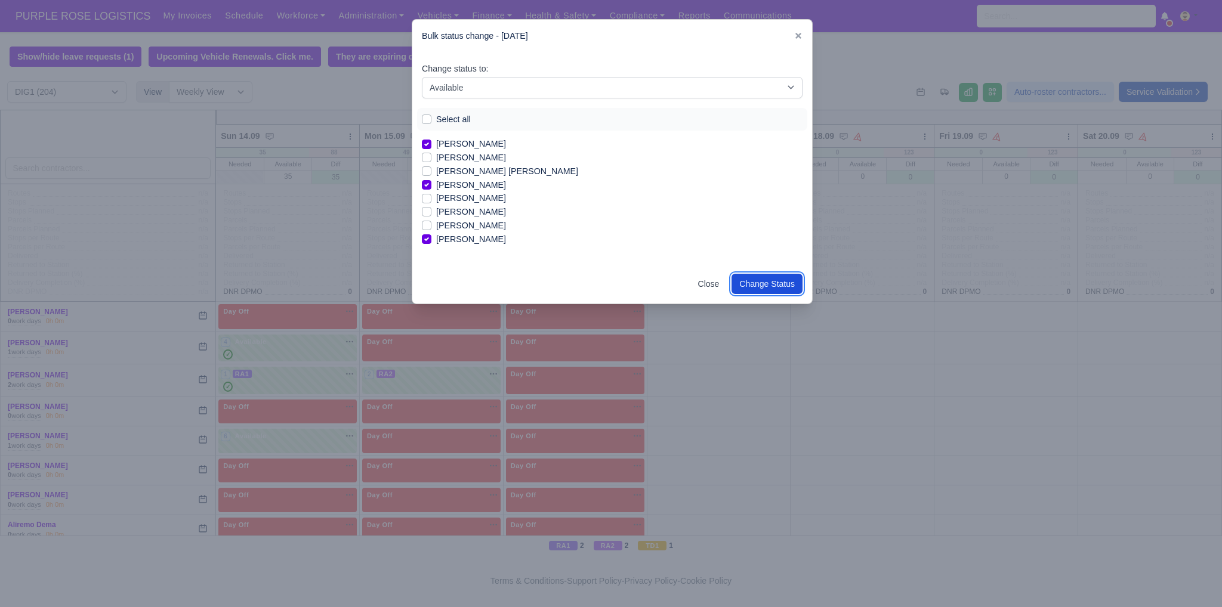
click at [793, 287] on button "Change Status" at bounding box center [766, 284] width 71 height 20
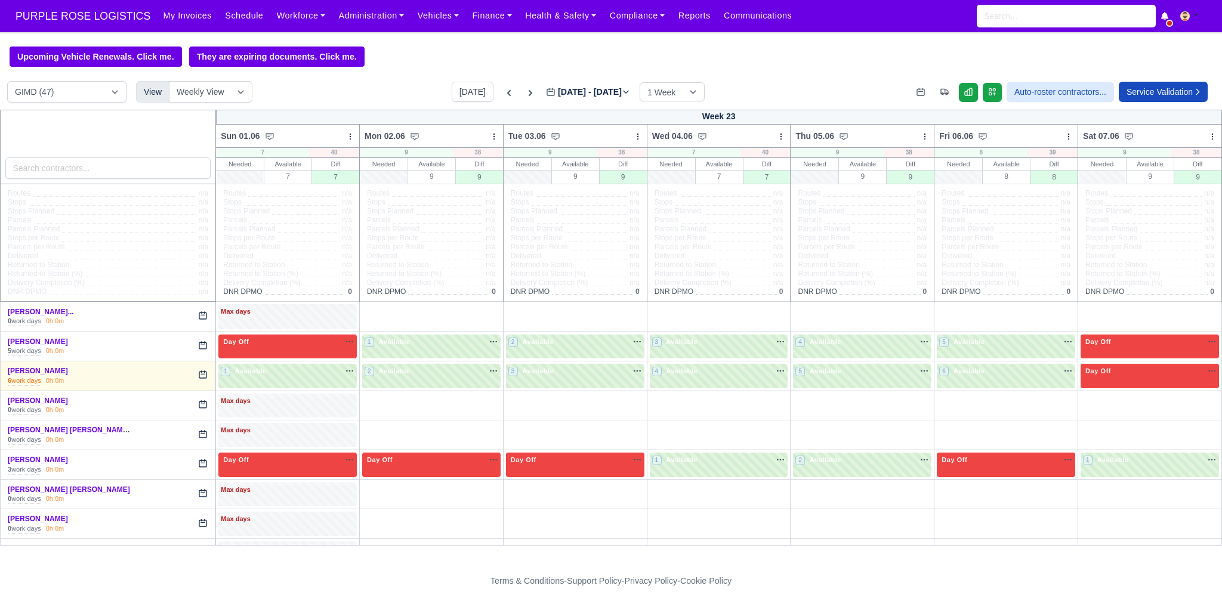
select select "5"
click at [286, 14] on link "Workforce" at bounding box center [301, 15] width 62 height 23
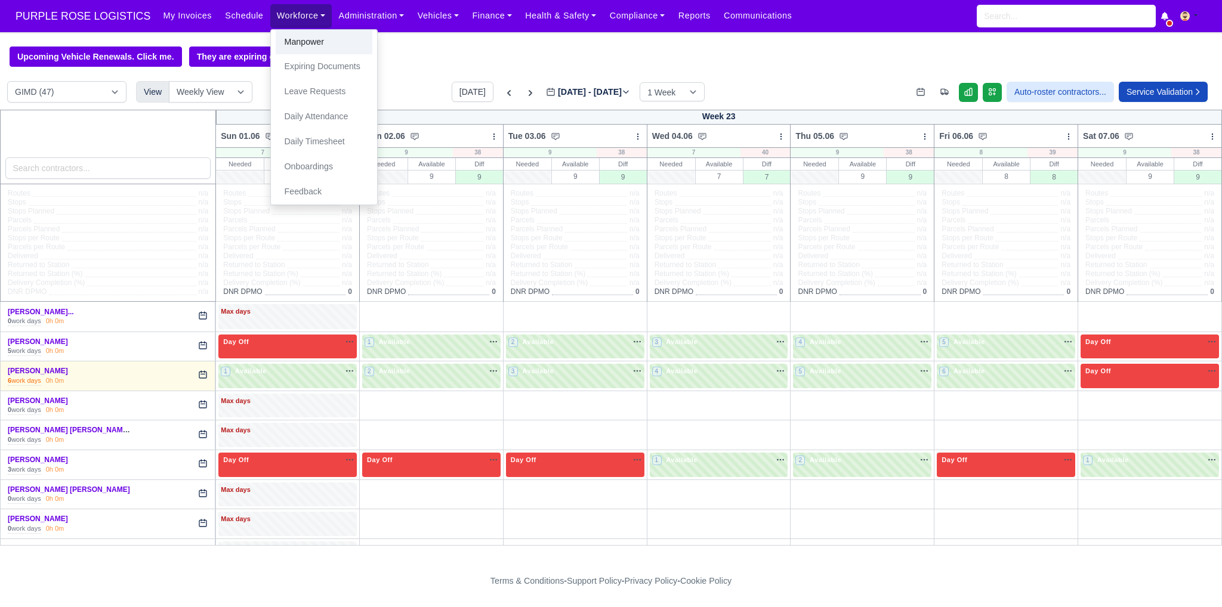
click at [289, 44] on link "Manpower" at bounding box center [324, 42] width 97 height 25
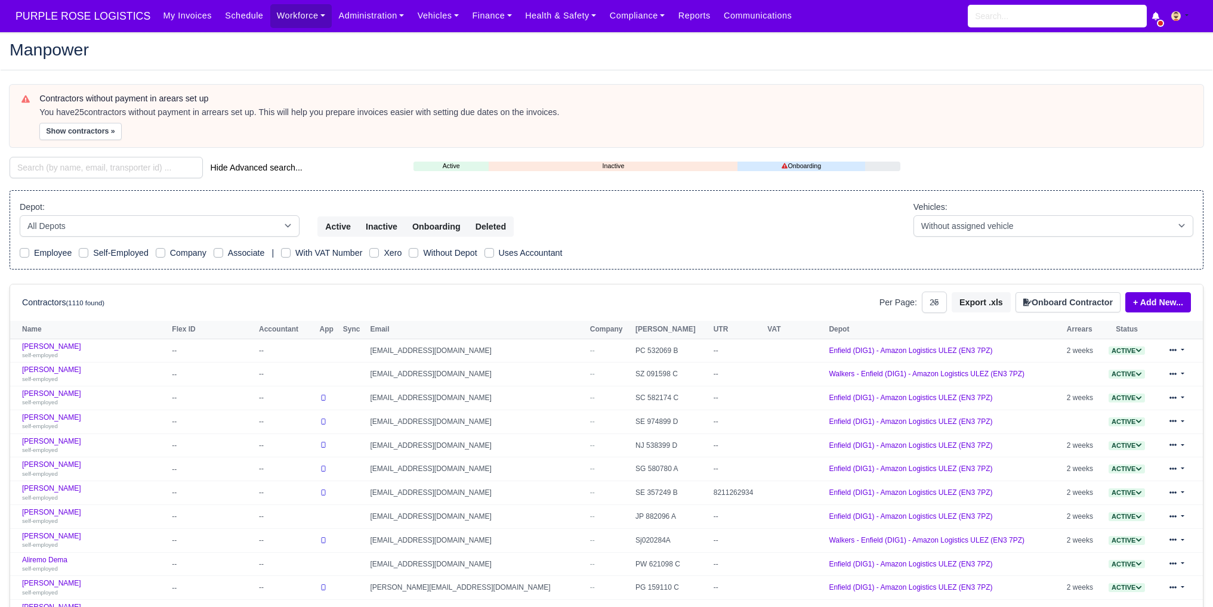
select select "25"
click at [146, 167] on input "search" at bounding box center [106, 167] width 193 height 21
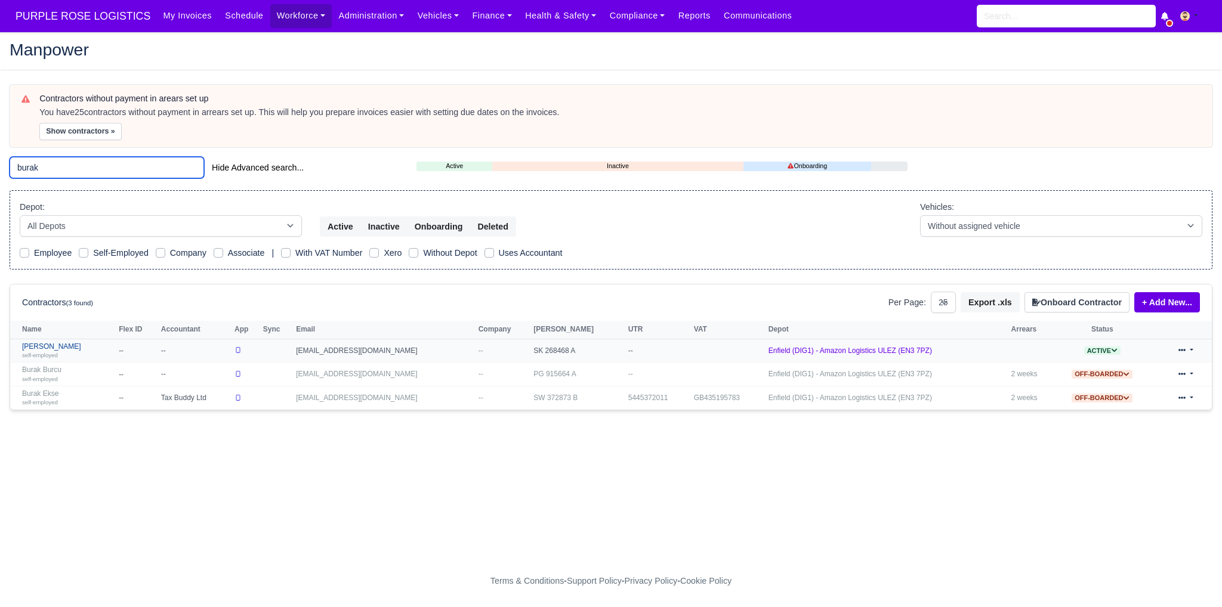
type input "burak"
click at [47, 346] on link "[PERSON_NAME] self-employed" at bounding box center [67, 350] width 91 height 17
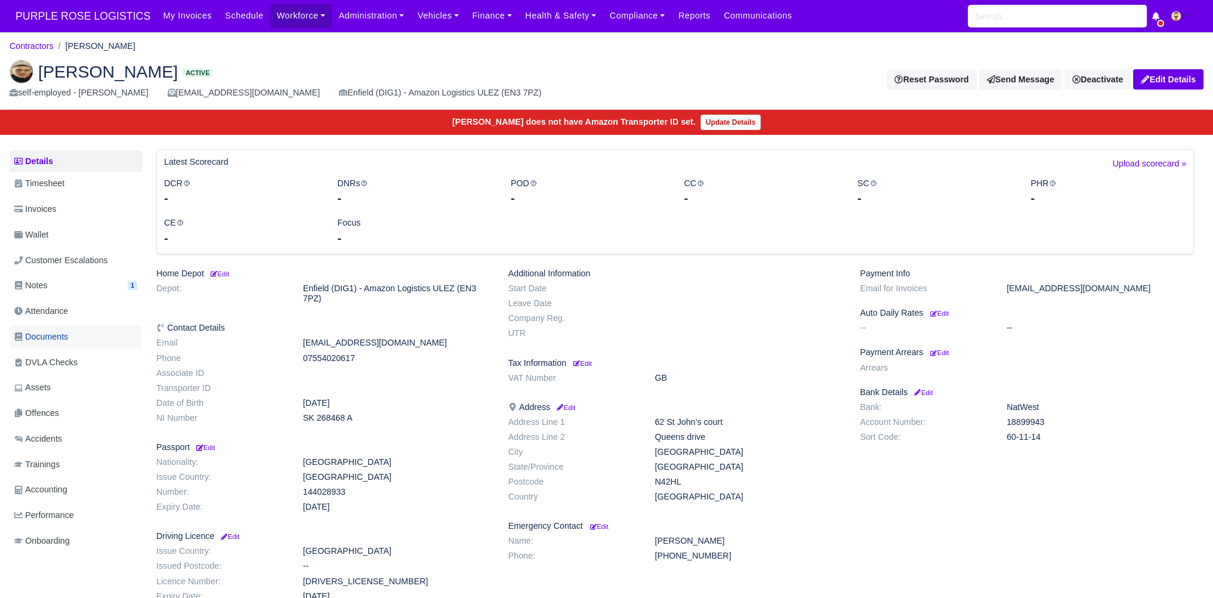
click at [67, 335] on span "Documents" at bounding box center [41, 337] width 54 height 14
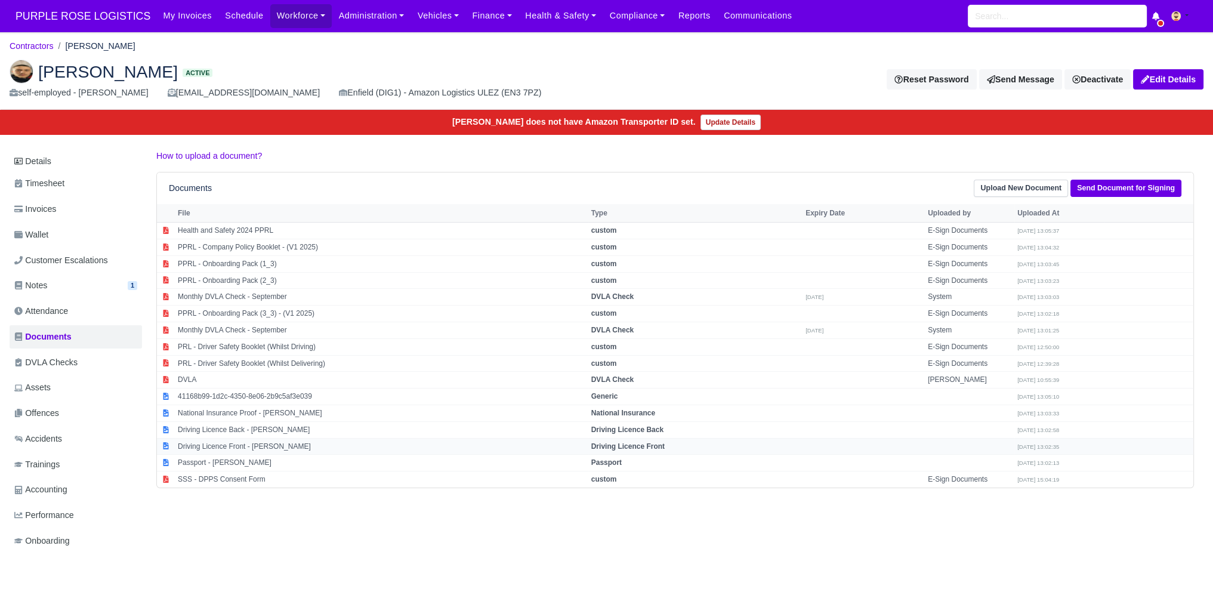
click at [237, 446] on td "Driving Licence Front - [PERSON_NAME]" at bounding box center [381, 446] width 413 height 17
select select "driving-licence-front"
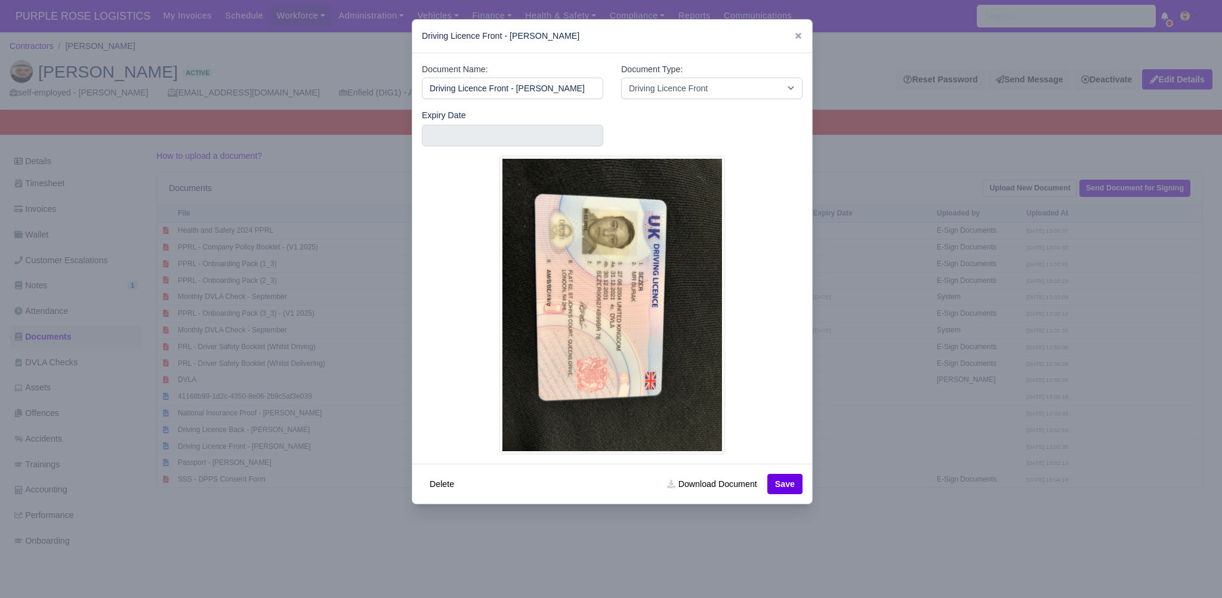
click at [871, 309] on div at bounding box center [611, 299] width 1222 height 598
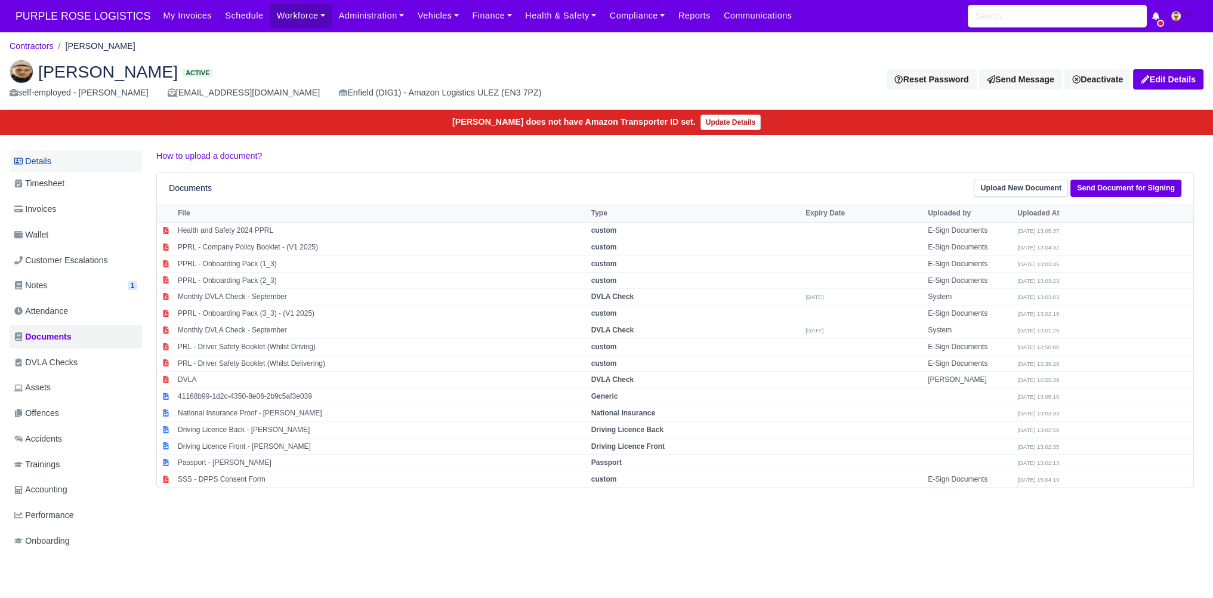
click at [60, 168] on link "Details" at bounding box center [76, 161] width 132 height 22
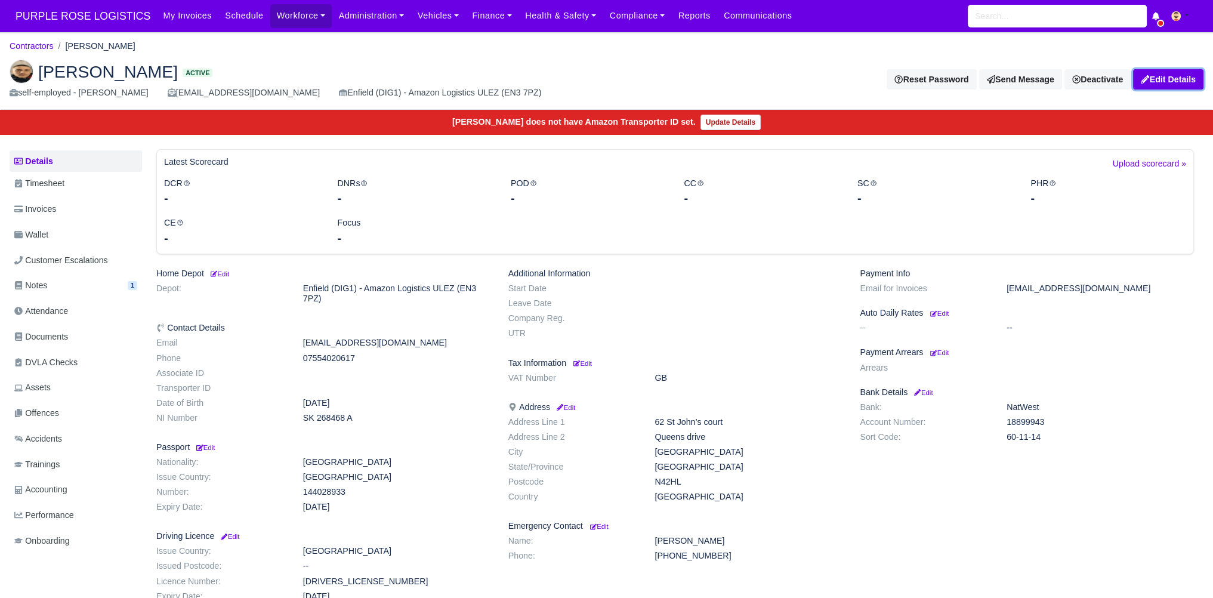
click at [1181, 74] on link "Edit Details" at bounding box center [1168, 79] width 70 height 20
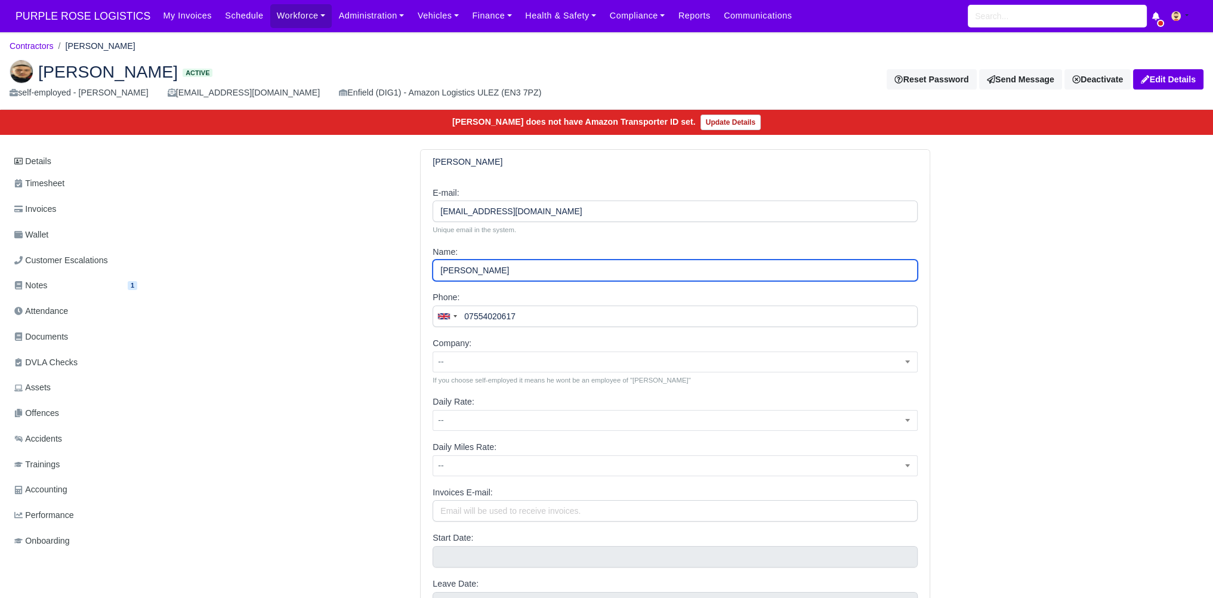
drag, startPoint x: 461, startPoint y: 270, endPoint x: 415, endPoint y: 271, distance: 46.0
click at [415, 273] on div "Sezer Burak E-mail: Burakszr21@outlook.com Unique email in the system. Name: Se…" at bounding box center [675, 524] width 528 height 750
click at [517, 268] on input "Burak" at bounding box center [675, 270] width 485 height 21
paste input "Sezer"
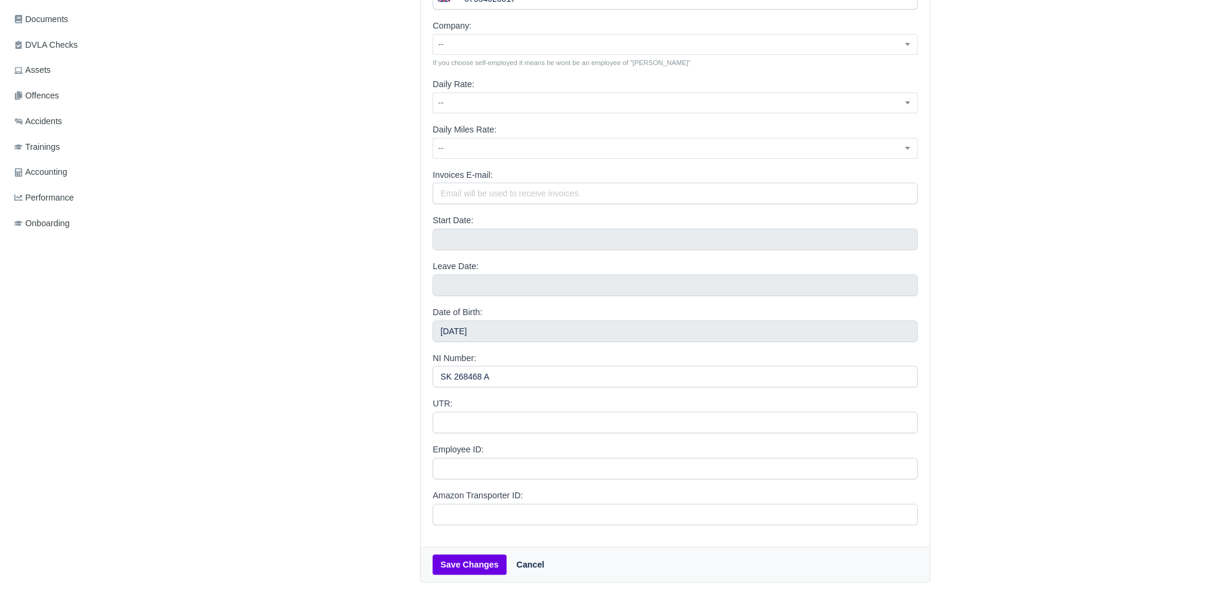
scroll to position [353, 0]
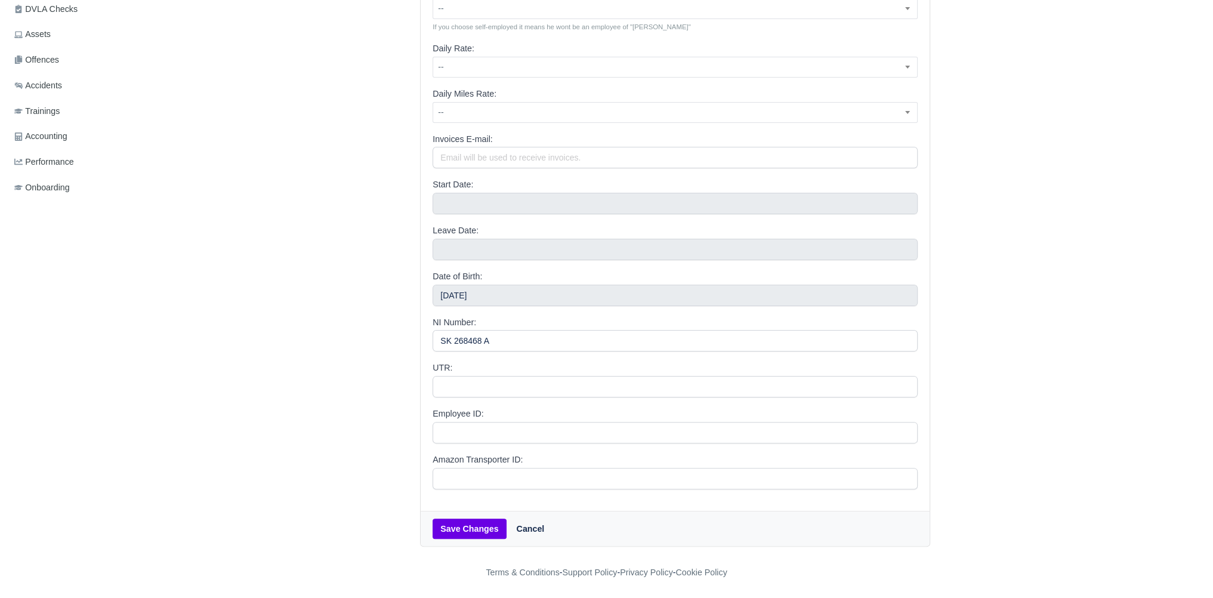
type input "[PERSON_NAME]"
click at [444, 532] on button "Save Changes" at bounding box center [469, 528] width 73 height 20
